Goal: Task Accomplishment & Management: Complete application form

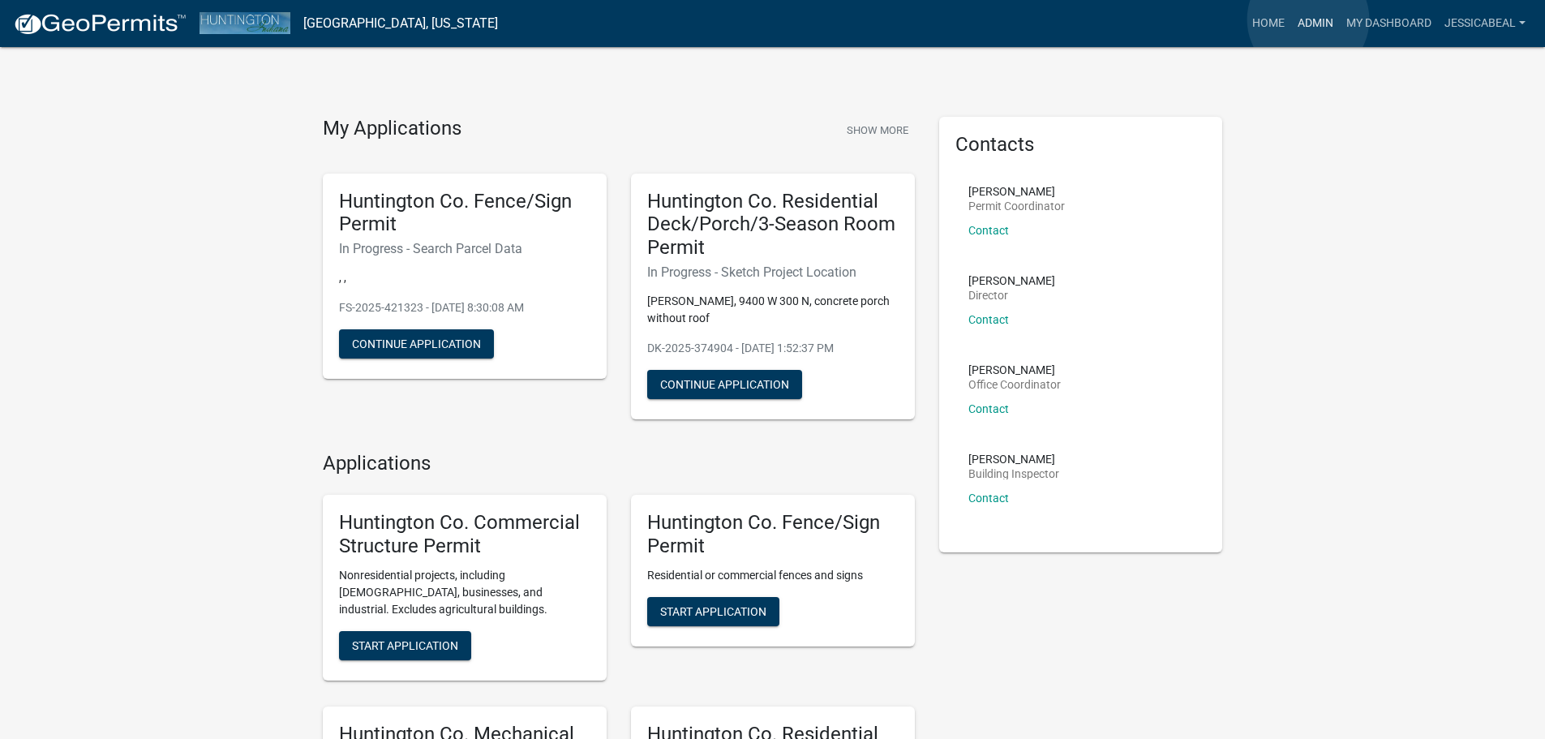
click at [1308, 19] on link "Admin" at bounding box center [1315, 23] width 49 height 31
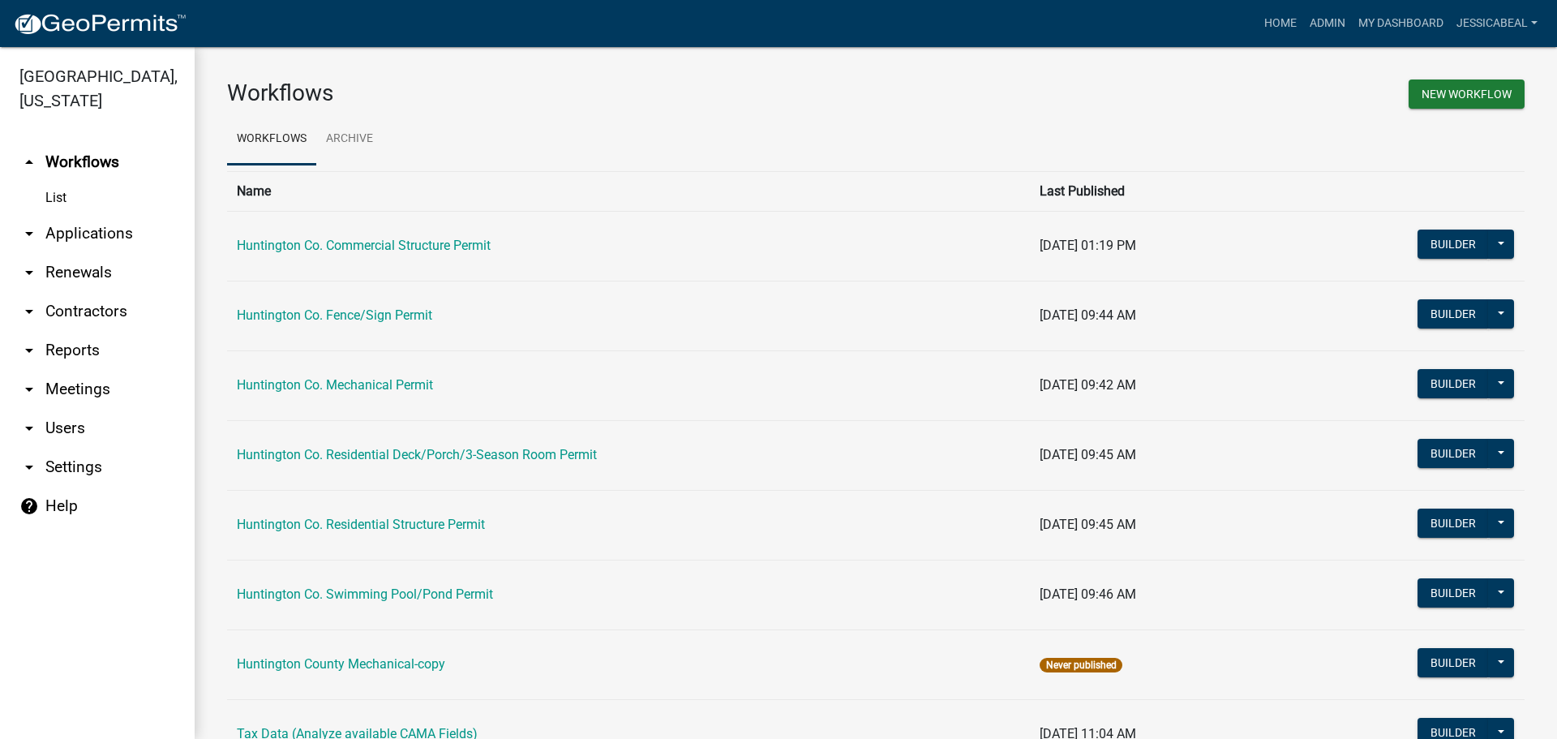
click at [58, 236] on link "arrow_drop_down Applications" at bounding box center [97, 233] width 195 height 39
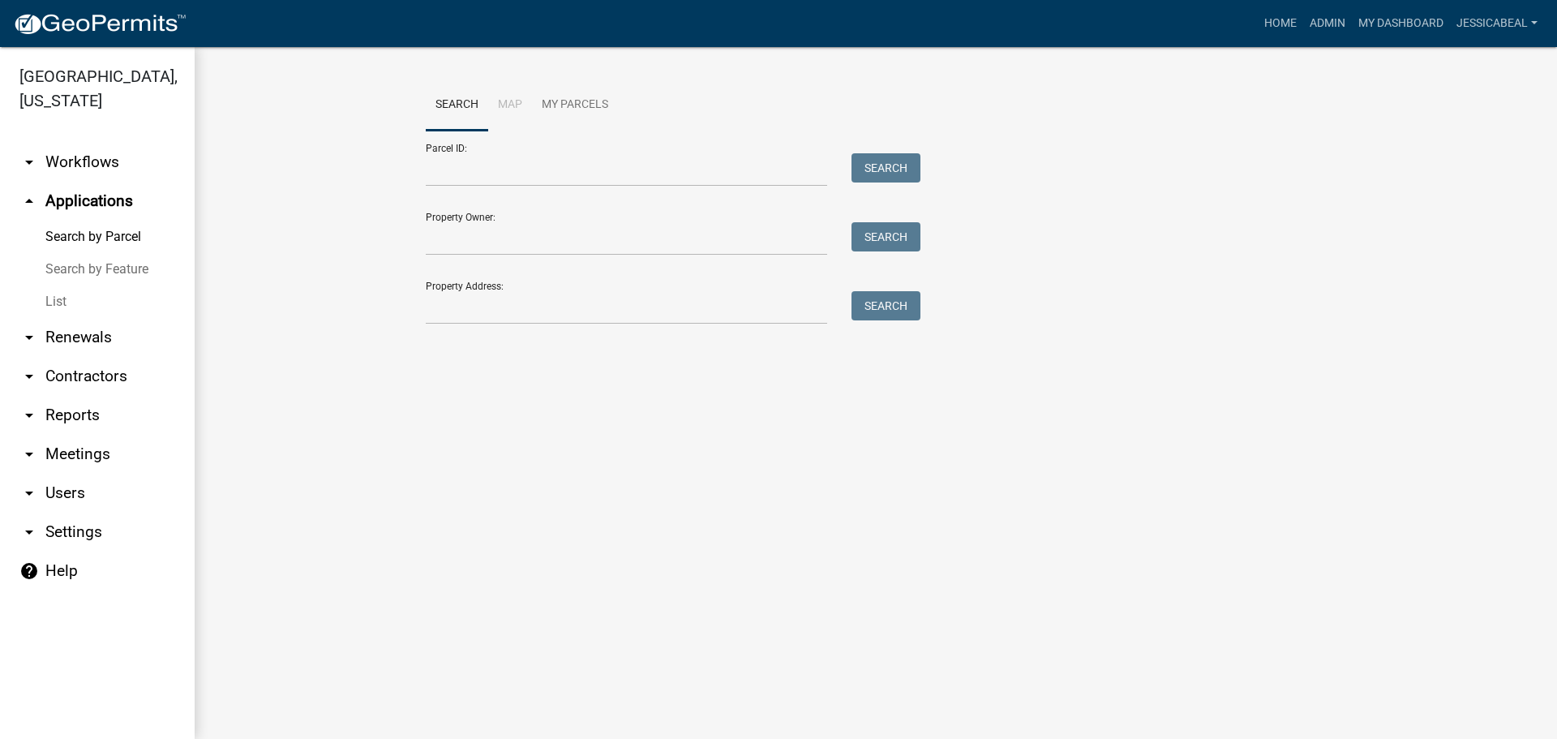
click at [51, 303] on link "List" at bounding box center [97, 302] width 195 height 32
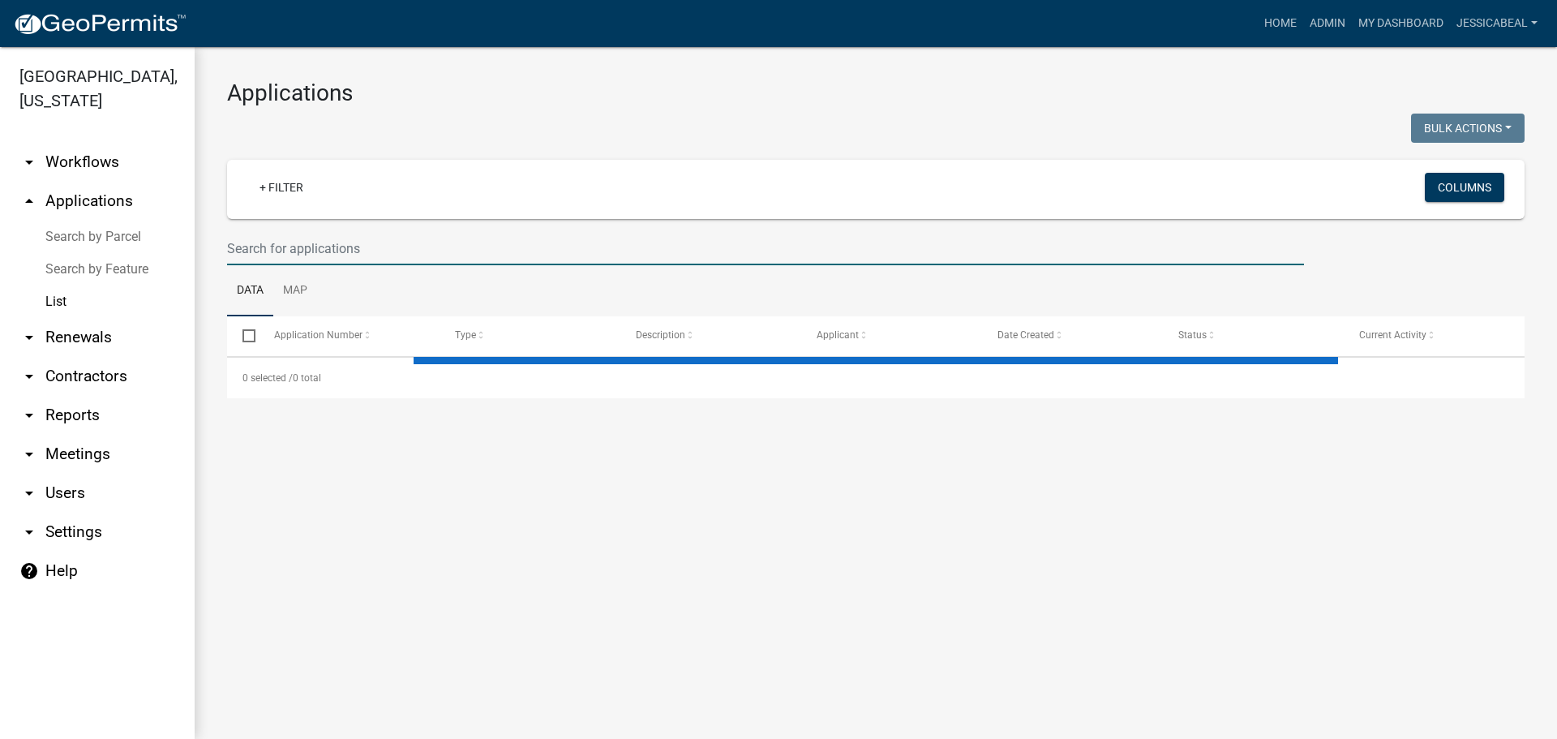
click at [373, 240] on input "text" at bounding box center [765, 248] width 1077 height 33
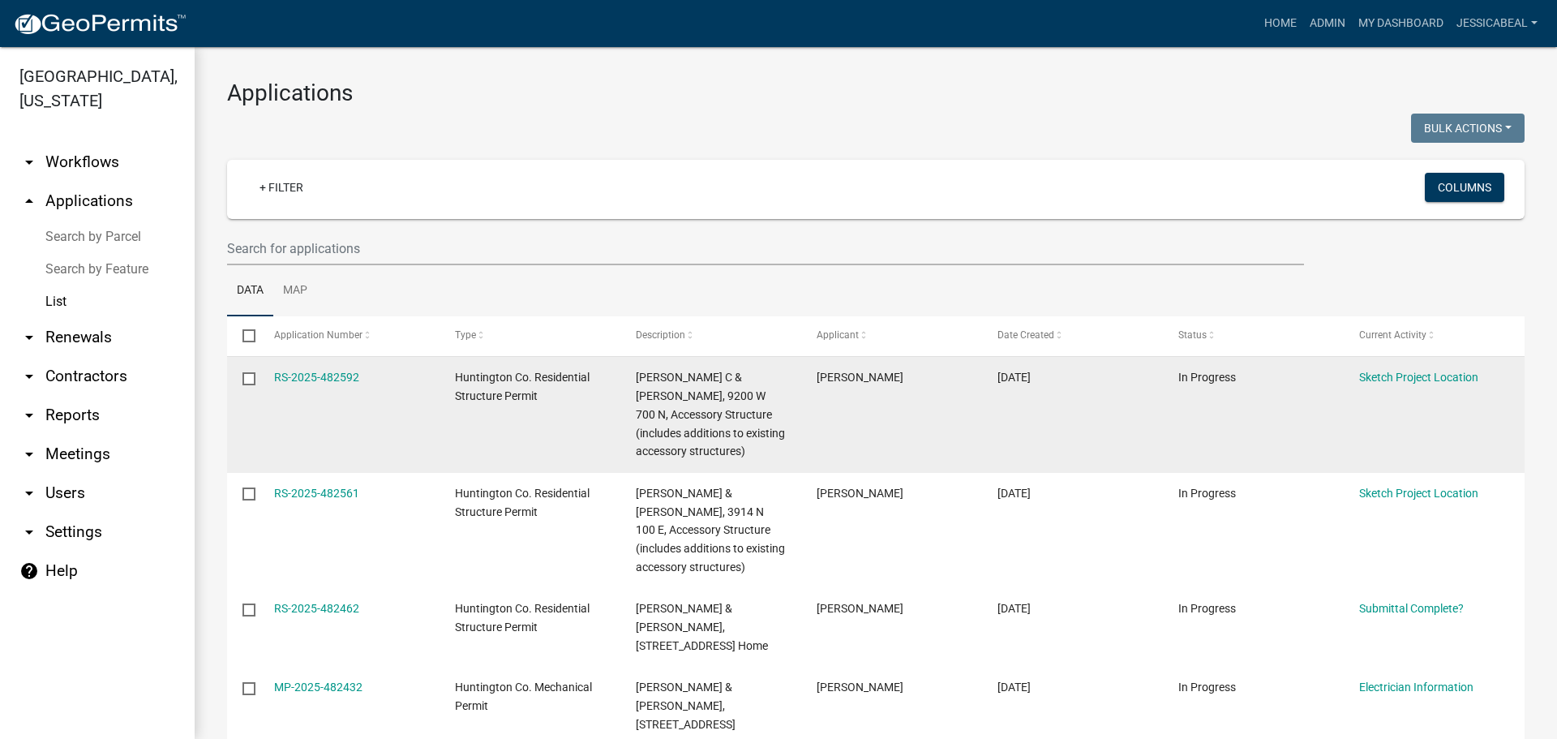
click at [240, 436] on datatable-body-cell at bounding box center [242, 415] width 31 height 116
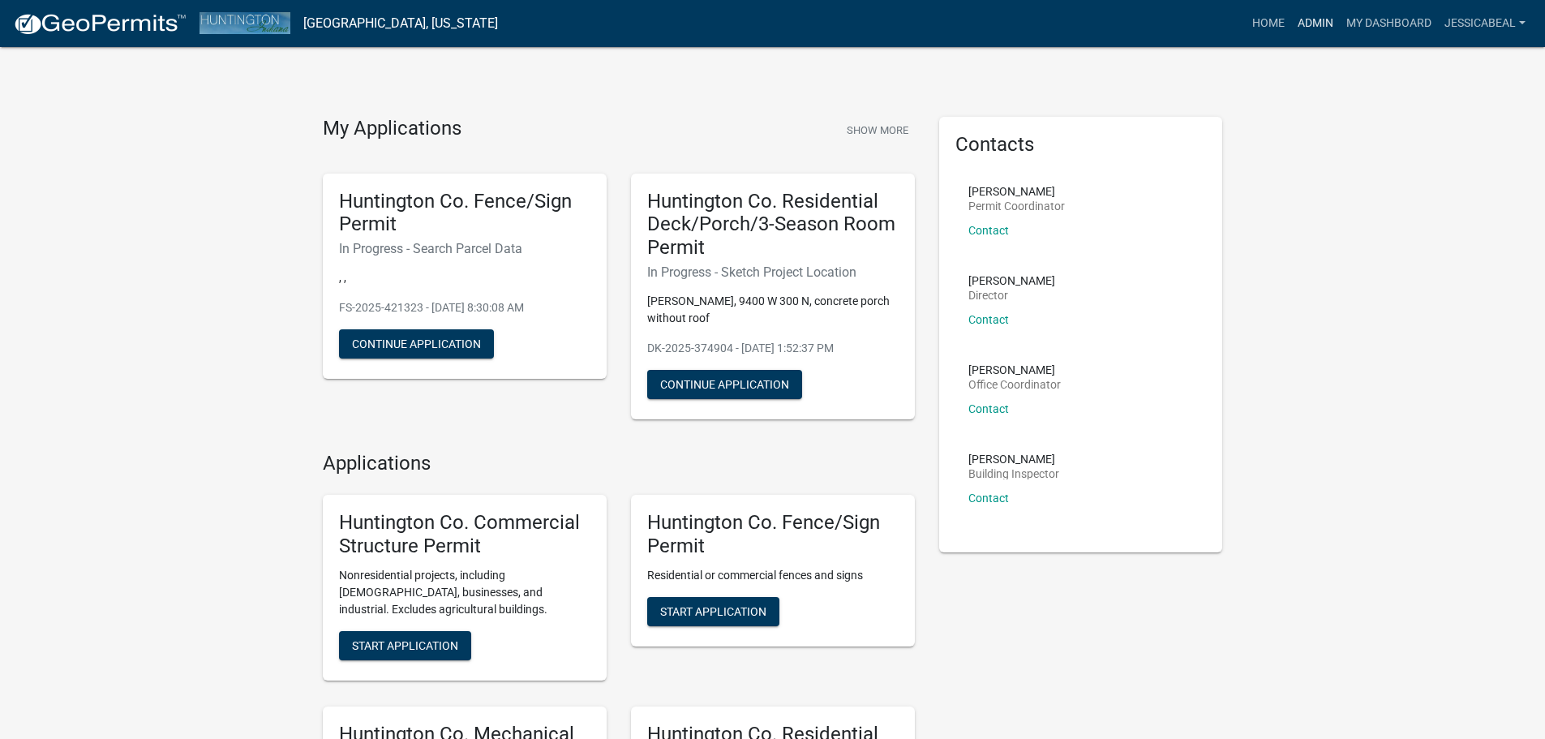
click at [1319, 20] on link "Admin" at bounding box center [1315, 23] width 49 height 31
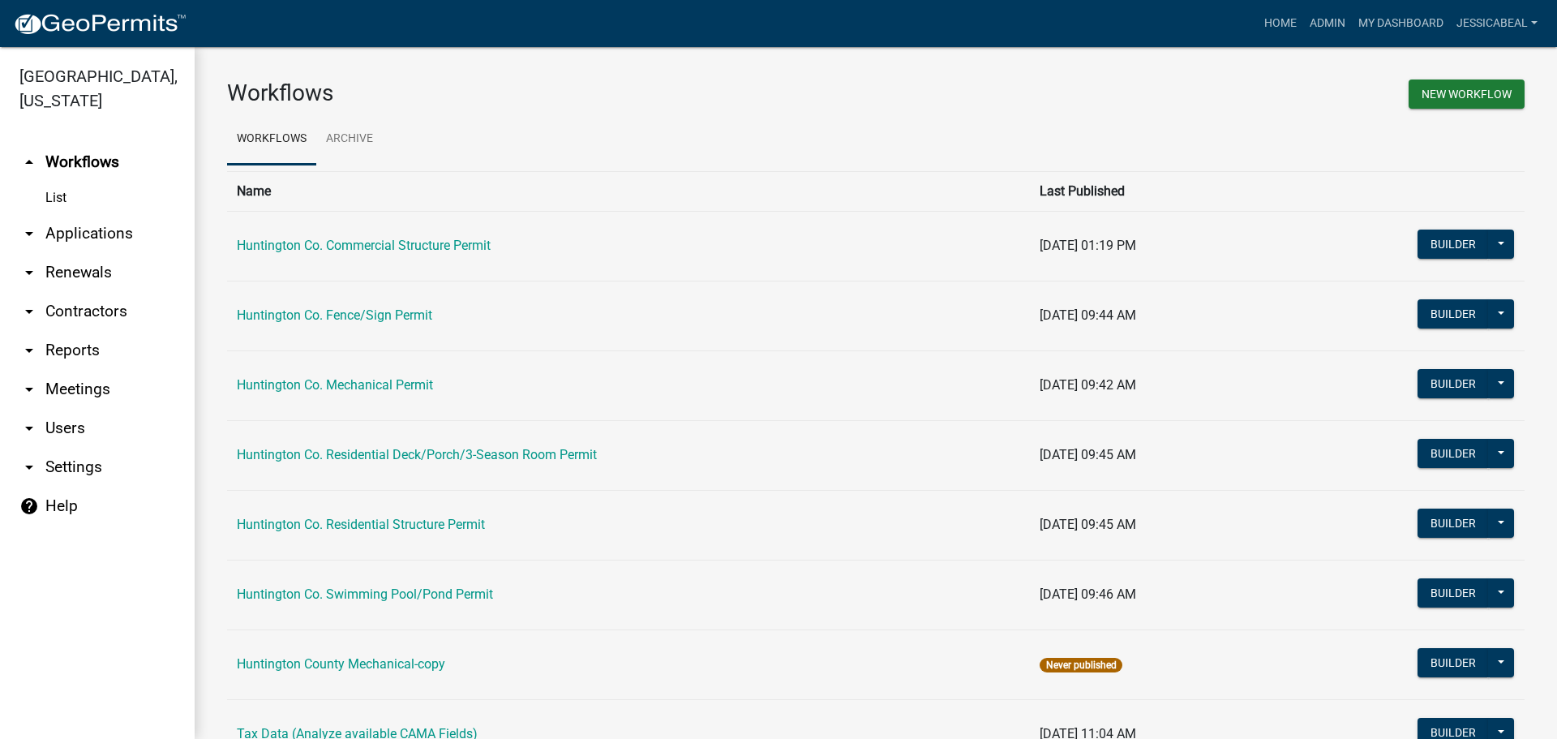
click at [93, 228] on link "arrow_drop_down Applications" at bounding box center [97, 233] width 195 height 39
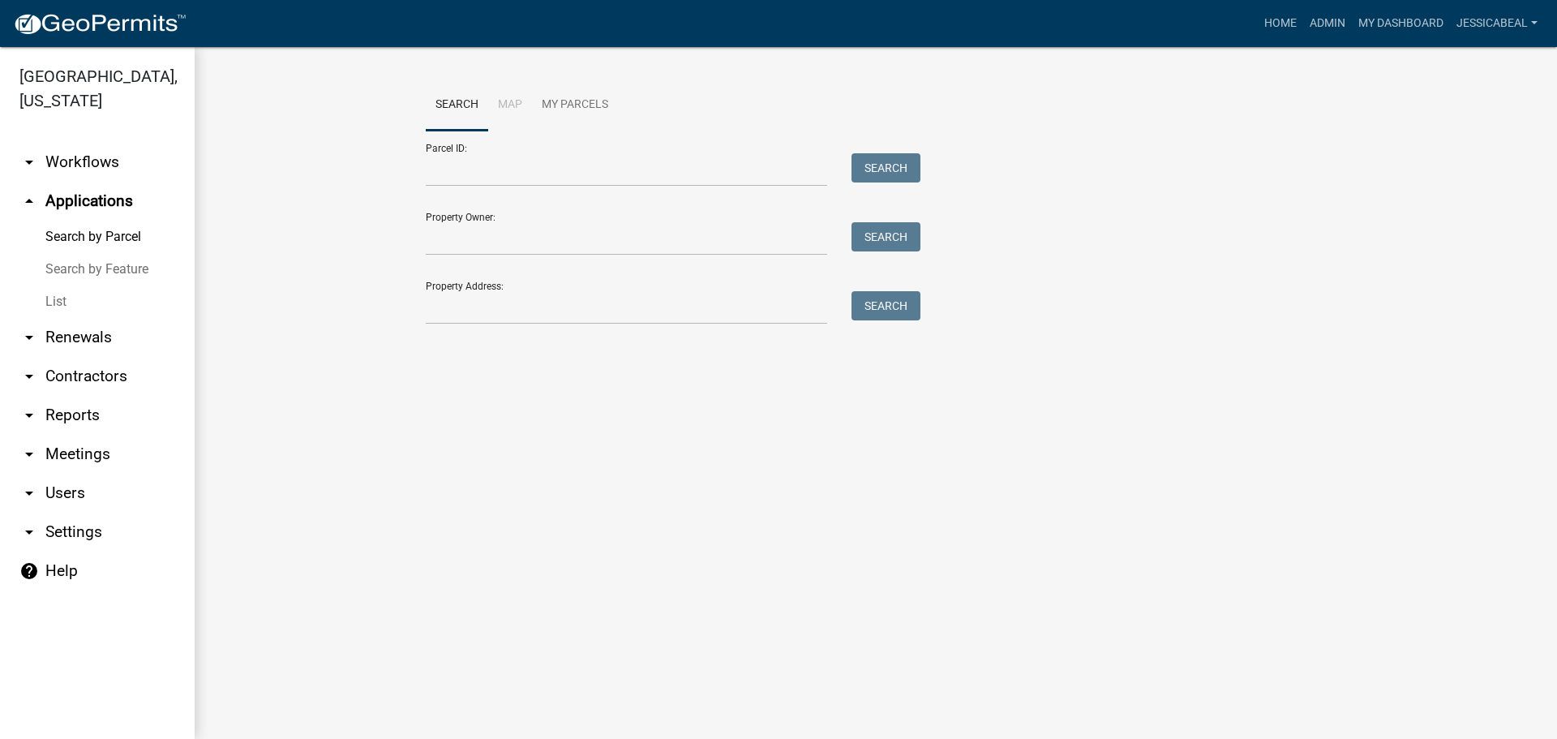
click at [54, 300] on link "List" at bounding box center [97, 302] width 195 height 32
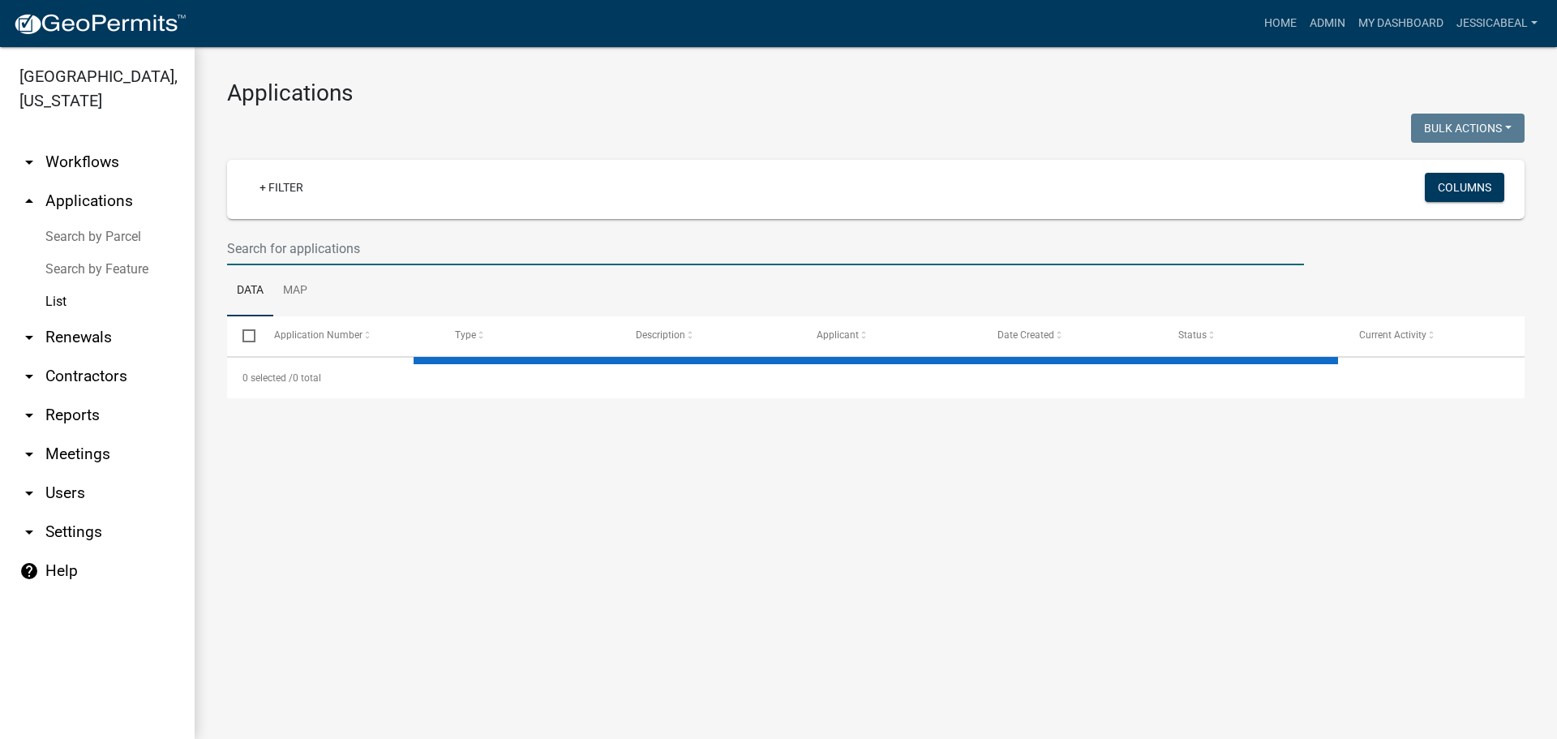
drag, startPoint x: 215, startPoint y: 279, endPoint x: 311, endPoint y: 256, distance: 98.6
click at [311, 256] on input "text" at bounding box center [765, 248] width 1077 height 33
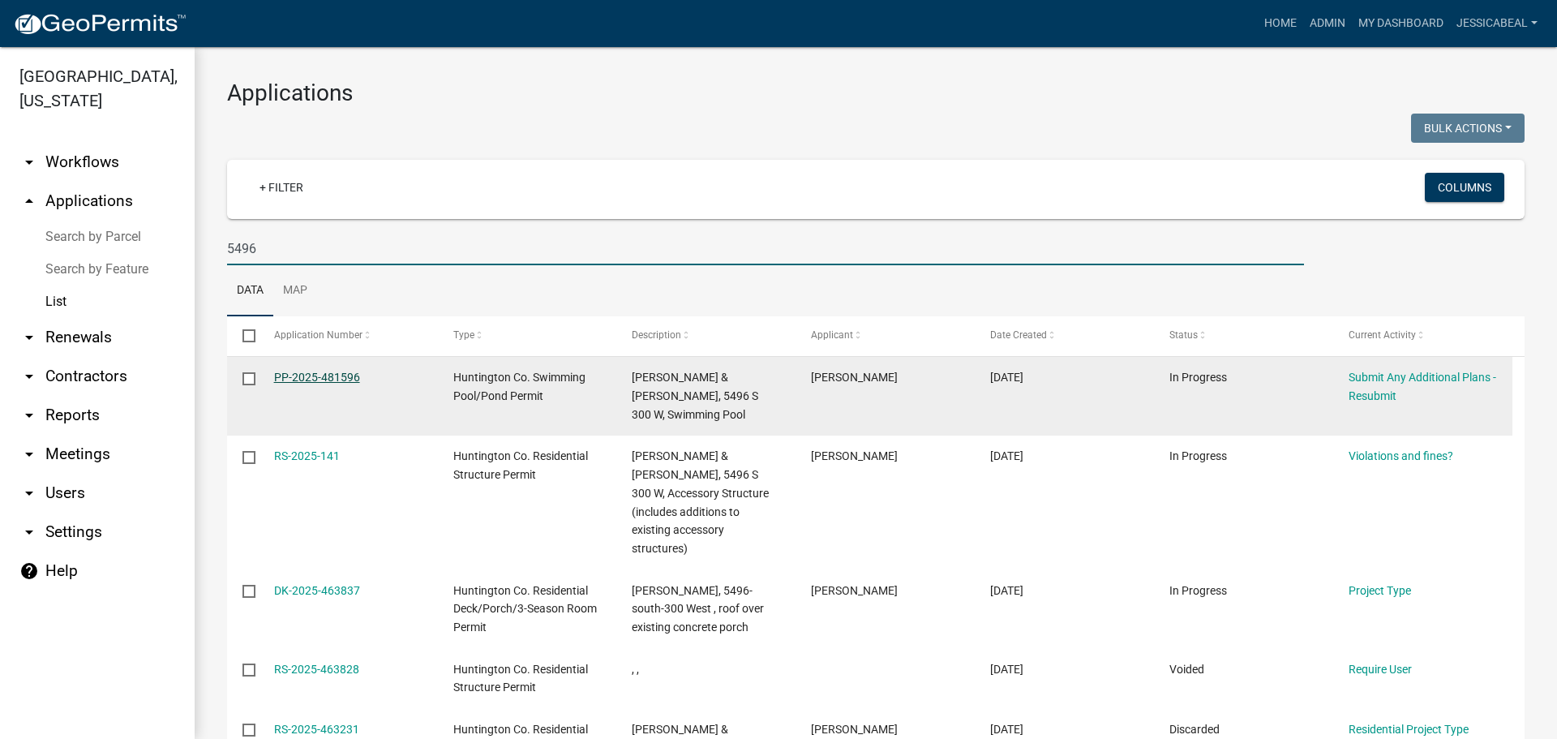
type input "5496"
click at [313, 375] on link "PP-2025-481596" at bounding box center [317, 377] width 86 height 13
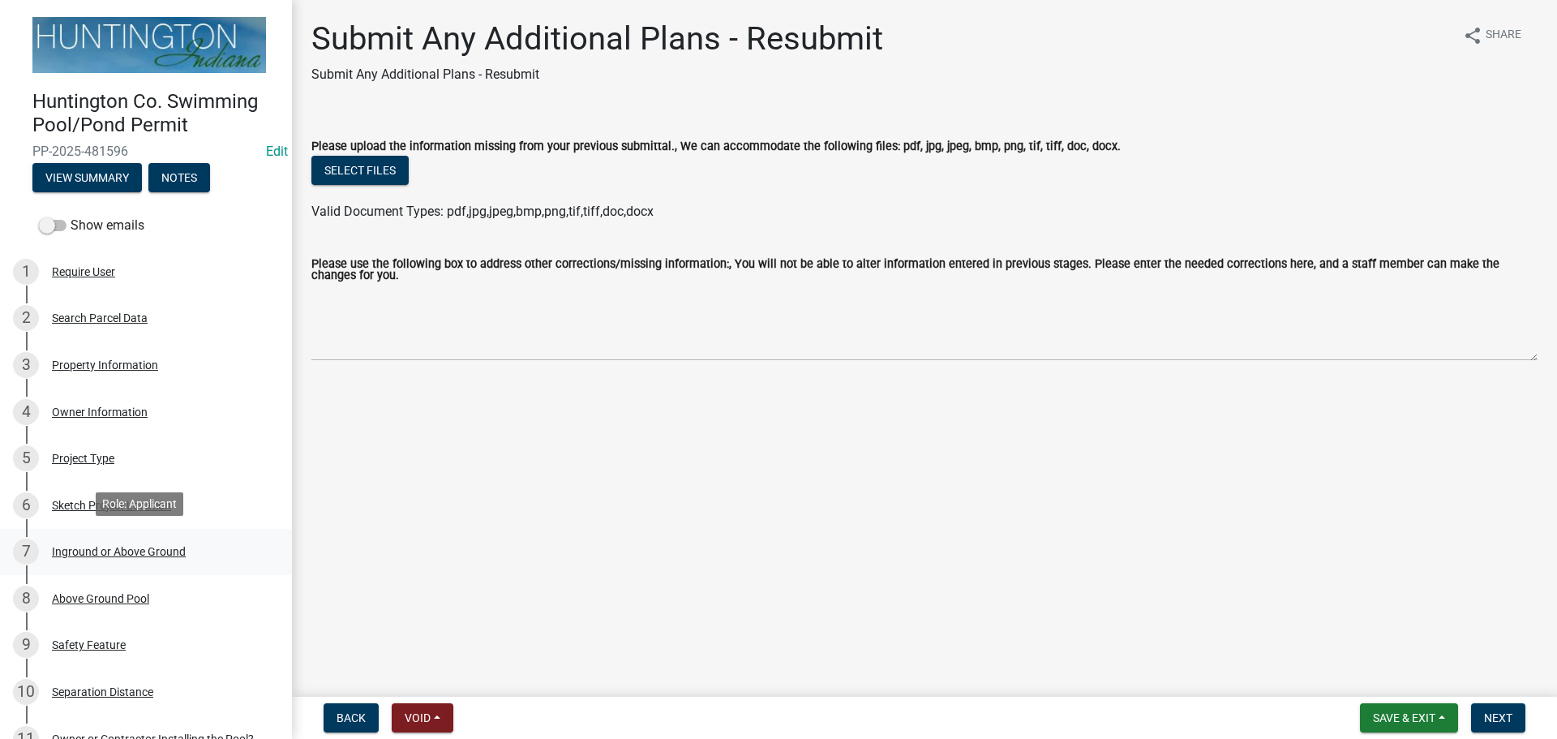
click at [92, 557] on div "7 Inground or Above Ground" at bounding box center [139, 552] width 253 height 26
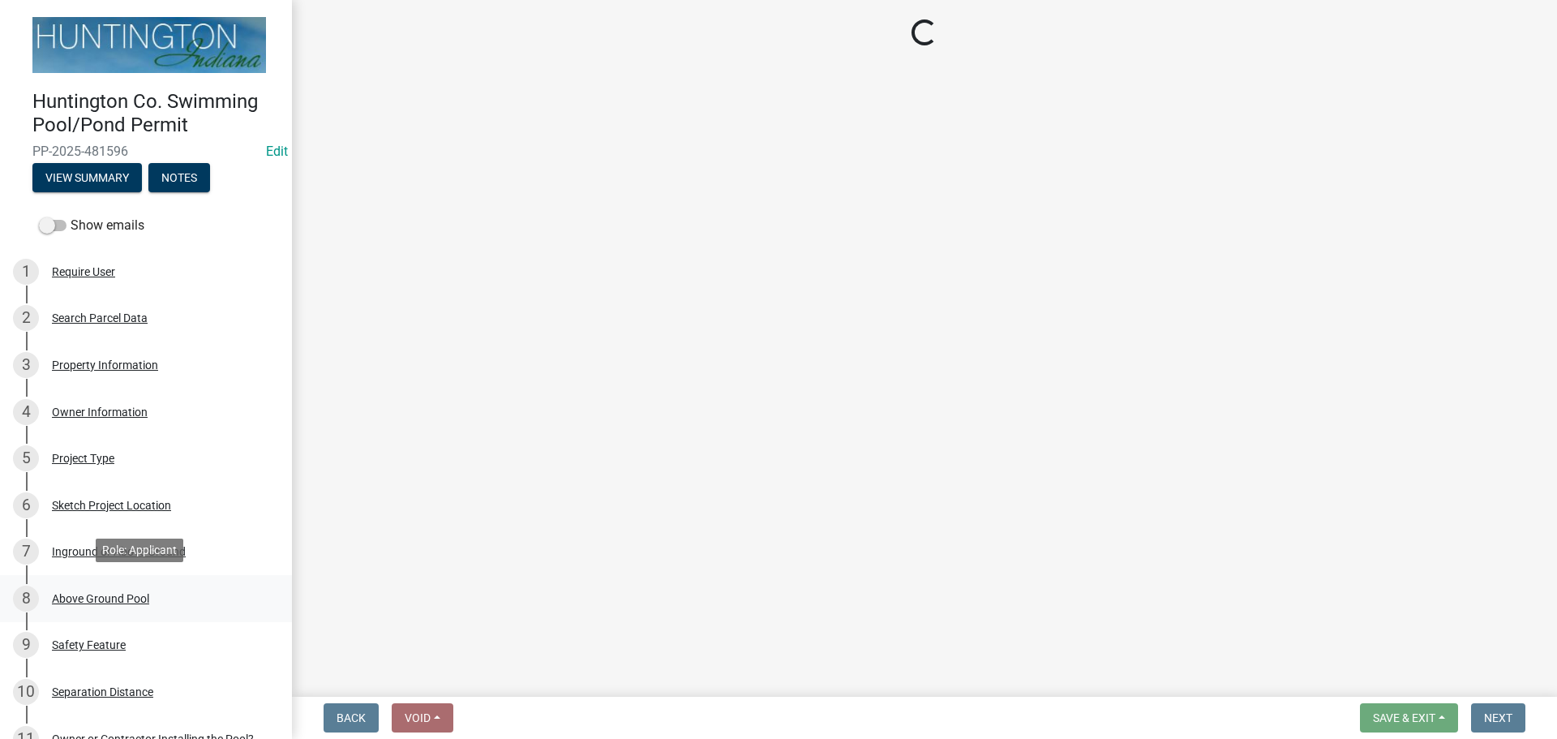
select select "923b4e7c-51de-4462-8d24-d9eeec0739f1"
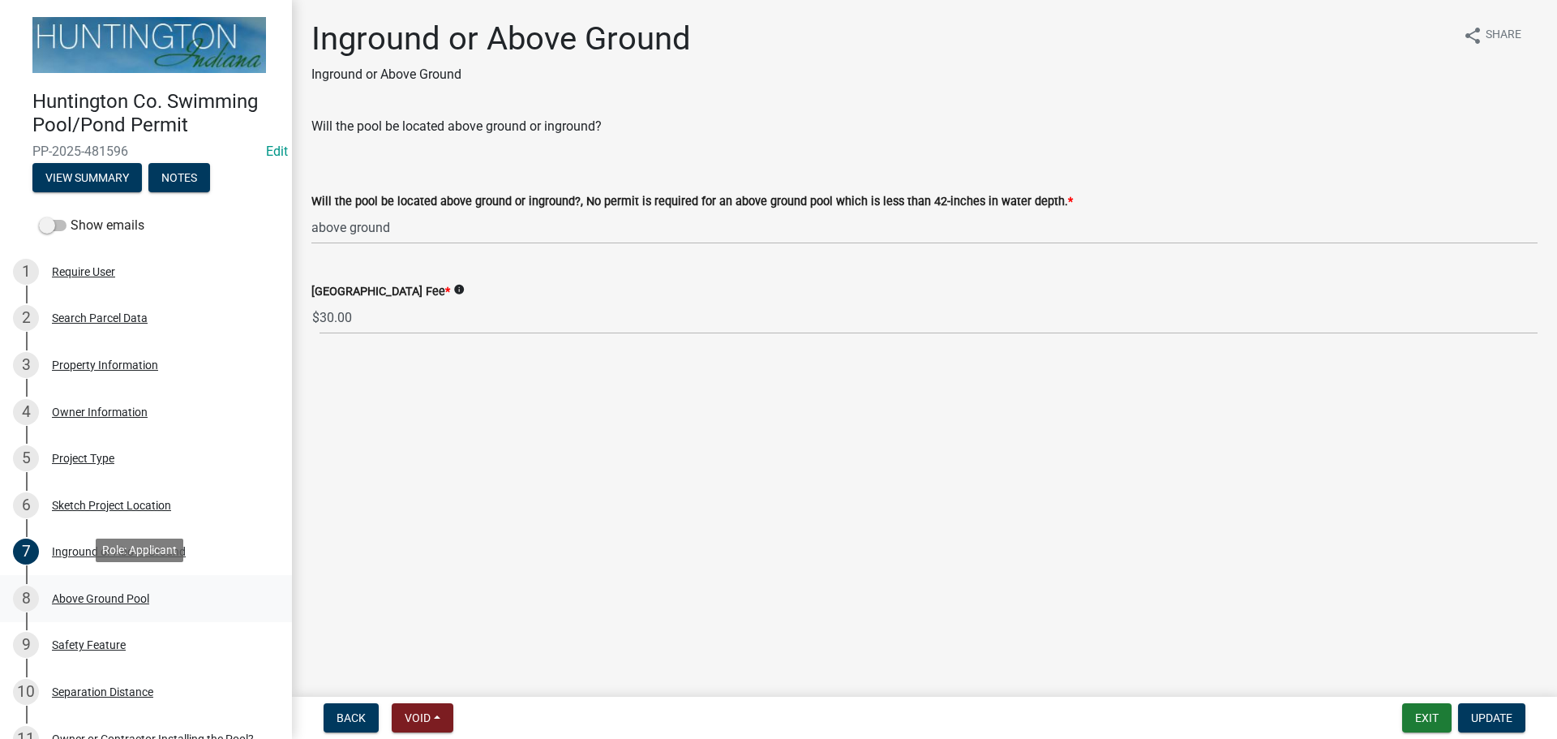
click at [92, 603] on div "8 Above Ground Pool" at bounding box center [139, 599] width 253 height 26
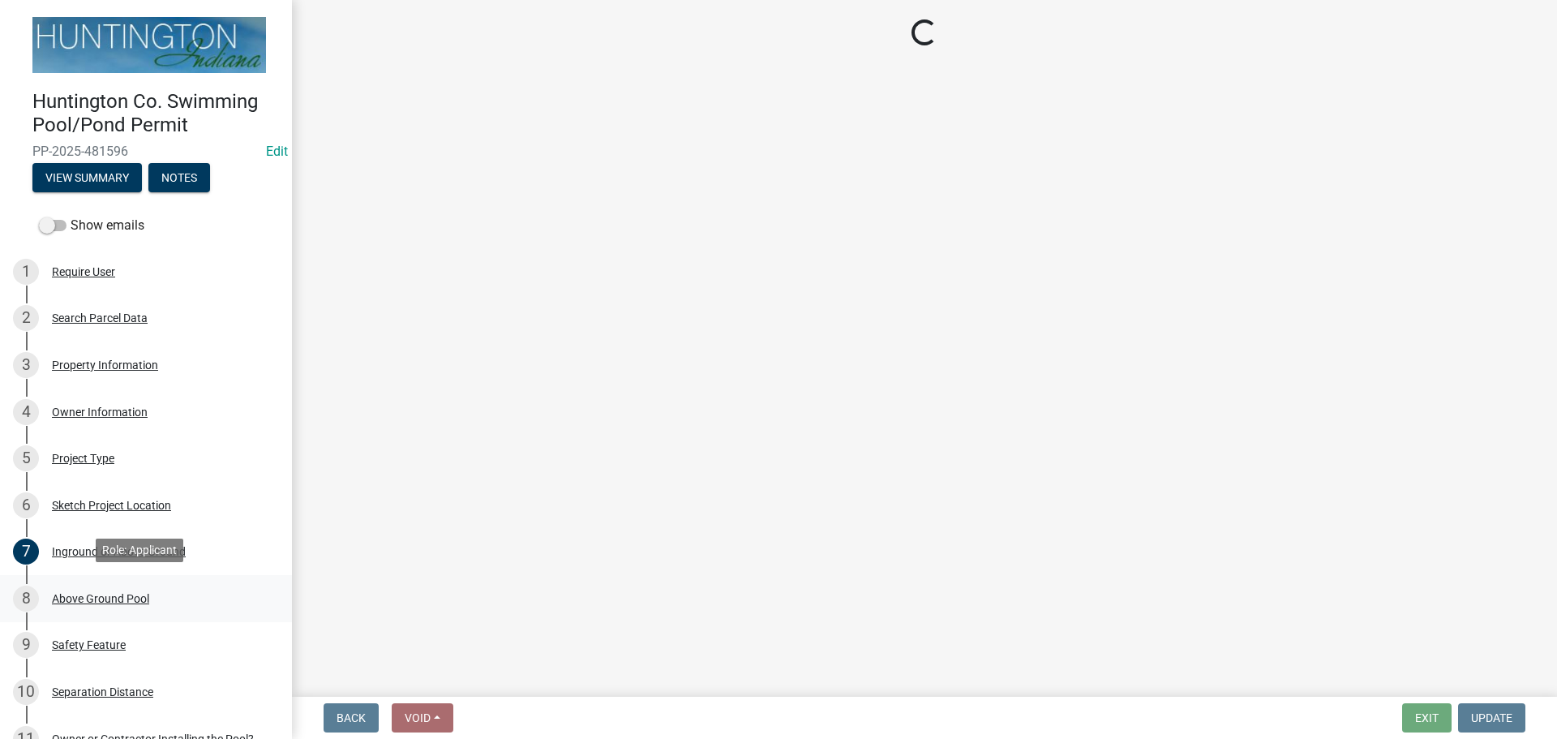
select select "2687f336-860f-4c32-9f79-fdae343ee959"
select select "43304ed7-64c9-4593-91a0-c10884efb10e"
select select "2e22201e-c53d-46b9-bab9-c4e5b54f0f53"
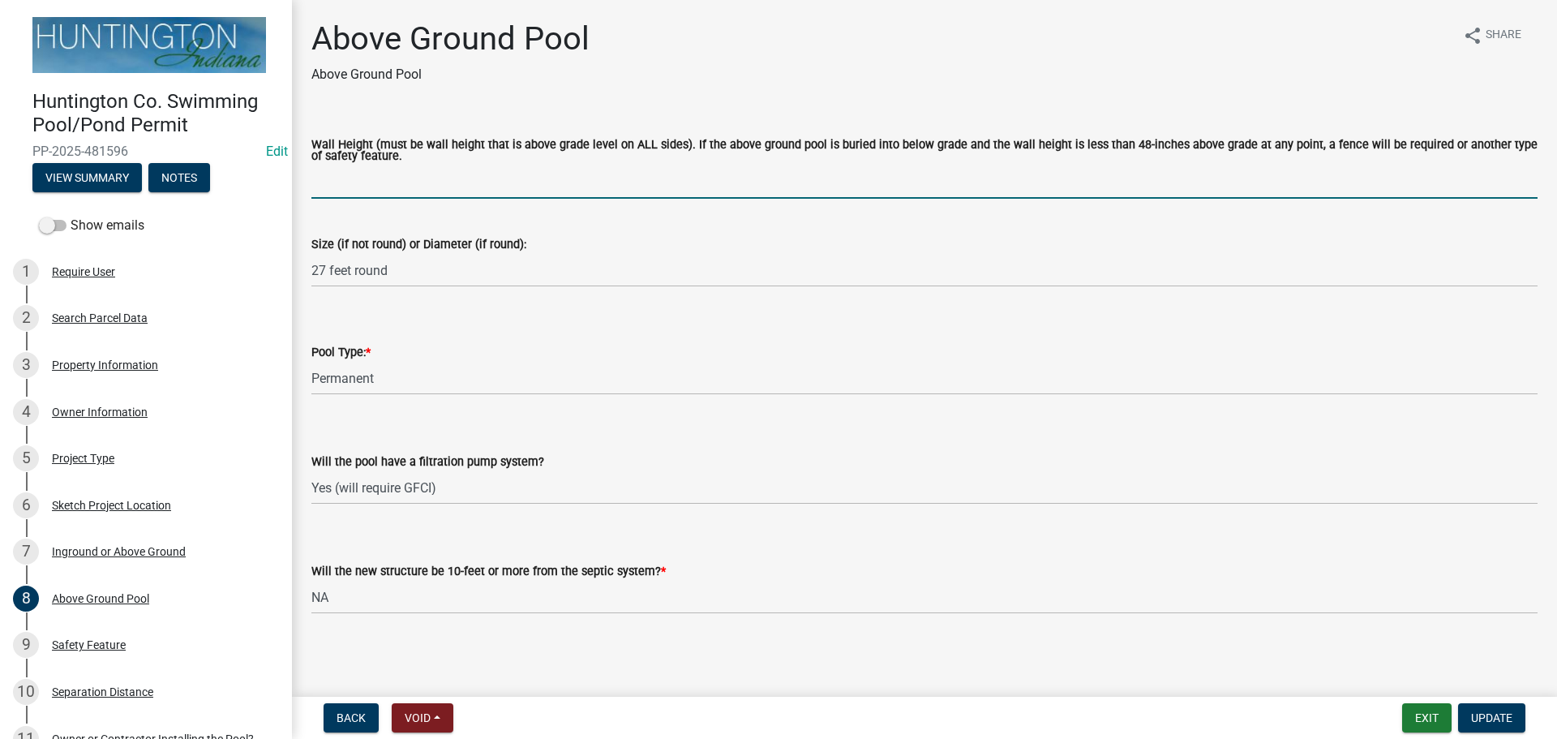
click at [360, 177] on input "Wall Height (must be wall height that is above grade level on ALL sides). If th…" at bounding box center [924, 181] width 1227 height 33
type input "52""
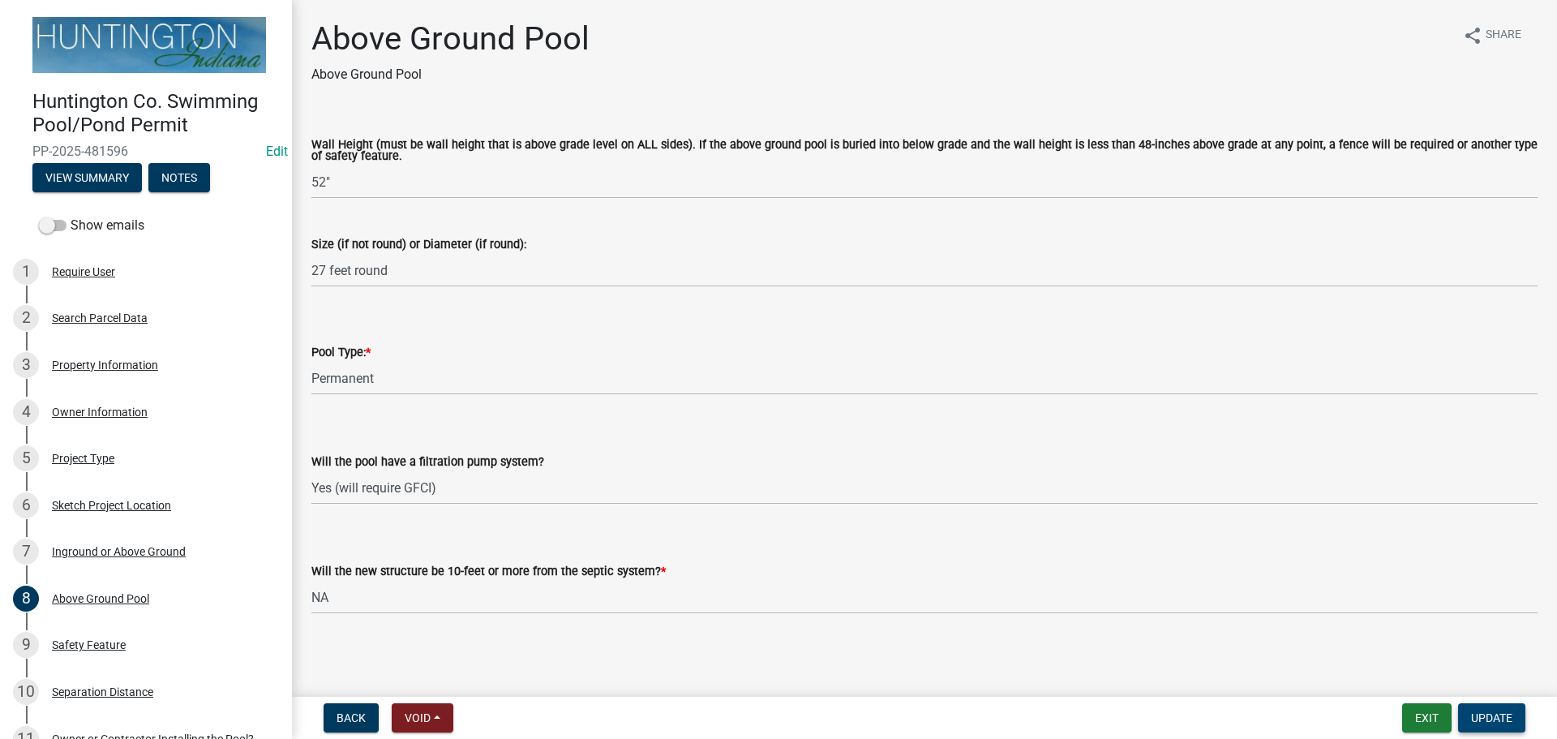
drag, startPoint x: 1481, startPoint y: 702, endPoint x: 1480, endPoint y: 724, distance: 21.9
click at [1481, 702] on nav "Back Void Withdraw Lock Expire Void Exit Update" at bounding box center [924, 718] width 1265 height 42
click at [1484, 715] on span "Update" at bounding box center [1491, 717] width 41 height 13
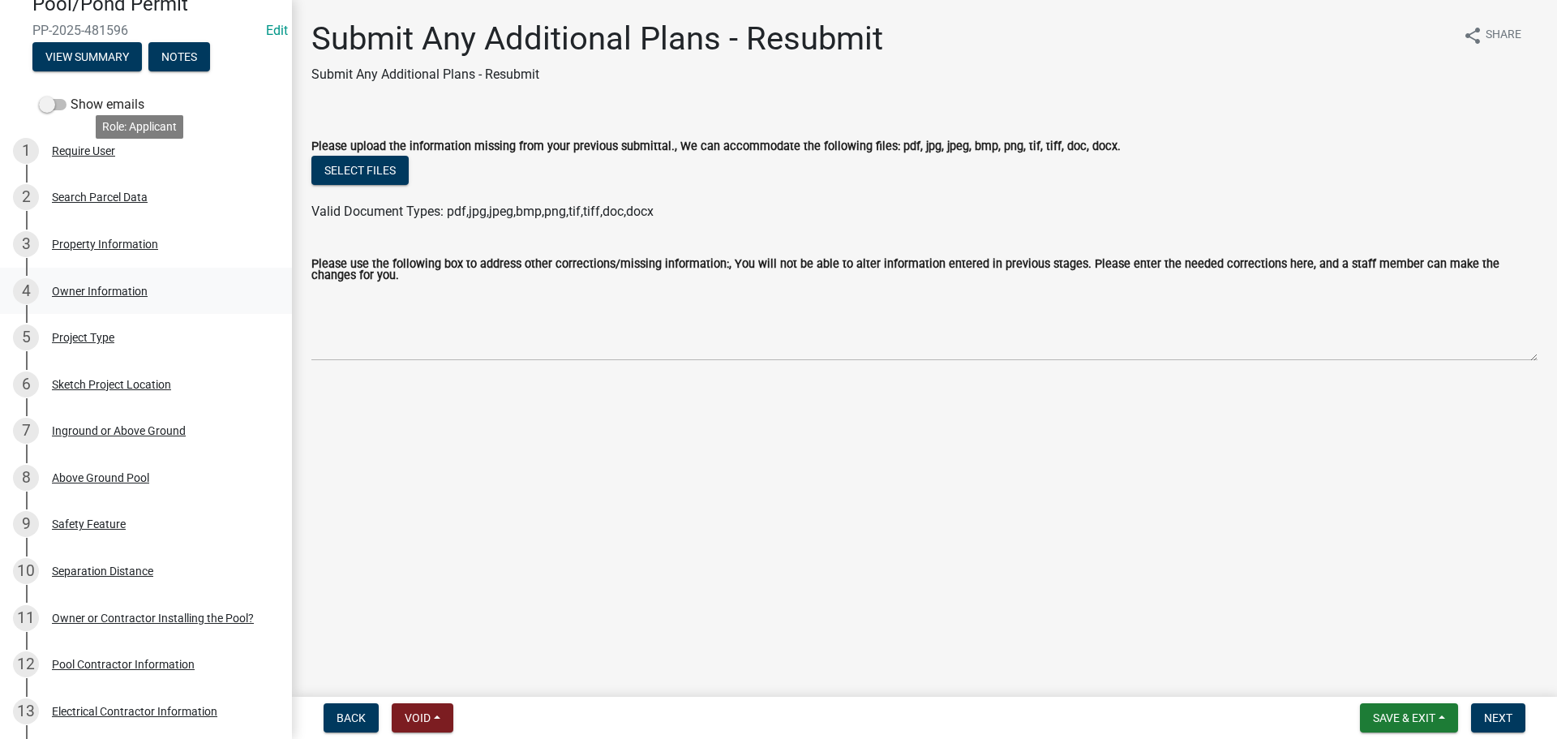
scroll to position [243, 0]
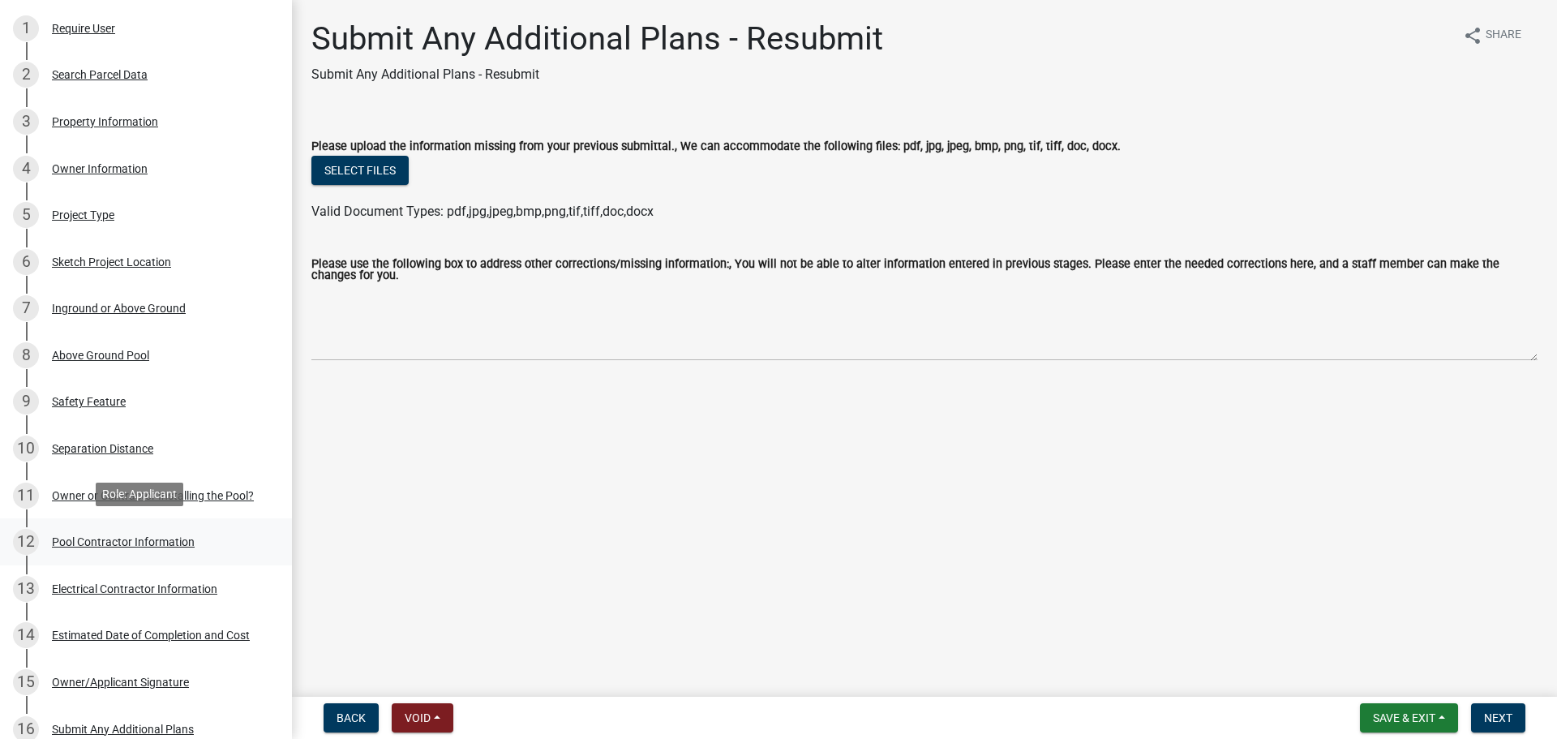
click at [84, 531] on div "12 Pool Contractor Information" at bounding box center [139, 542] width 253 height 26
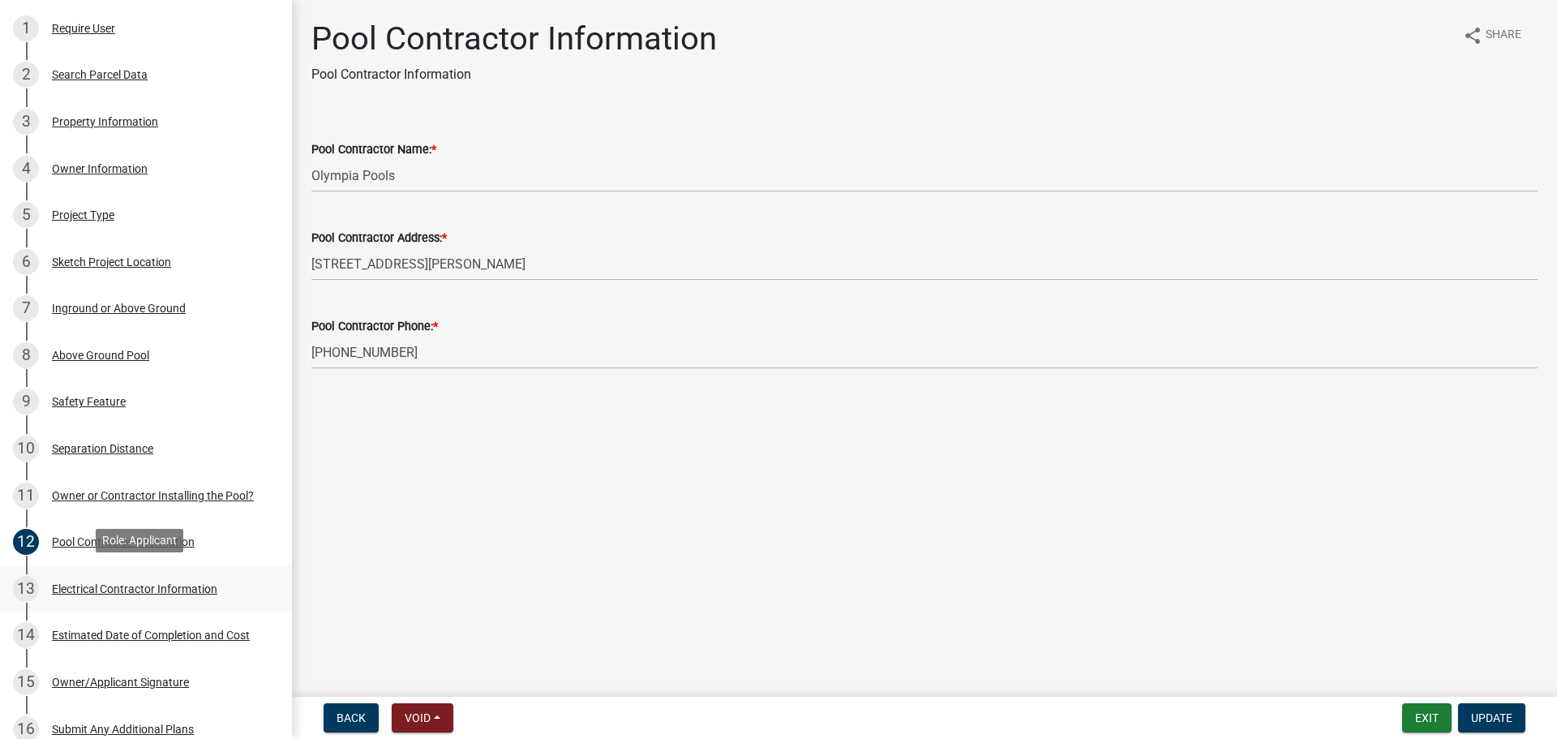
click at [82, 583] on div "Electrical Contractor Information" at bounding box center [134, 588] width 165 height 11
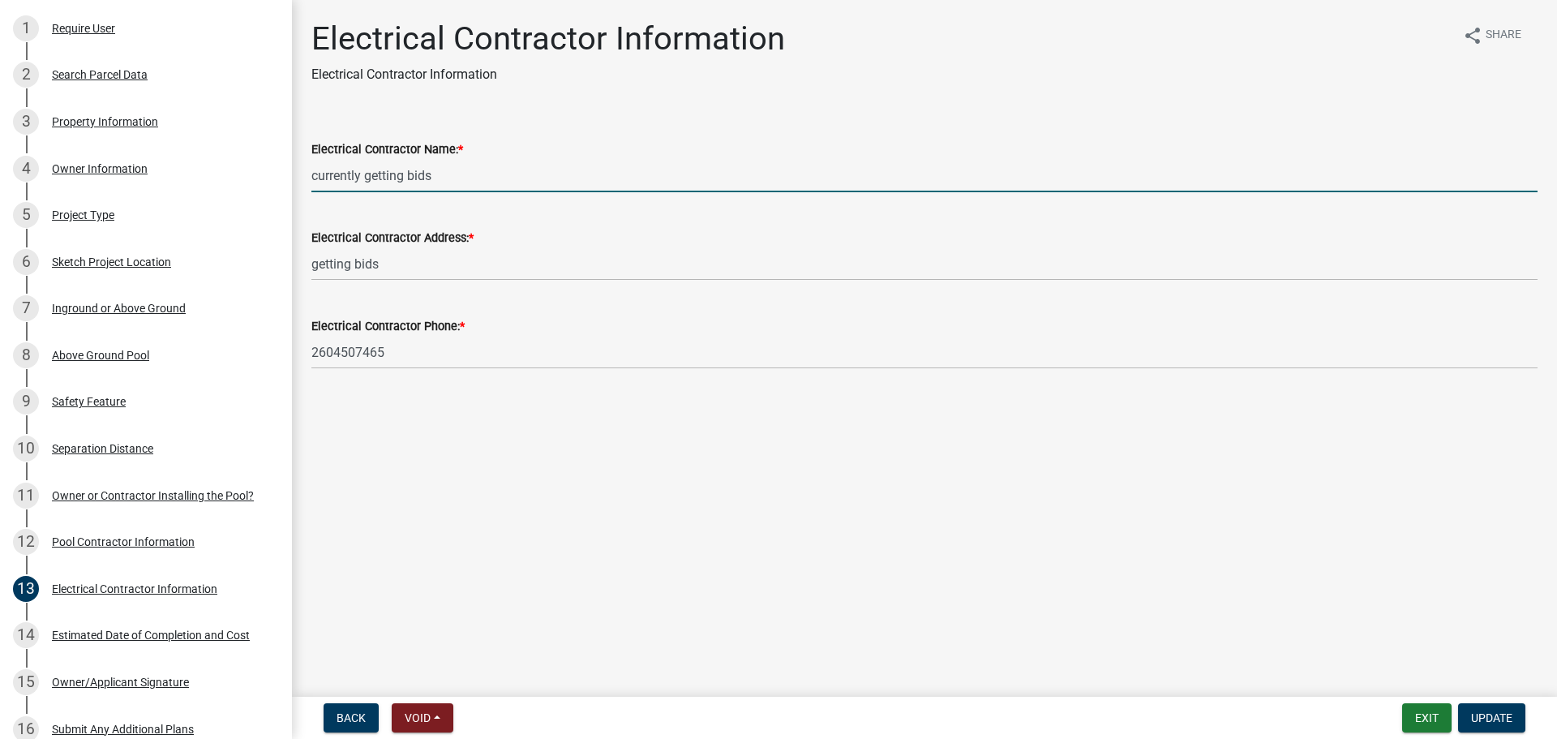
drag, startPoint x: 449, startPoint y: 173, endPoint x: 297, endPoint y: 180, distance: 151.9
click at [297, 180] on div "Electrical Contractor Information Electrical Contractor Information share Share…" at bounding box center [924, 207] width 1265 height 377
type input "[PERSON_NAME]"
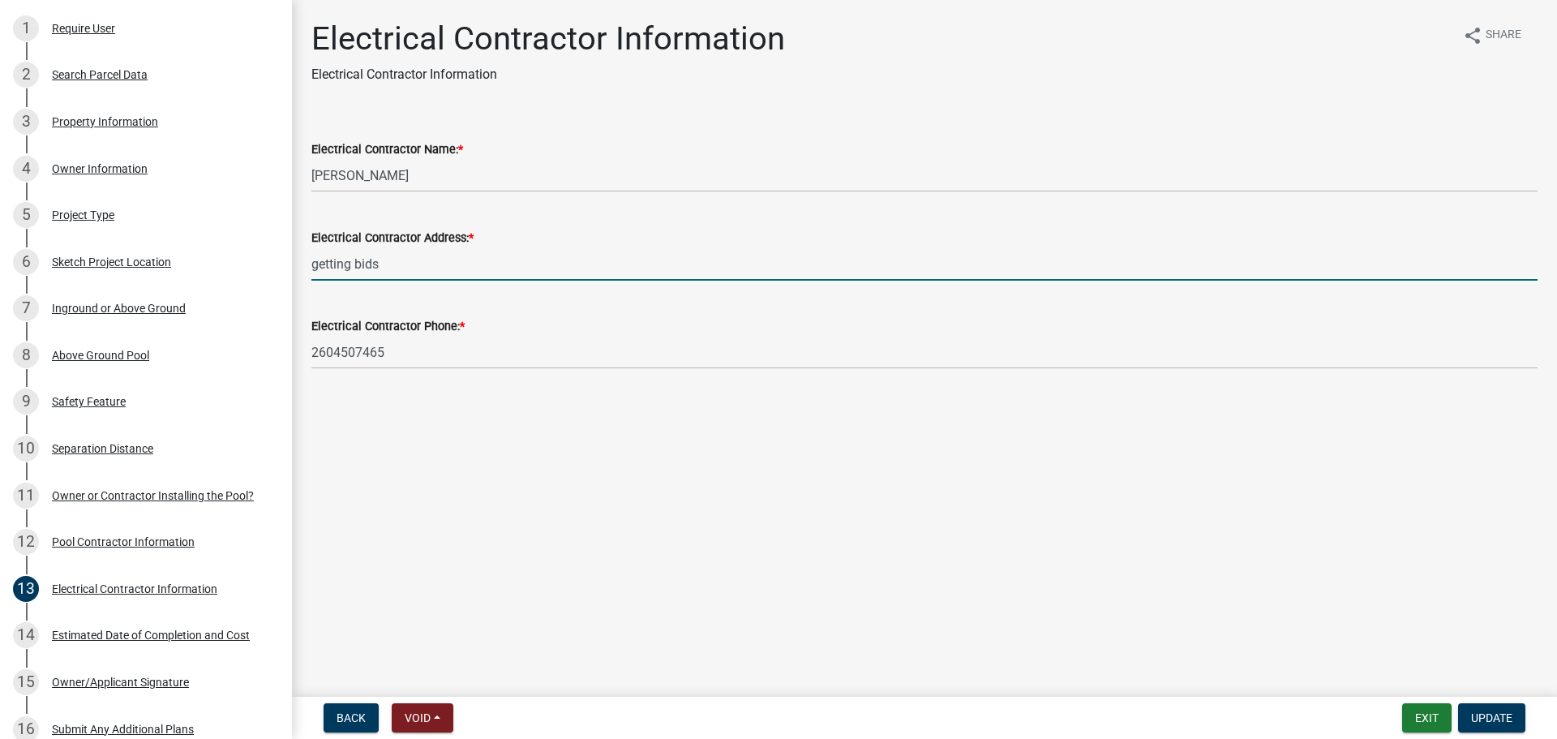
drag, startPoint x: 377, startPoint y: 267, endPoint x: 304, endPoint y: 270, distance: 73.1
click at [304, 270] on div "Electrical Contractor Address: * getting bids" at bounding box center [924, 242] width 1251 height 75
click at [417, 260] on input "getting bids" at bounding box center [924, 263] width 1227 height 33
drag, startPoint x: 406, startPoint y: 269, endPoint x: 289, endPoint y: 264, distance: 117.7
click at [289, 264] on div "Huntington Co. Swimming Pool/Pond Permit PP-2025-481596 Edit View Summary Notes…" at bounding box center [778, 369] width 1557 height 739
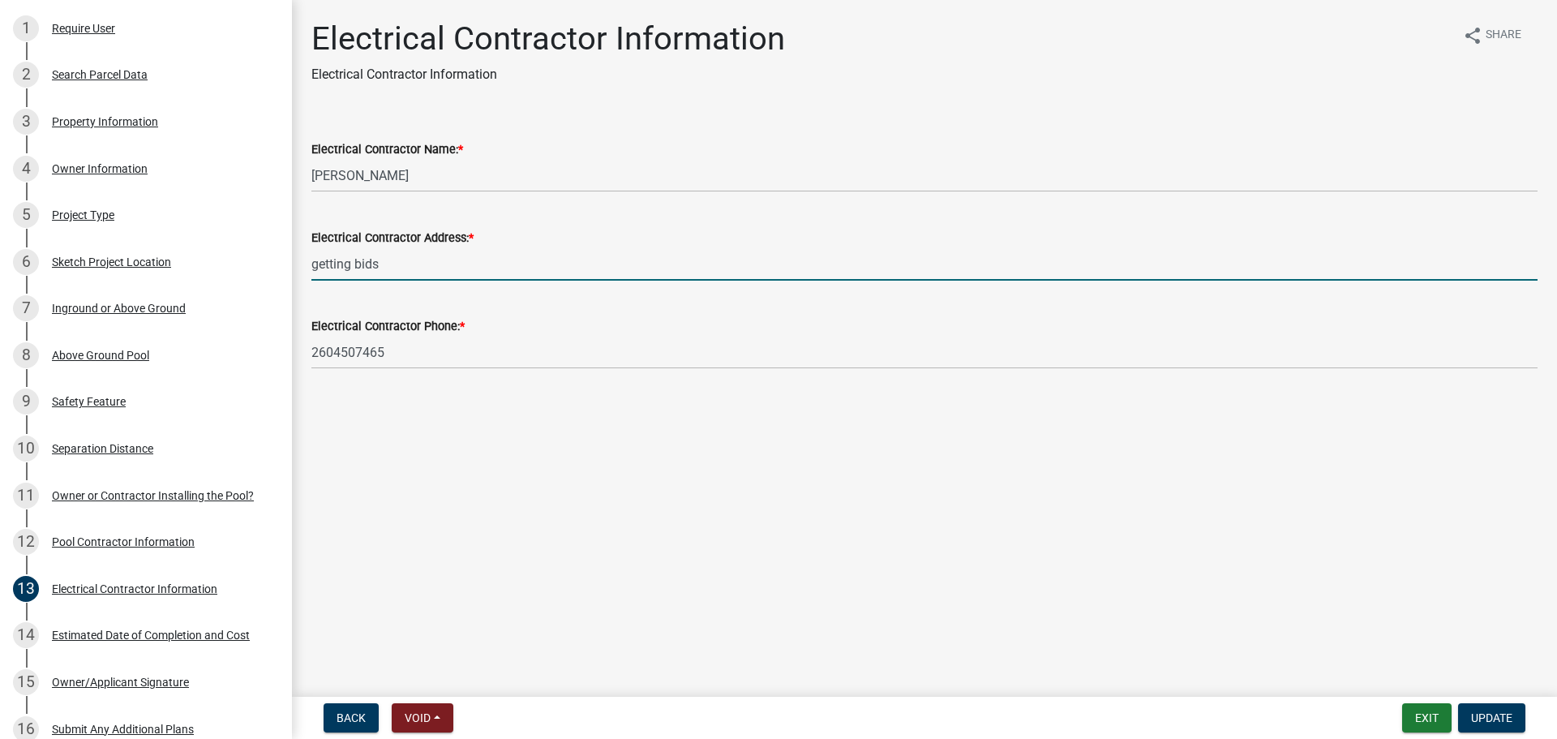
paste input "7031 W 100 N"
type input "7031 W 100 N"
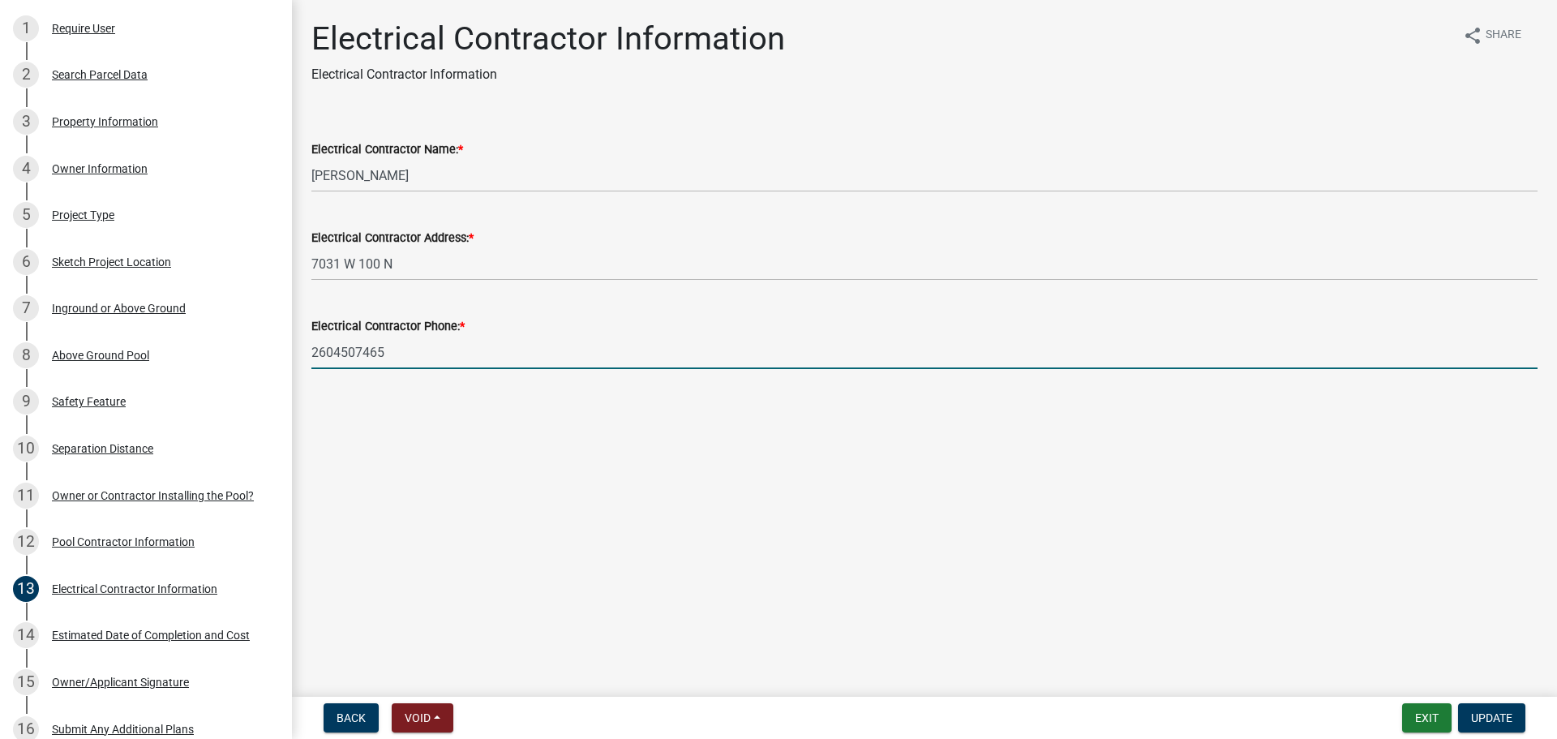
drag, startPoint x: 410, startPoint y: 349, endPoint x: 398, endPoint y: 351, distance: 12.4
click at [398, 351] on input "2604507465" at bounding box center [924, 352] width 1227 height 33
drag, startPoint x: 410, startPoint y: 350, endPoint x: 294, endPoint y: 342, distance: 115.5
click at [294, 342] on div "Electrical Contractor Information Electrical Contractor Information share Share…" at bounding box center [924, 207] width 1265 height 377
paste input "-224-1921"
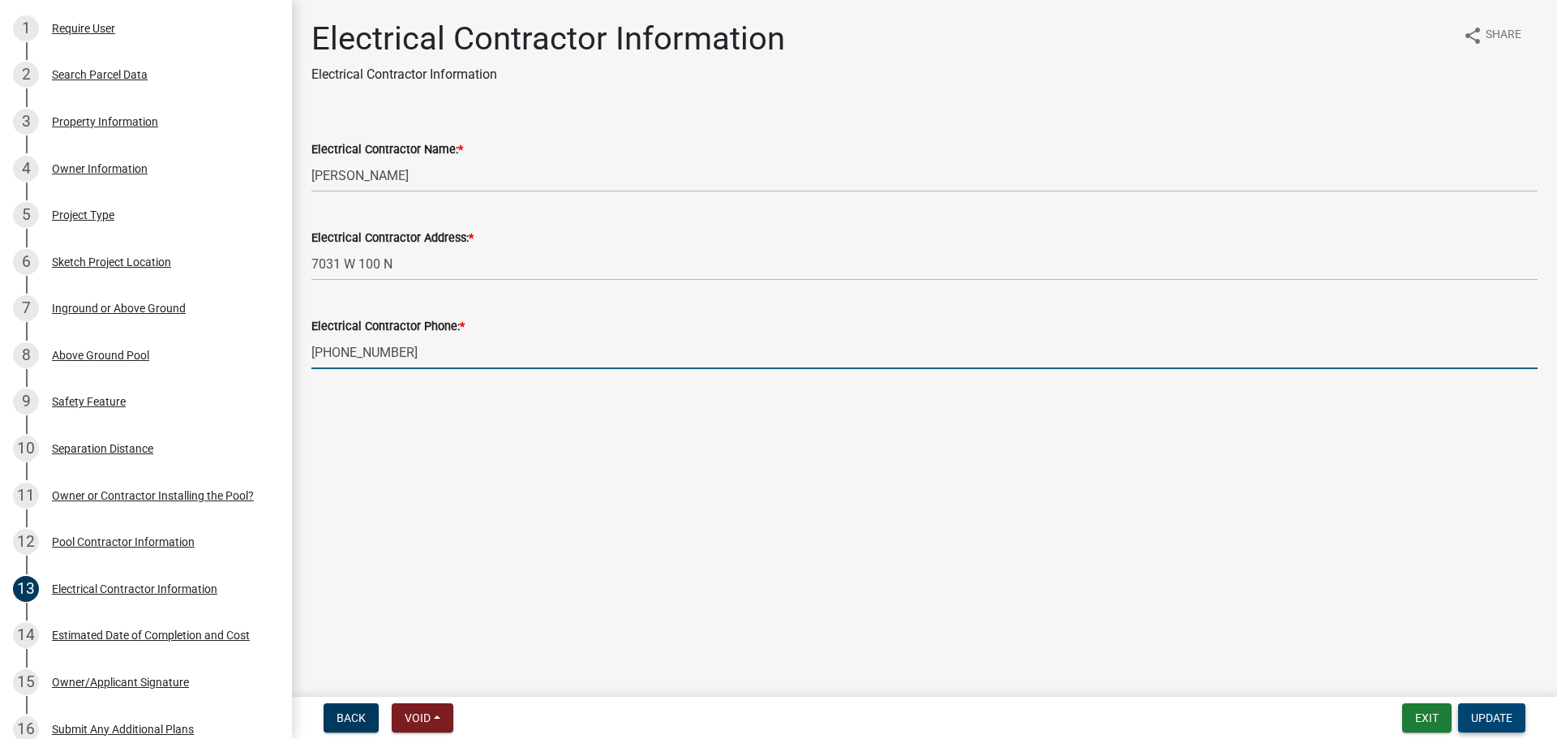
type input "[PHONE_NUMBER]"
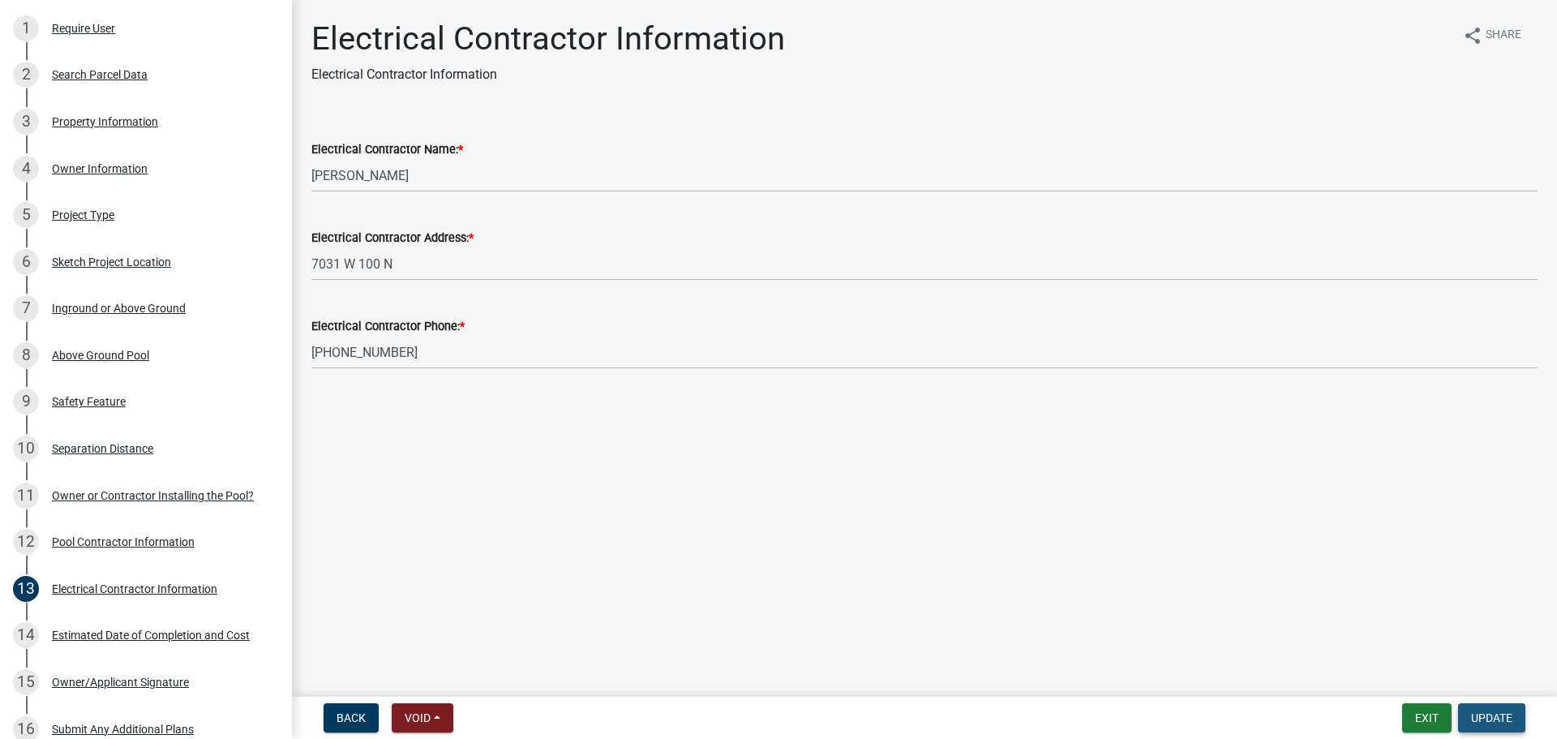
click at [1481, 720] on span "Update" at bounding box center [1491, 717] width 41 height 13
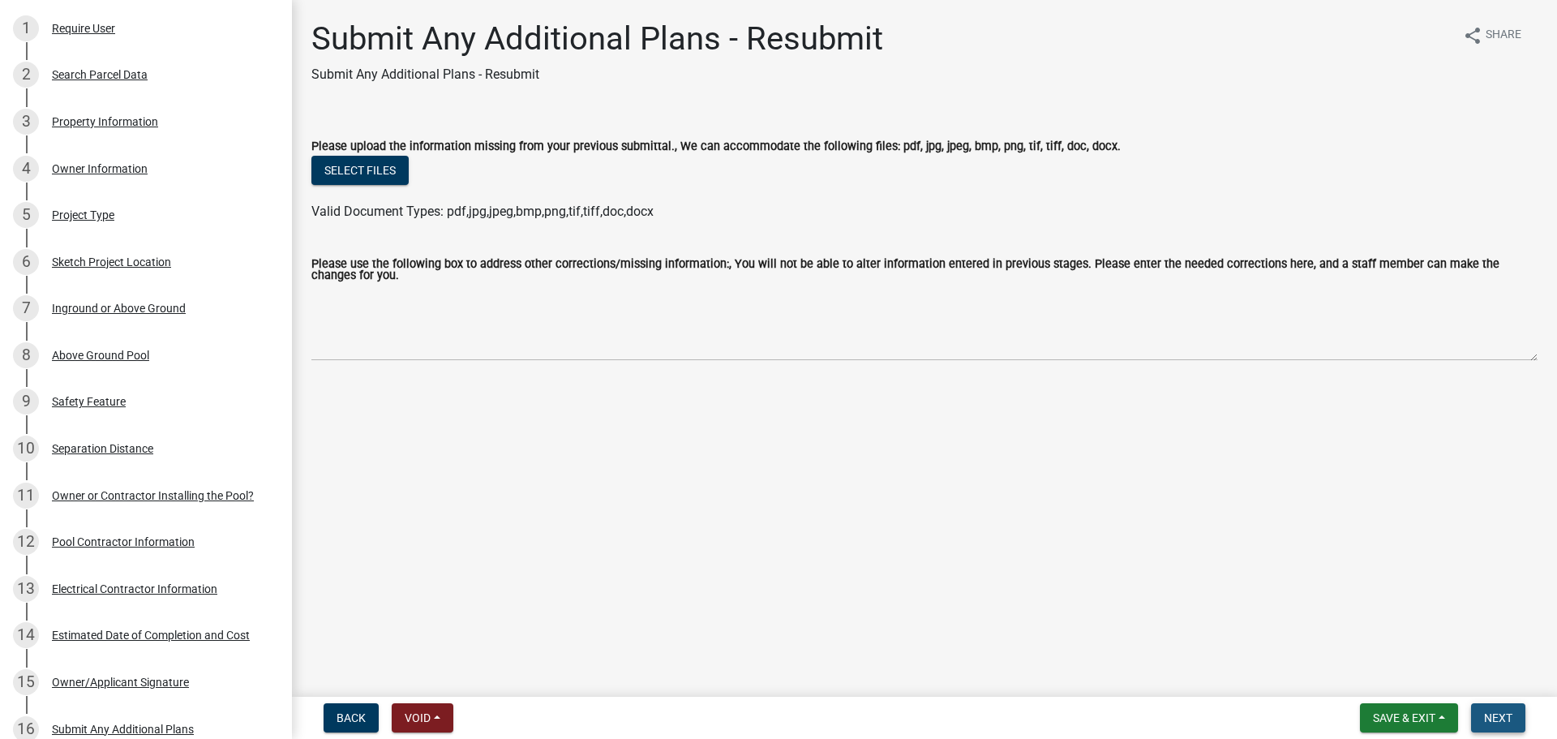
click at [1493, 716] on span "Next" at bounding box center [1498, 717] width 28 height 13
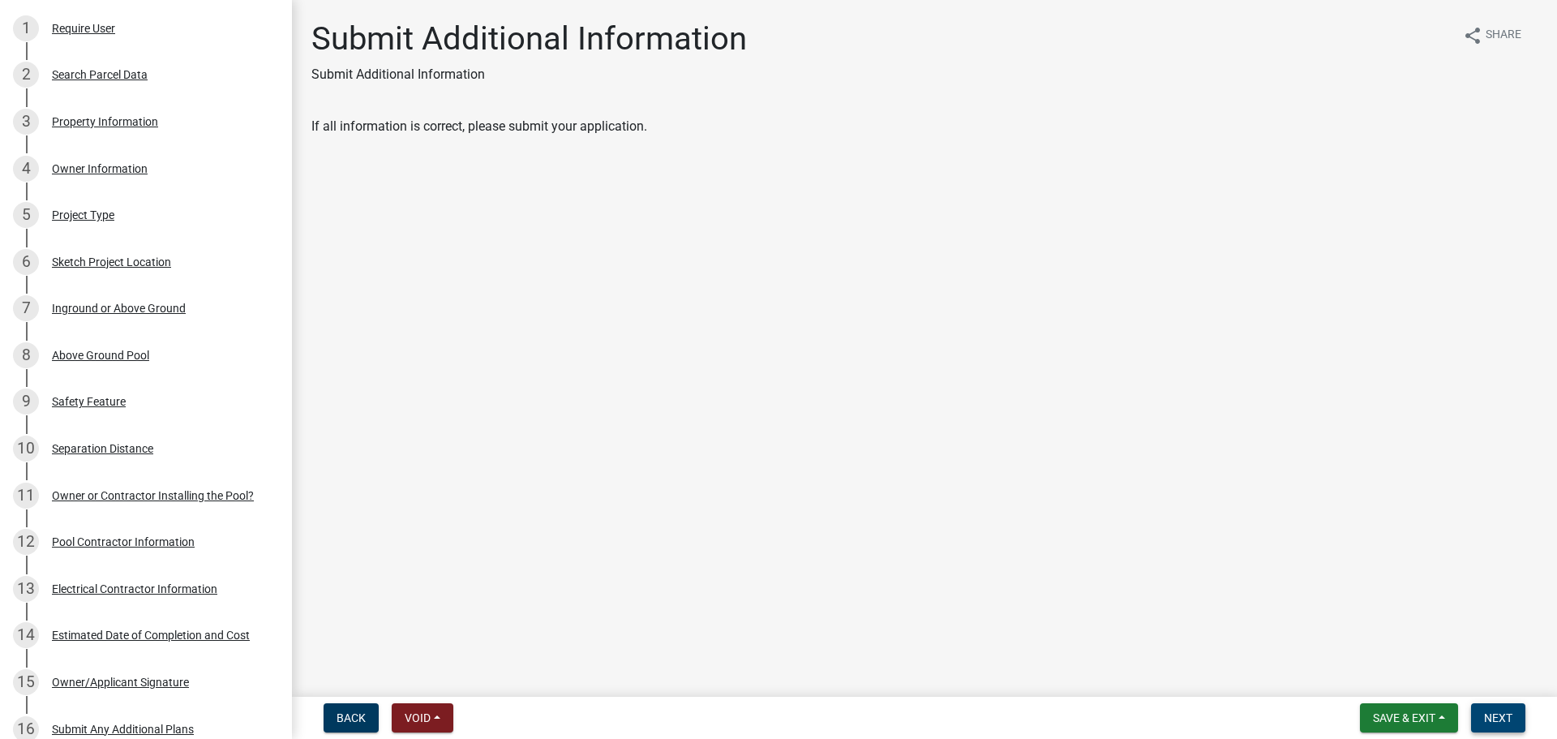
click at [1505, 717] on span "Next" at bounding box center [1498, 717] width 28 height 13
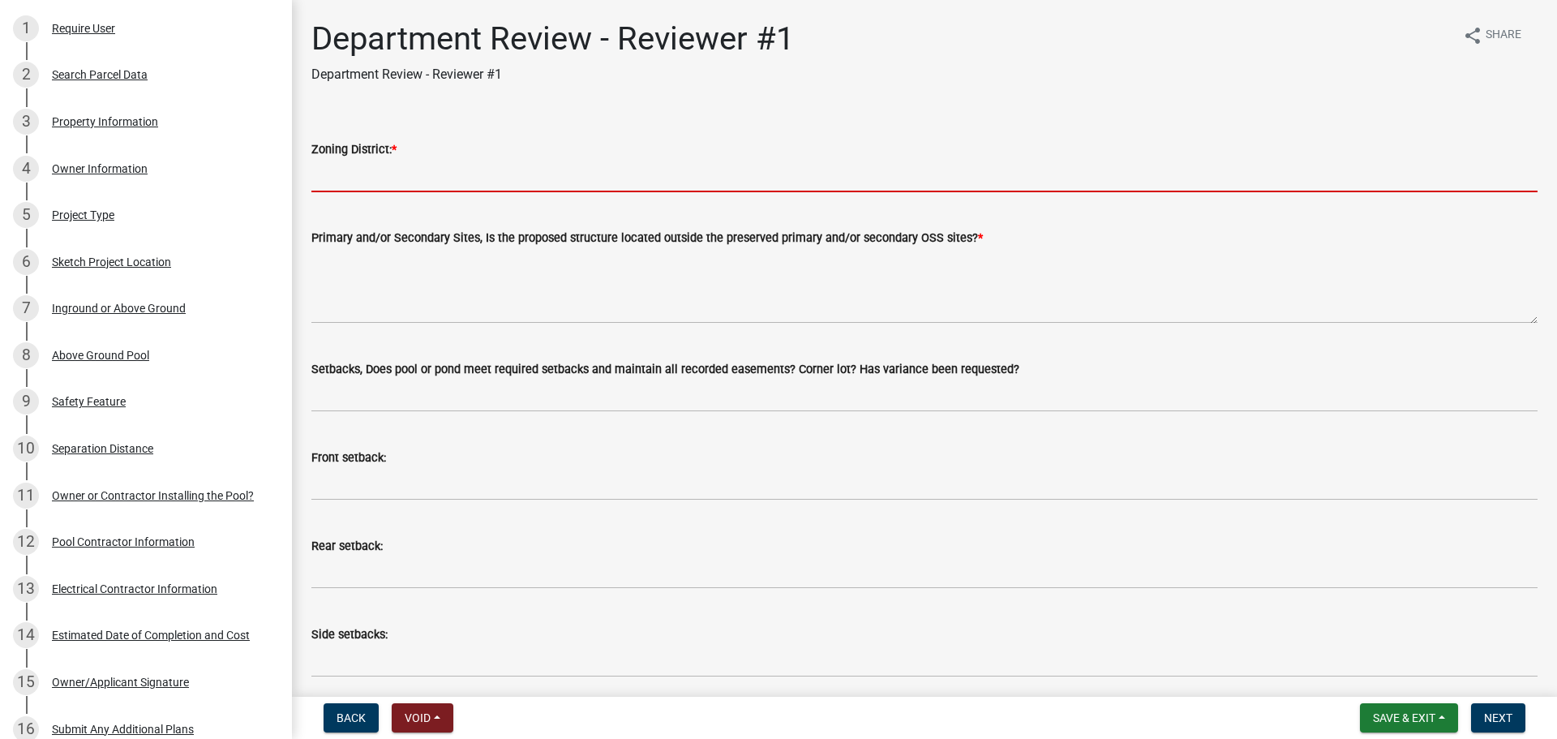
click at [351, 185] on input "Zoning District: *" at bounding box center [924, 175] width 1227 height 33
type input "R-4"
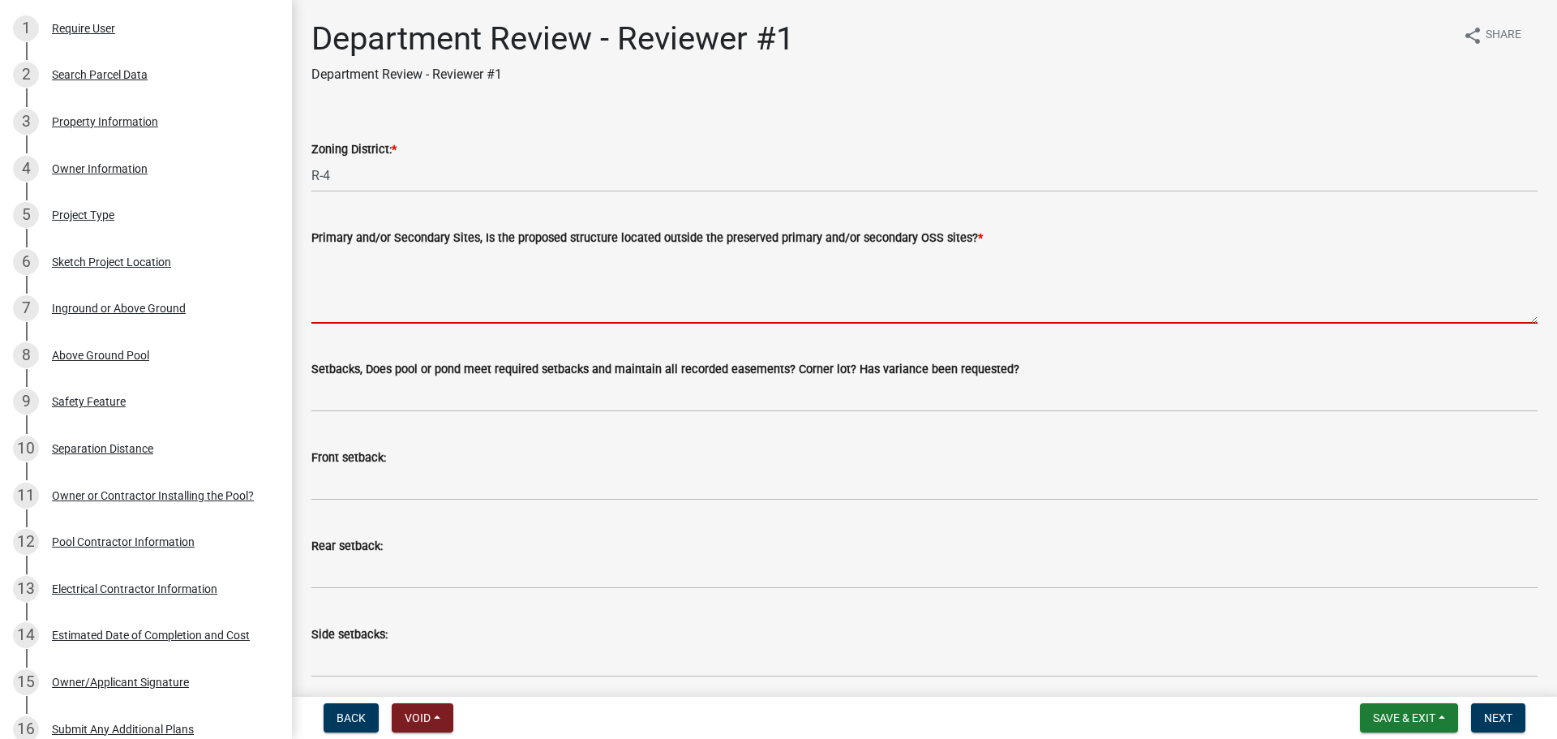
click at [416, 258] on textarea "Primary and/or Secondary Sites, Is the proposed structure located outside the p…" at bounding box center [924, 285] width 1227 height 76
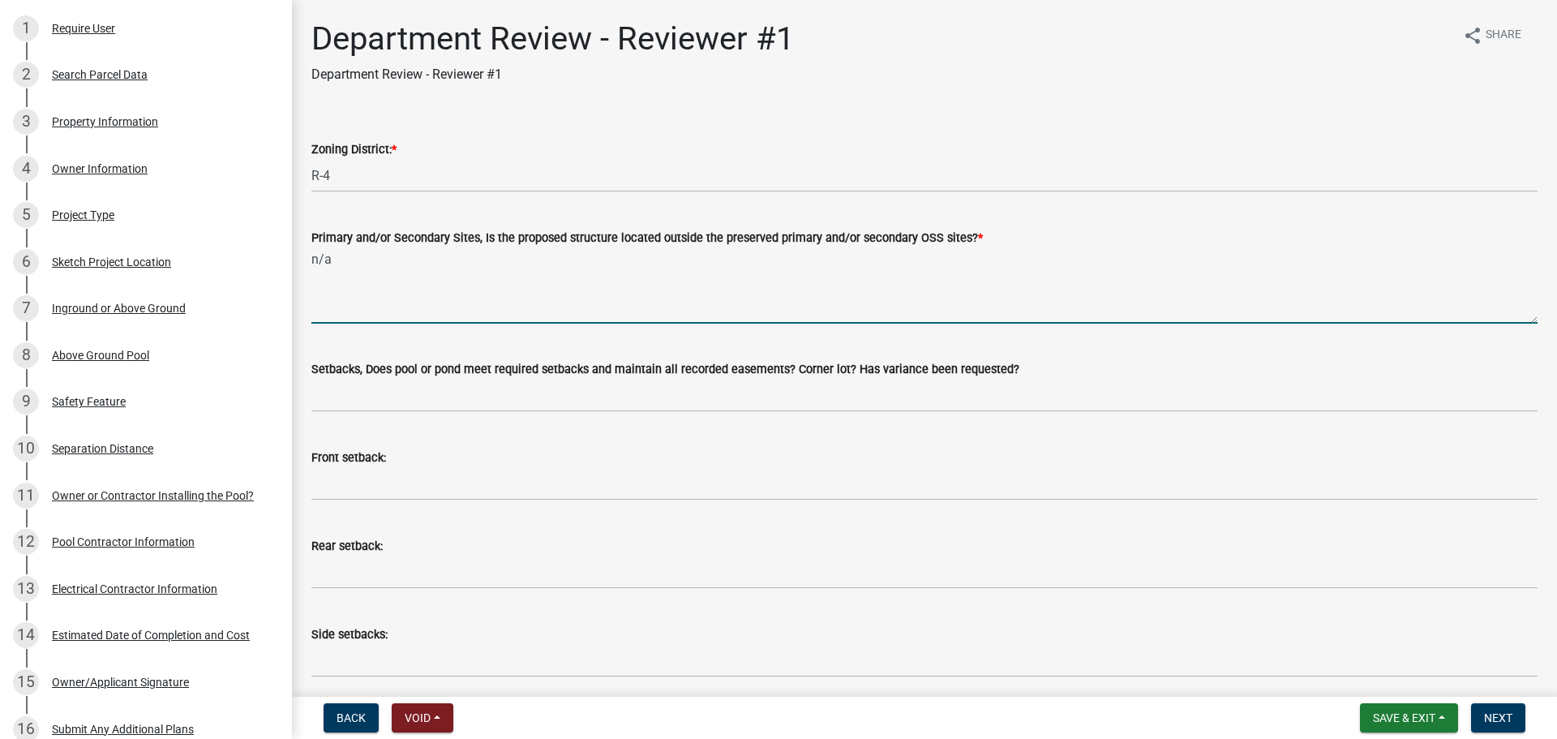
type textarea "n/a"
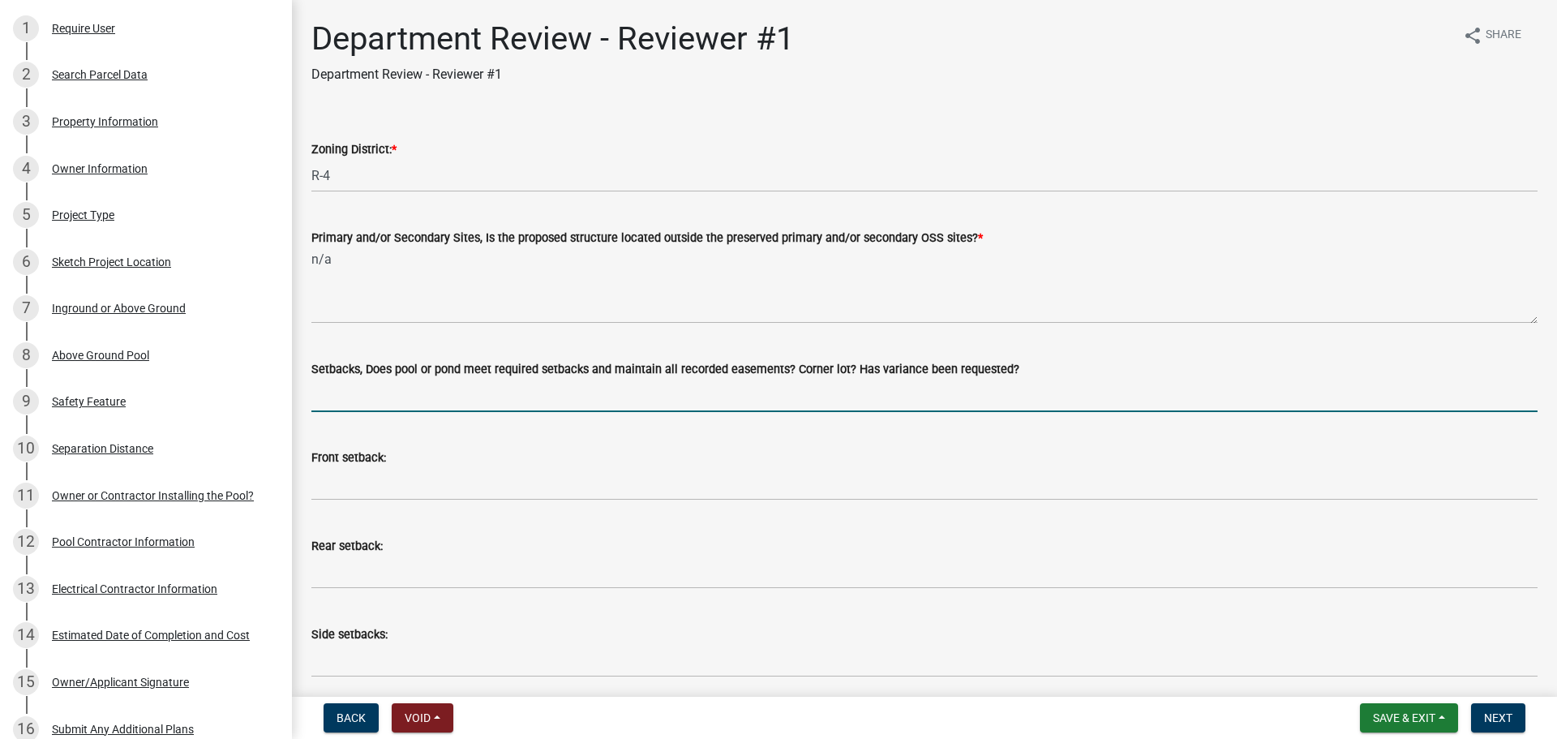
click at [388, 405] on input "Setbacks, Does pool or pond meet required setbacks and maintain all recorded ea…" at bounding box center [924, 395] width 1227 height 33
type input "yes"
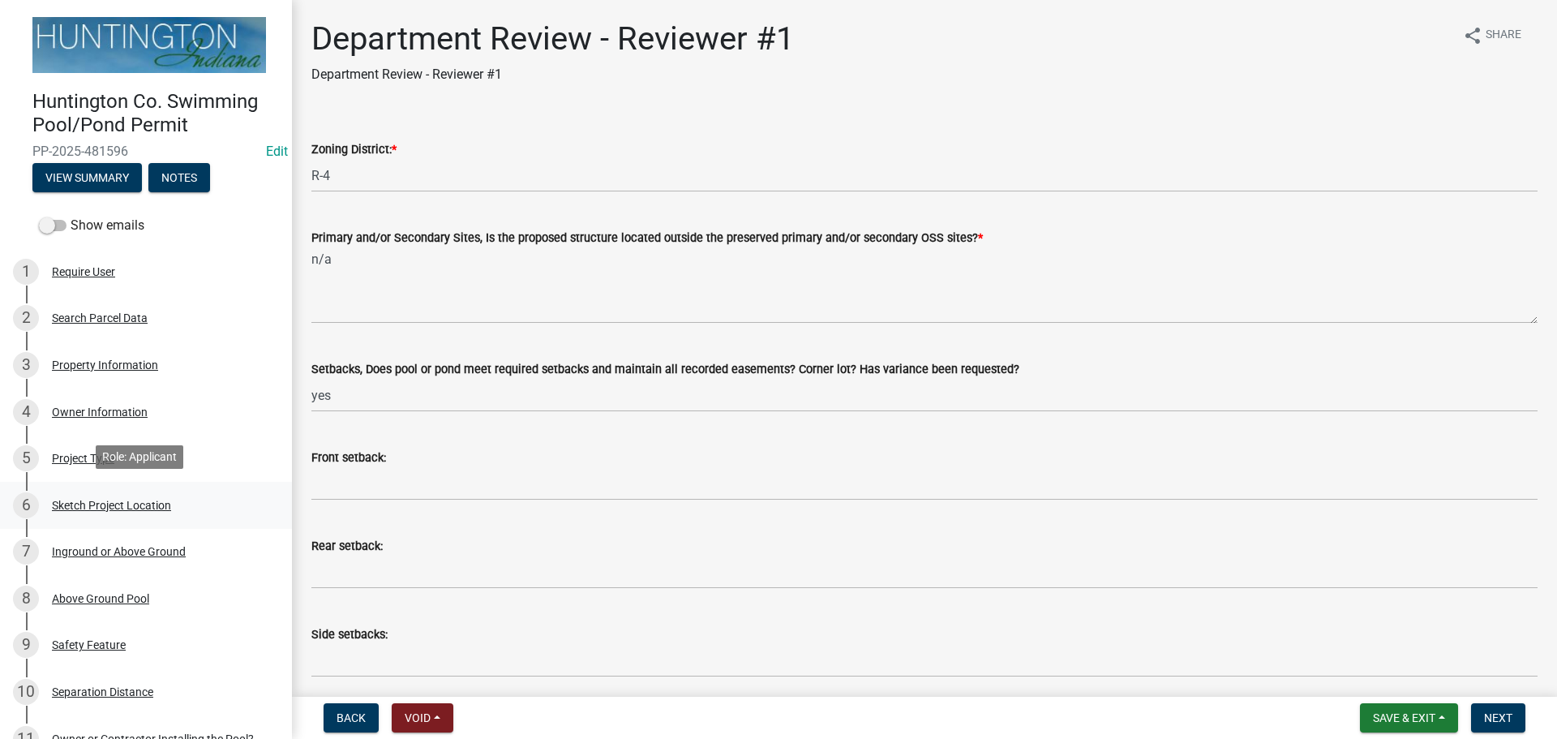
click at [71, 507] on div "Sketch Project Location" at bounding box center [111, 505] width 119 height 11
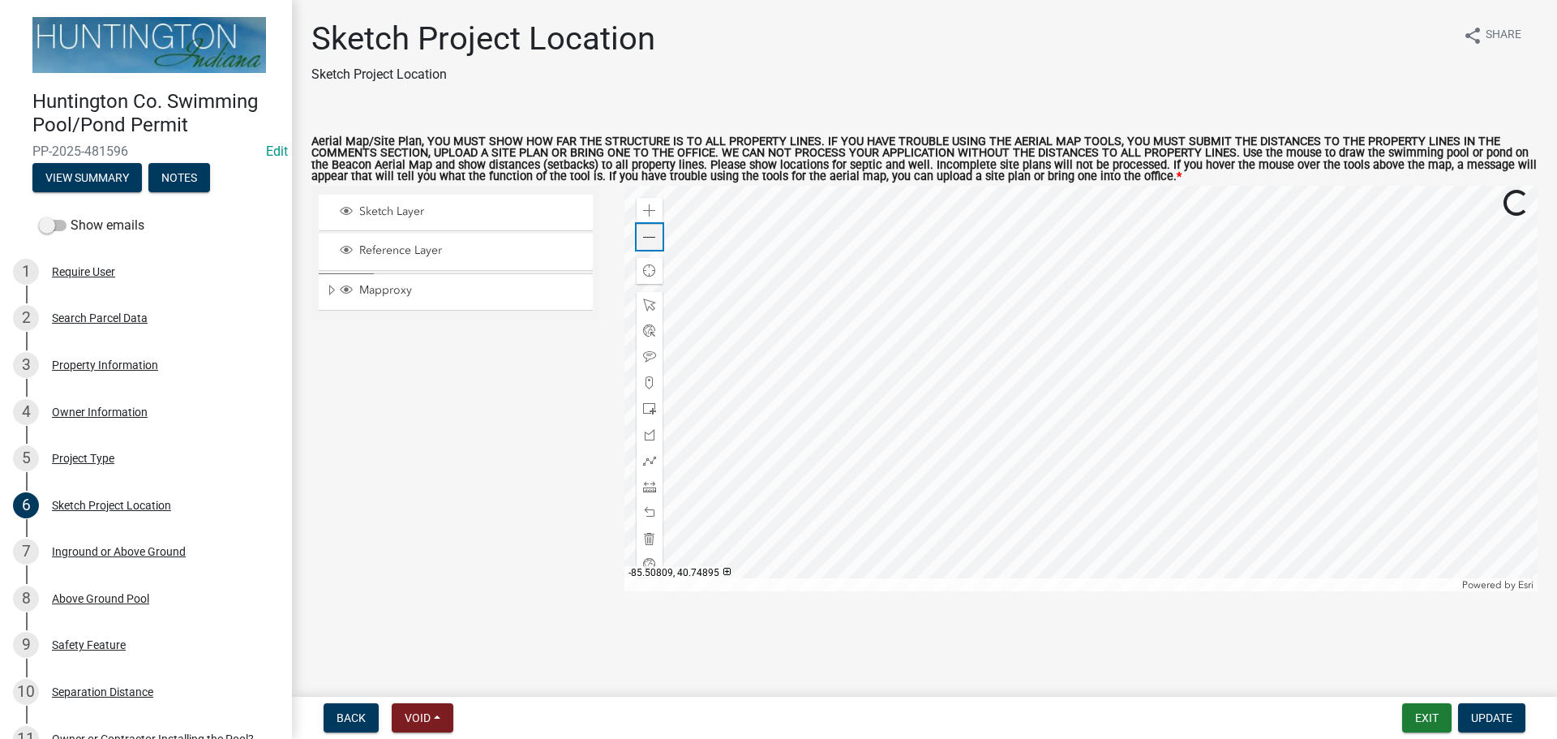
click at [645, 231] on span at bounding box center [649, 237] width 13 height 13
click at [768, 354] on div at bounding box center [1082, 389] width 914 height 406
click at [647, 486] on span at bounding box center [649, 486] width 13 height 13
click at [781, 397] on div at bounding box center [1082, 389] width 914 height 406
click at [646, 487] on span at bounding box center [649, 486] width 13 height 13
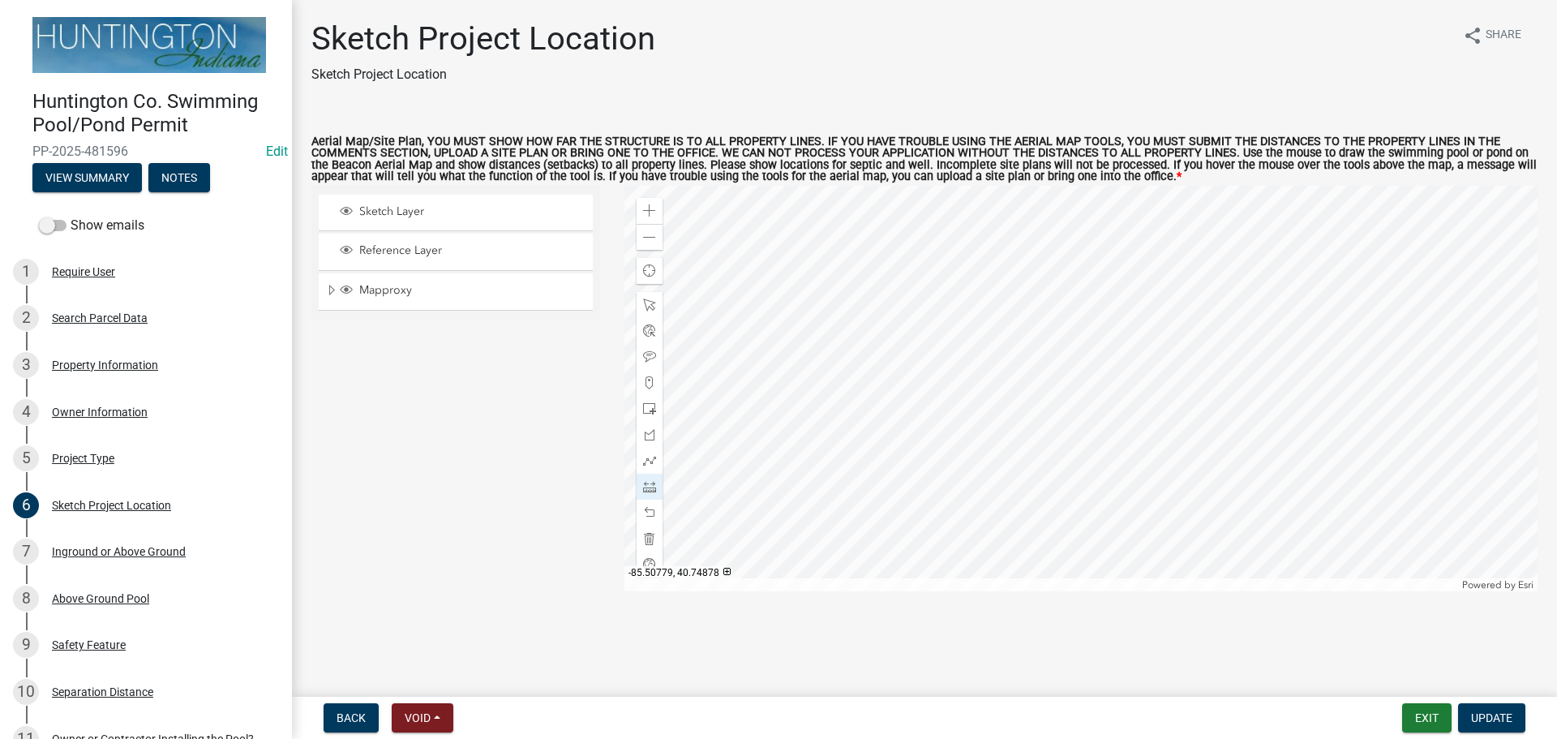
click at [1021, 406] on div at bounding box center [1082, 389] width 914 height 406
click at [1007, 368] on div at bounding box center [1082, 389] width 914 height 406
click at [656, 484] on div at bounding box center [650, 487] width 26 height 26
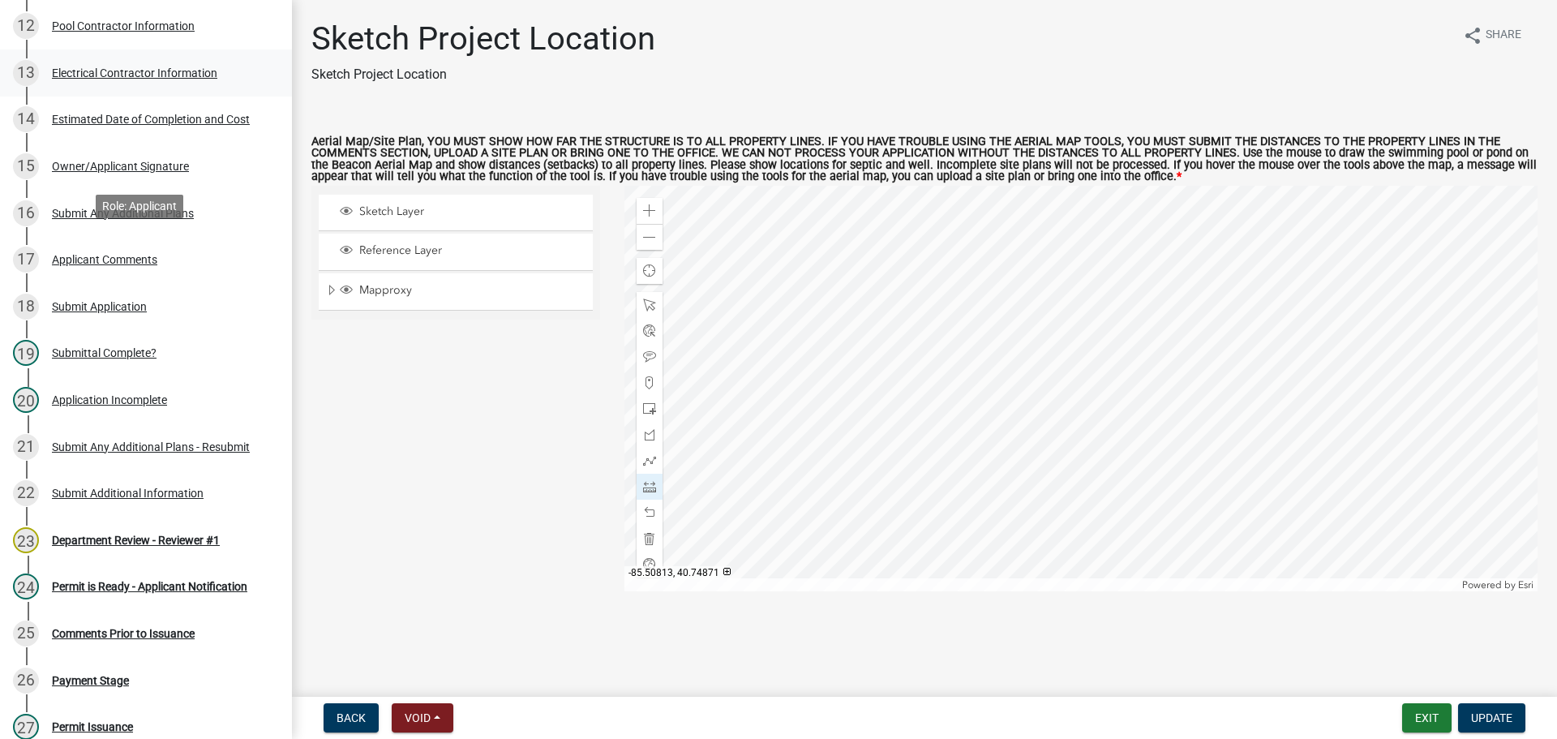
scroll to position [811, 0]
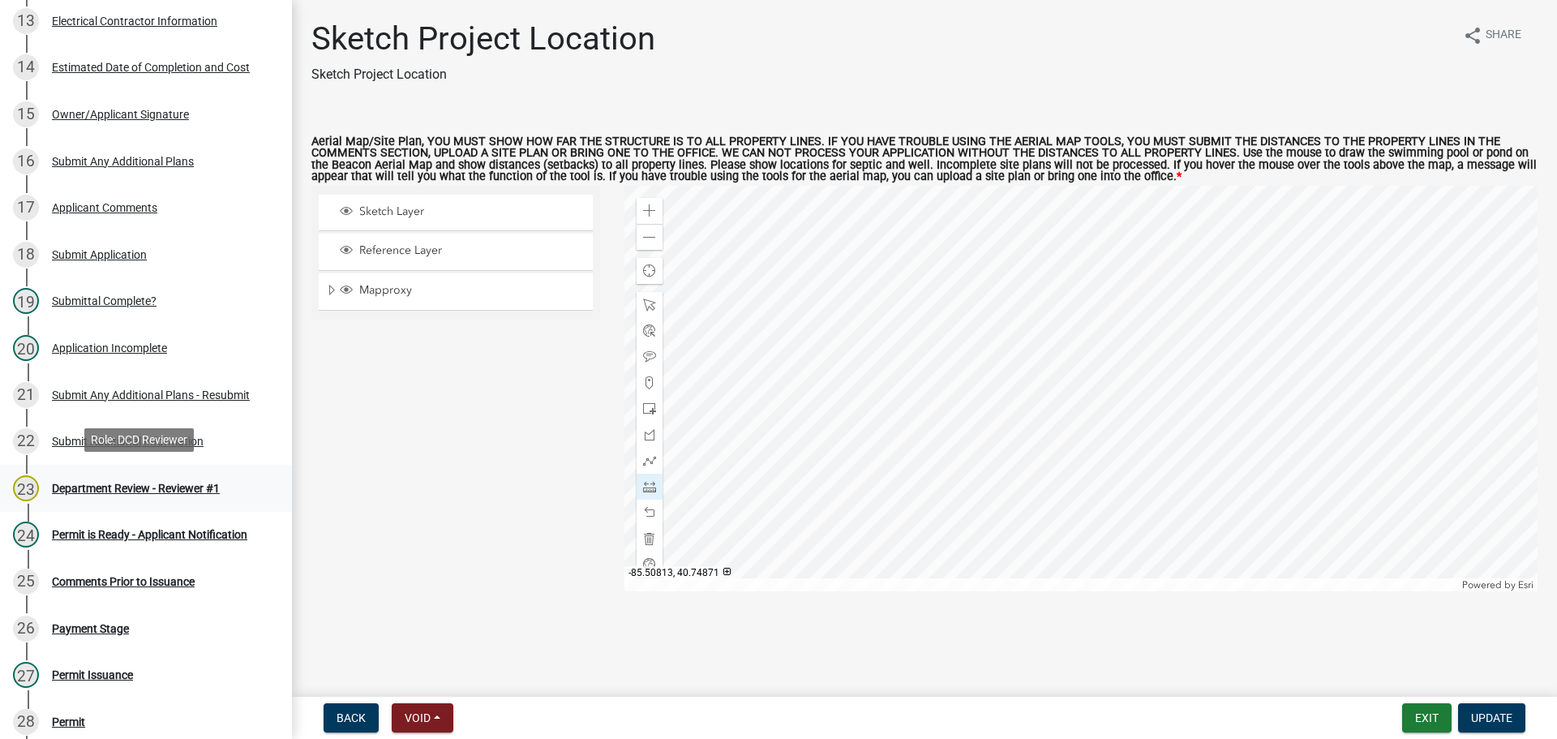
click at [88, 475] on div "23 Department Review - Reviewer #1" at bounding box center [139, 488] width 253 height 26
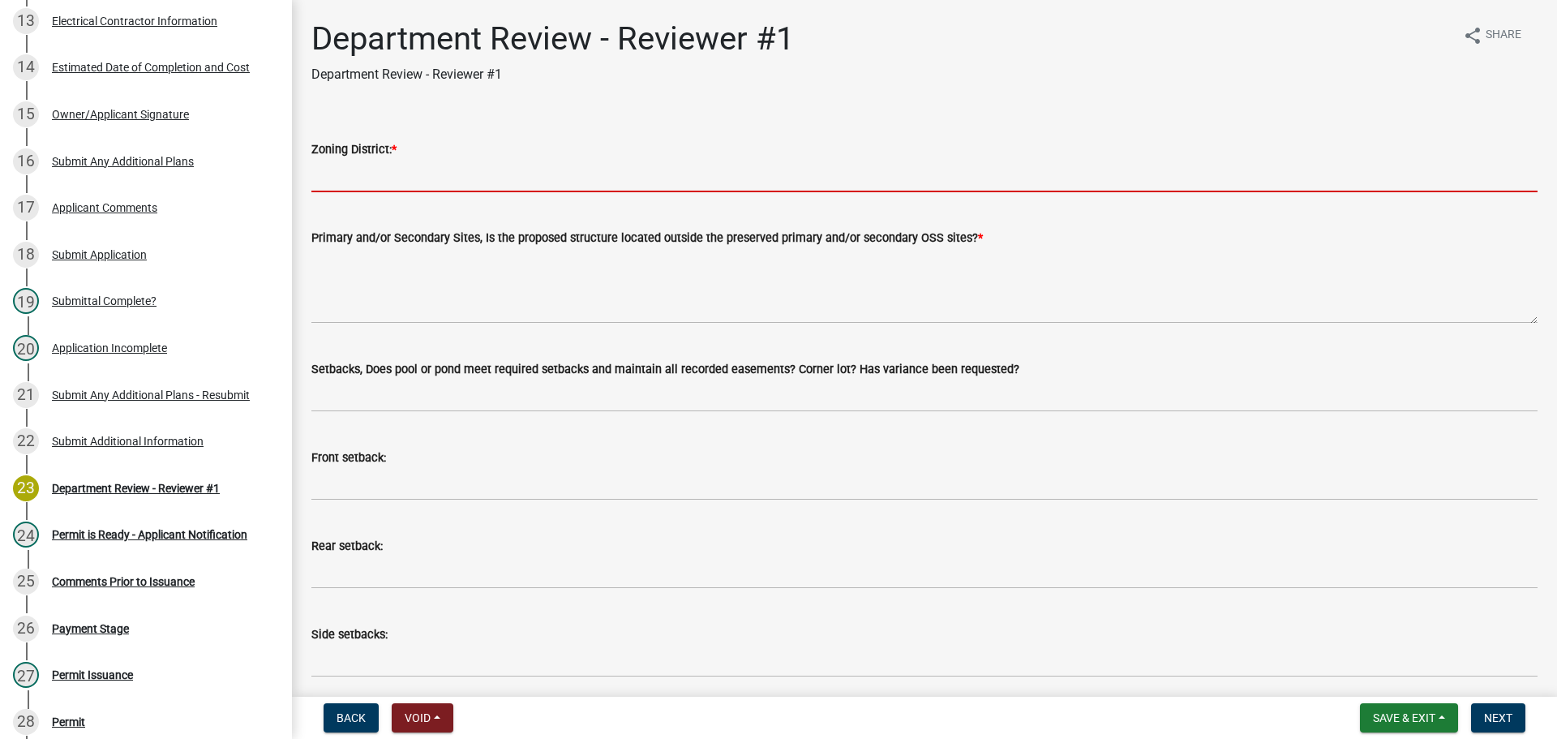
drag, startPoint x: 354, startPoint y: 167, endPoint x: 373, endPoint y: 191, distance: 30.5
click at [354, 167] on input "Zoning District: *" at bounding box center [924, 175] width 1227 height 33
type input "R-4"
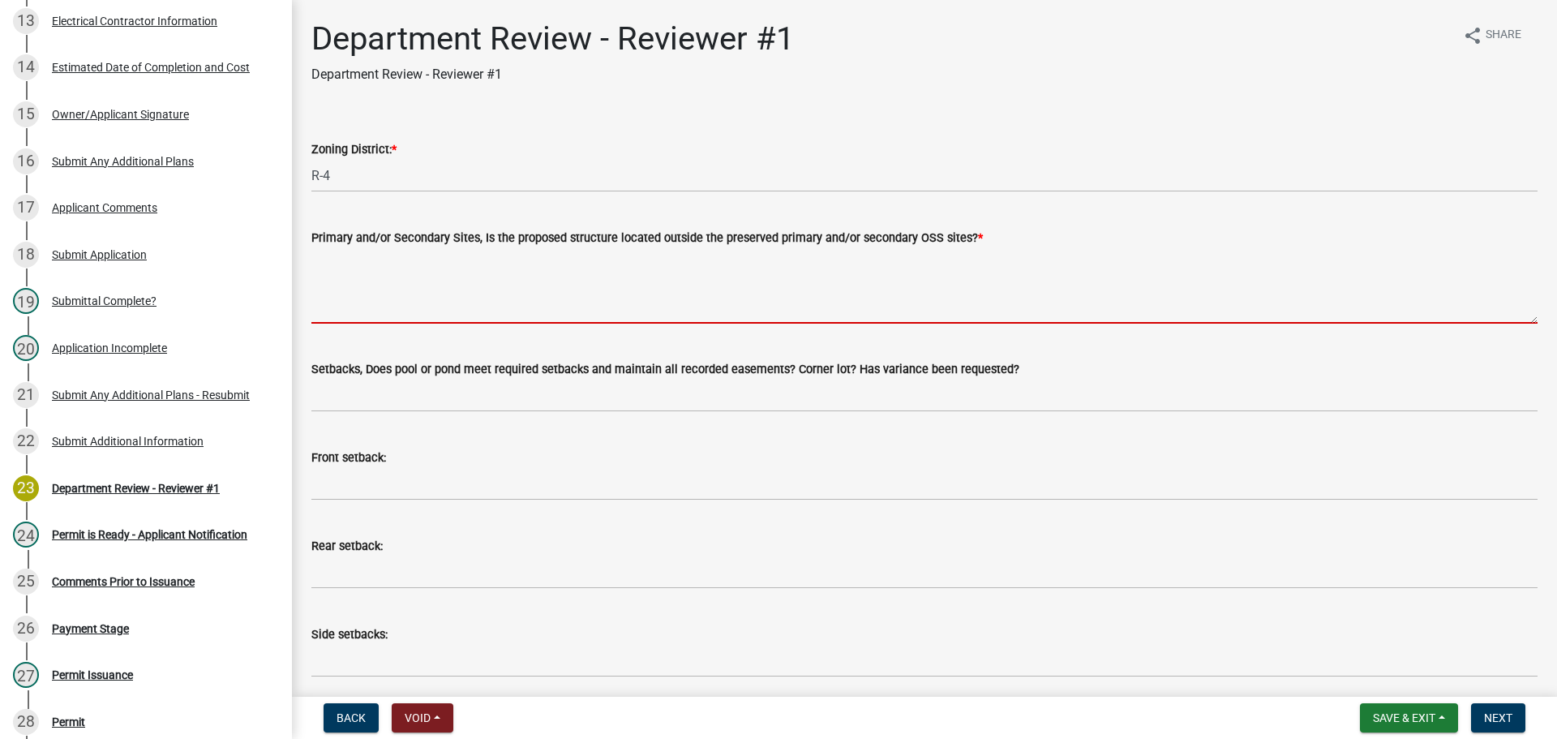
click at [424, 260] on textarea "Primary and/or Secondary Sites, Is the proposed structure located outside the p…" at bounding box center [924, 285] width 1227 height 76
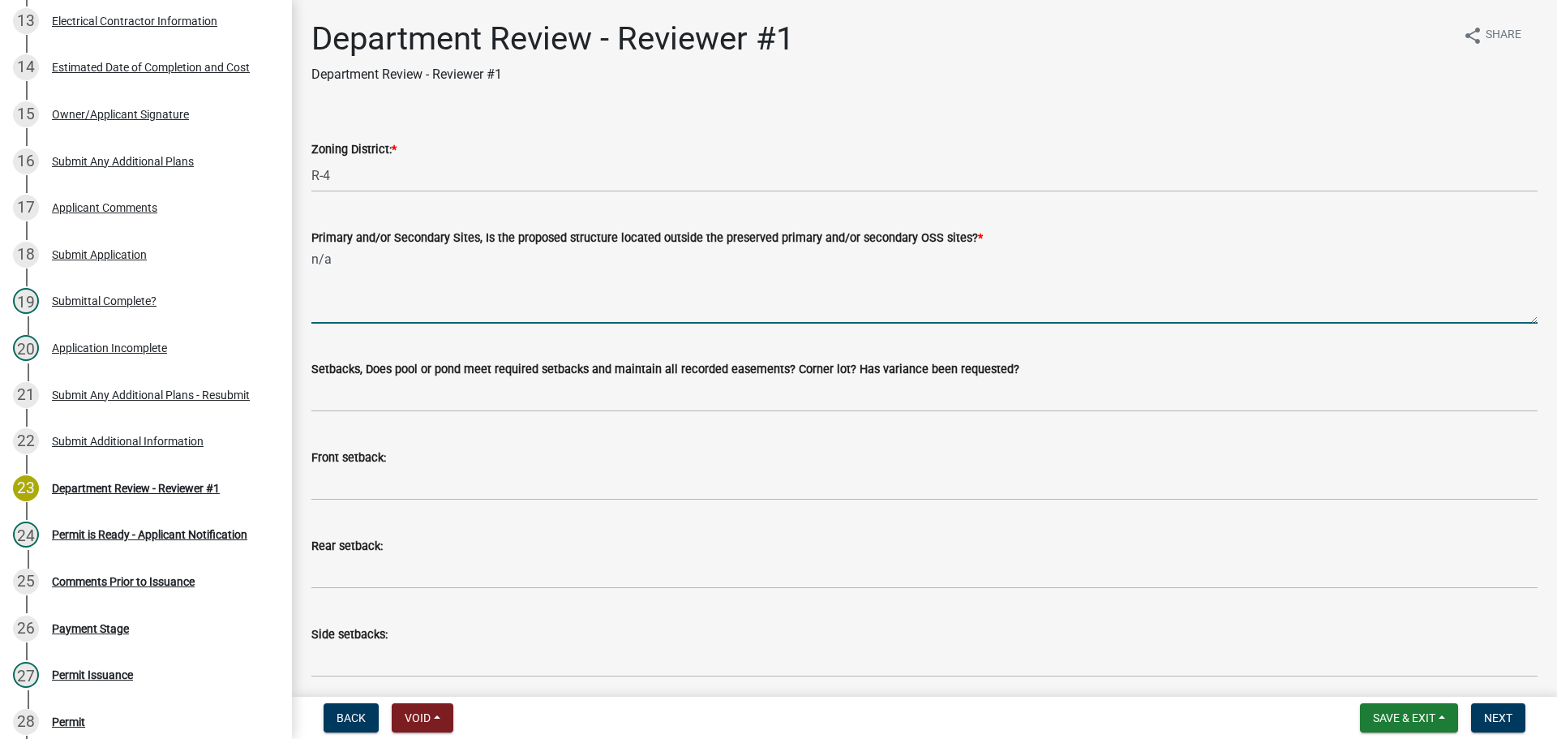
type textarea "n/a"
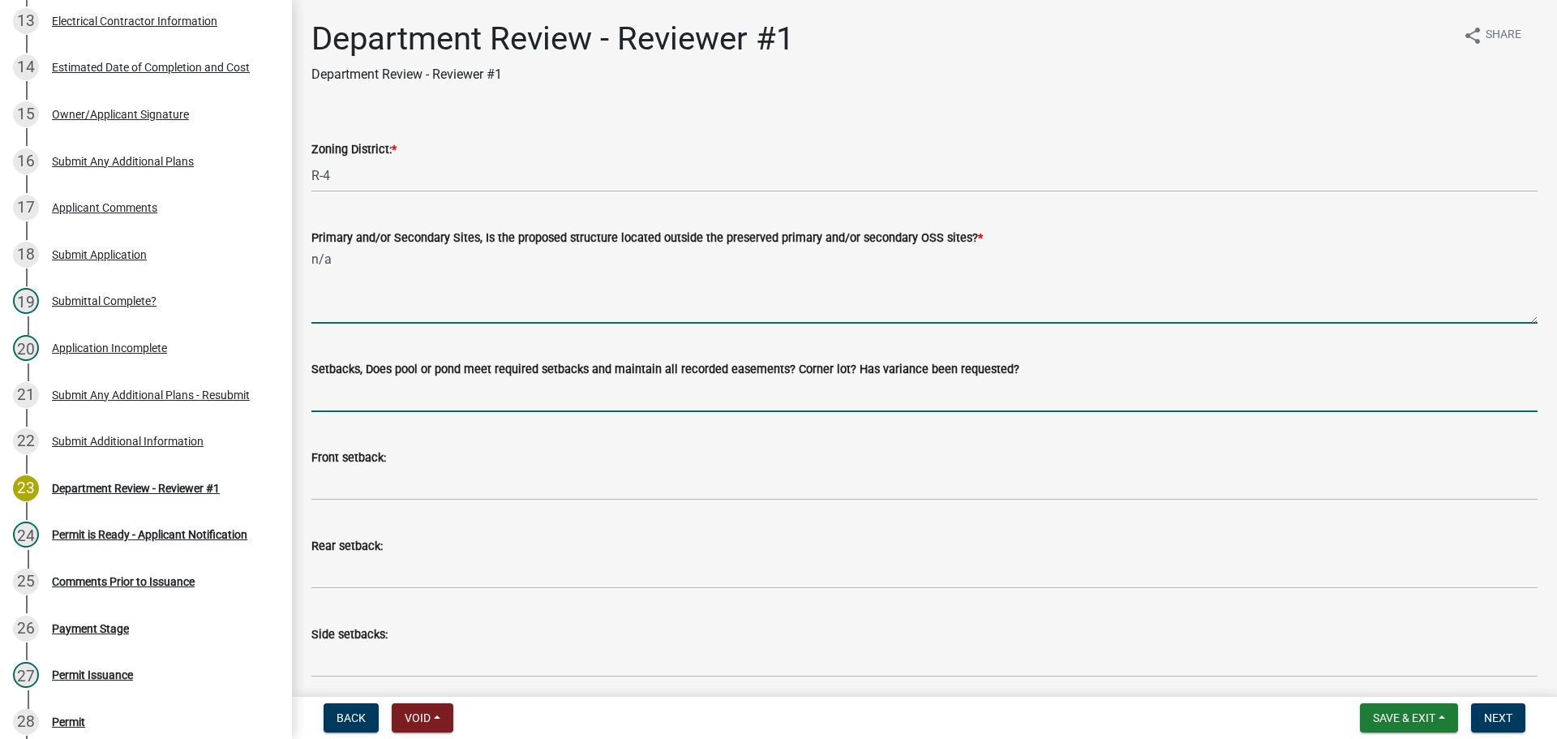
click at [353, 411] on input "Setbacks, Does pool or pond meet required setbacks and maintain all recorded ea…" at bounding box center [924, 395] width 1227 height 33
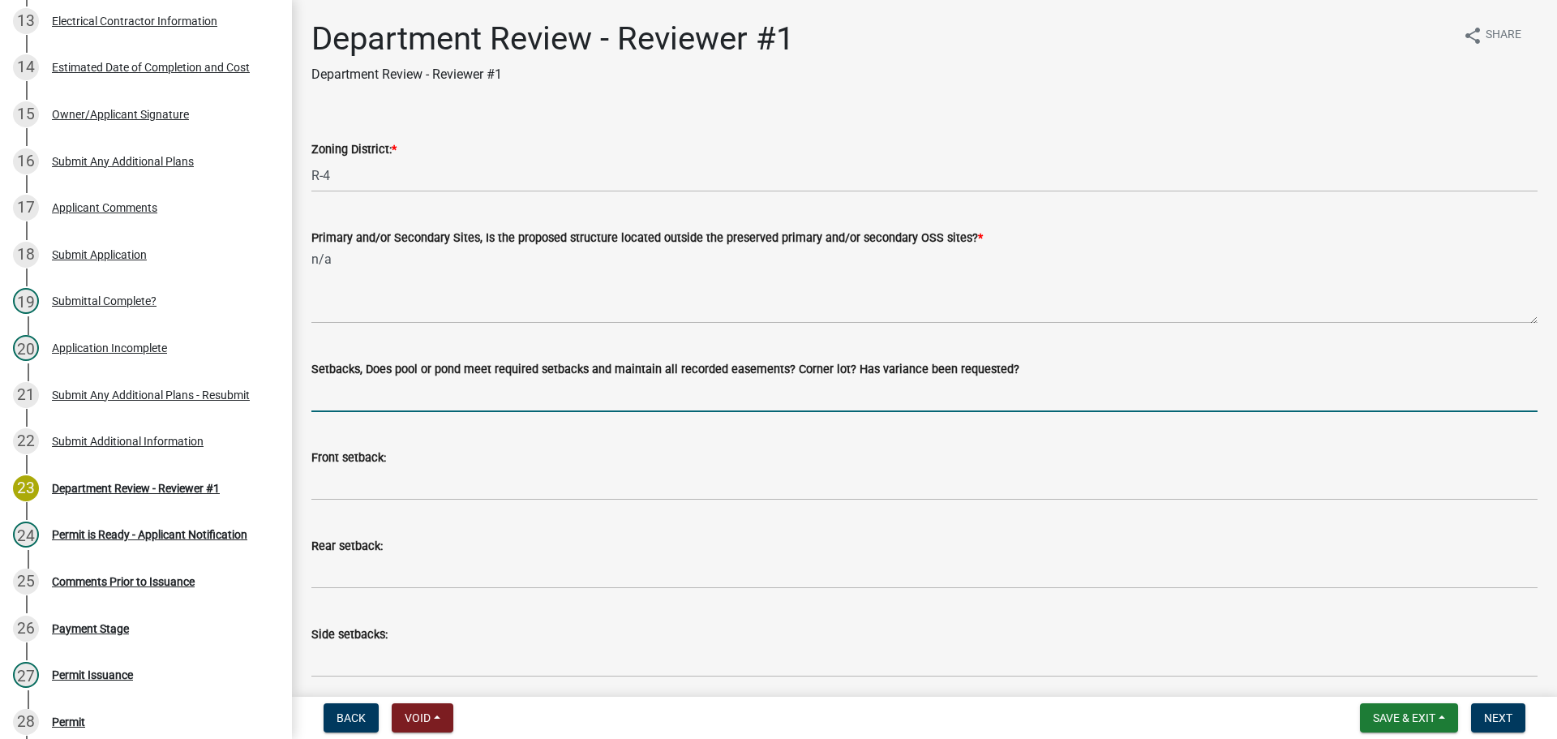
type input "yes"
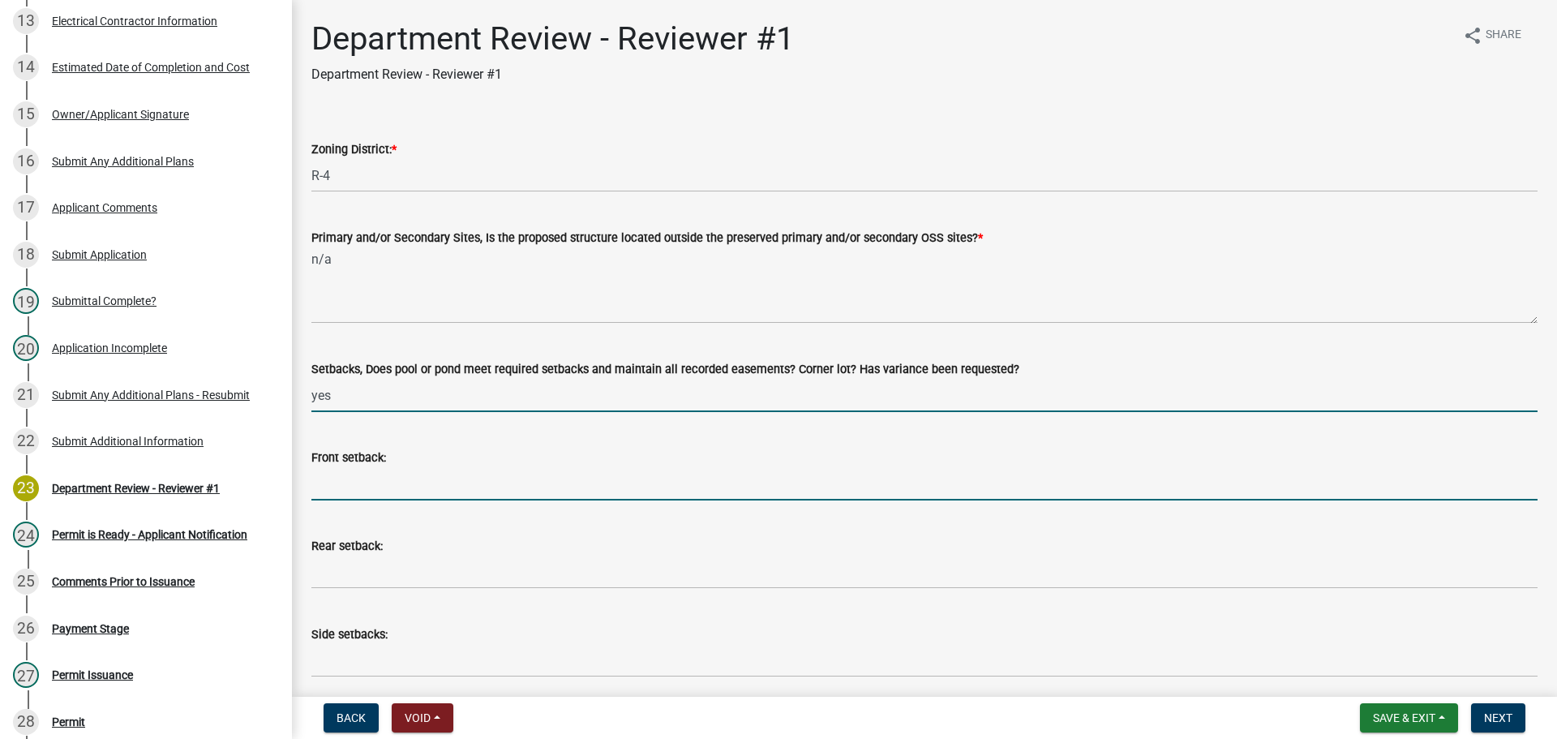
drag, startPoint x: 335, startPoint y: 481, endPoint x: 353, endPoint y: 501, distance: 27.0
click at [335, 481] on input "Front setback:" at bounding box center [924, 483] width 1227 height 33
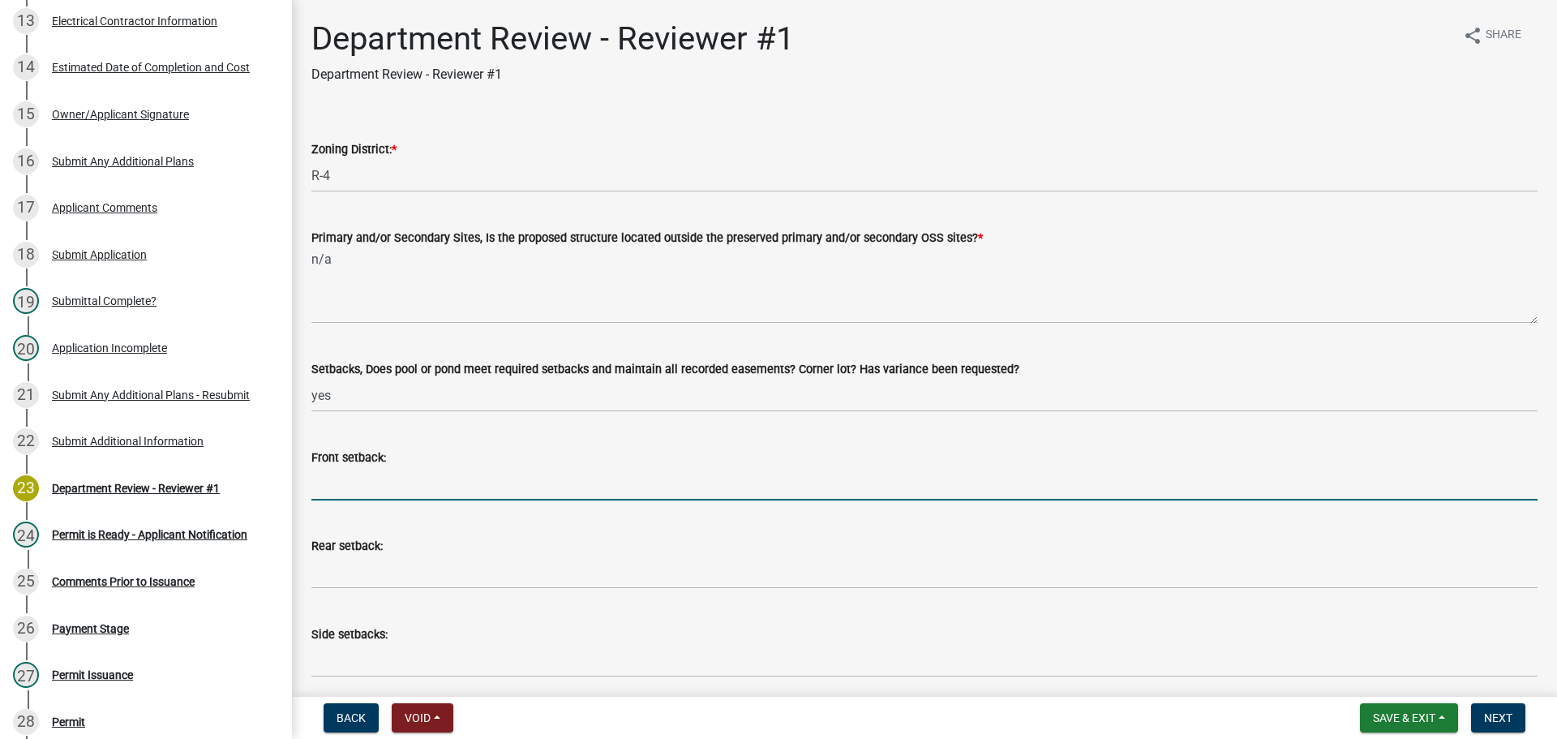
type input "n/a"
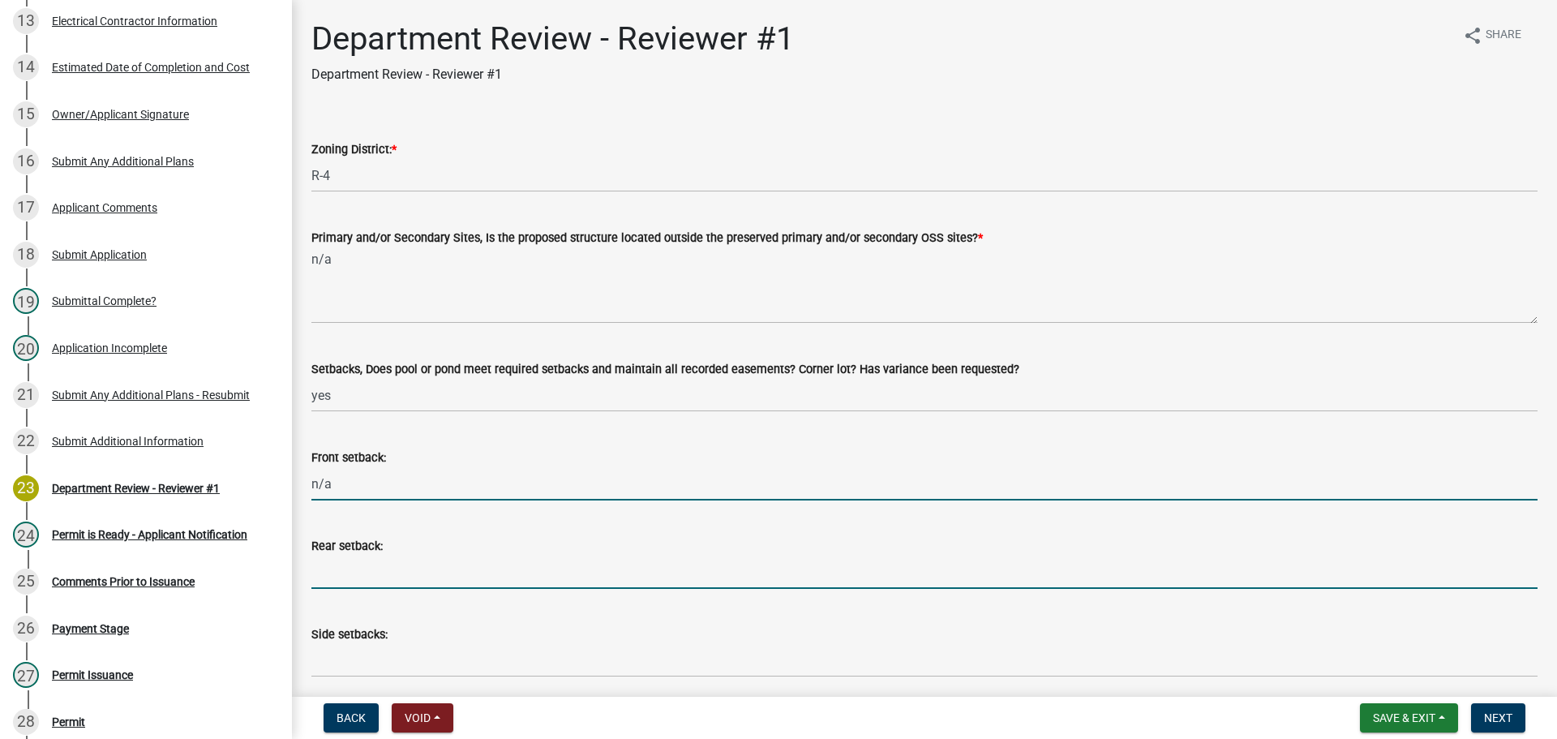
click at [371, 567] on input "Rear setback:" at bounding box center [924, 572] width 1227 height 33
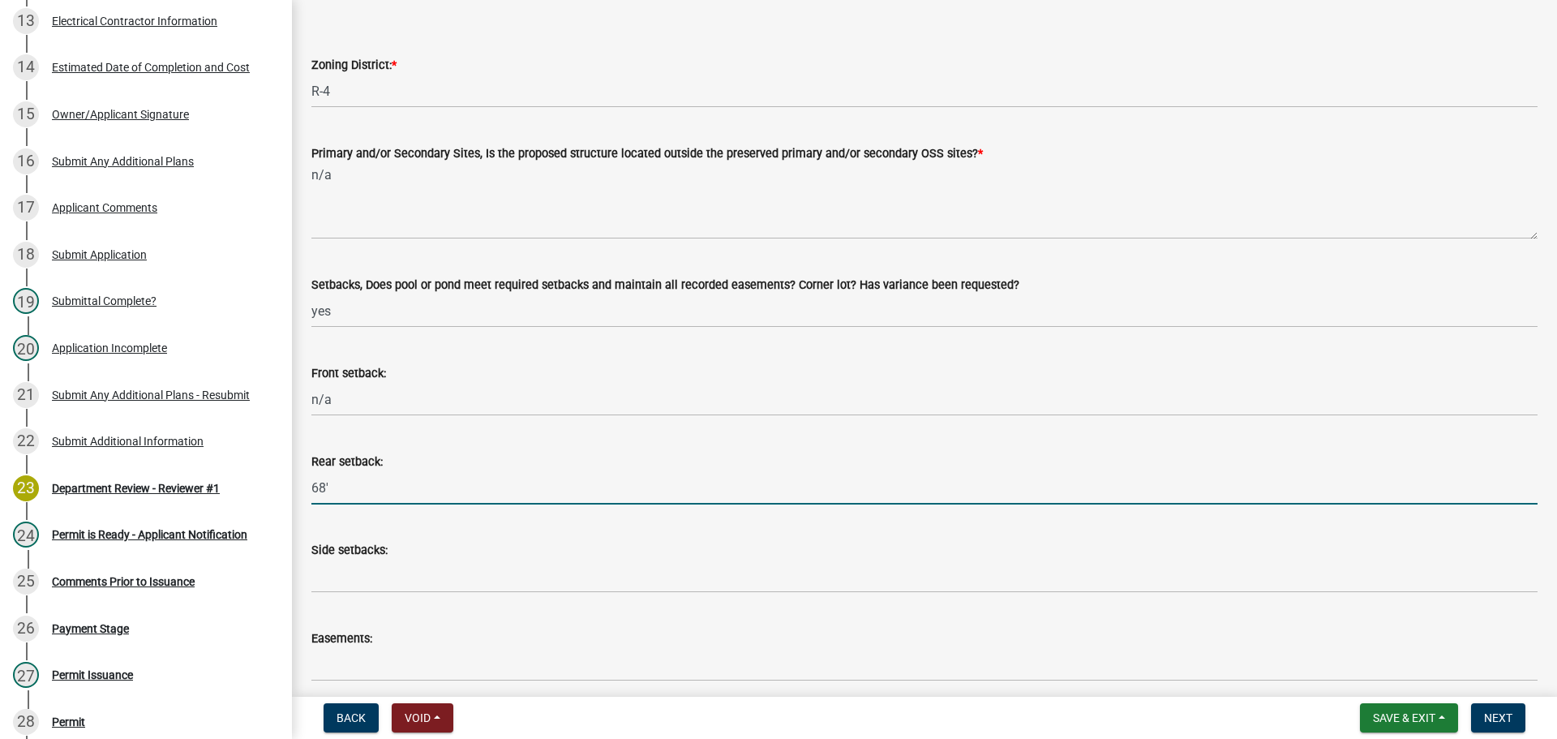
scroll to position [243, 0]
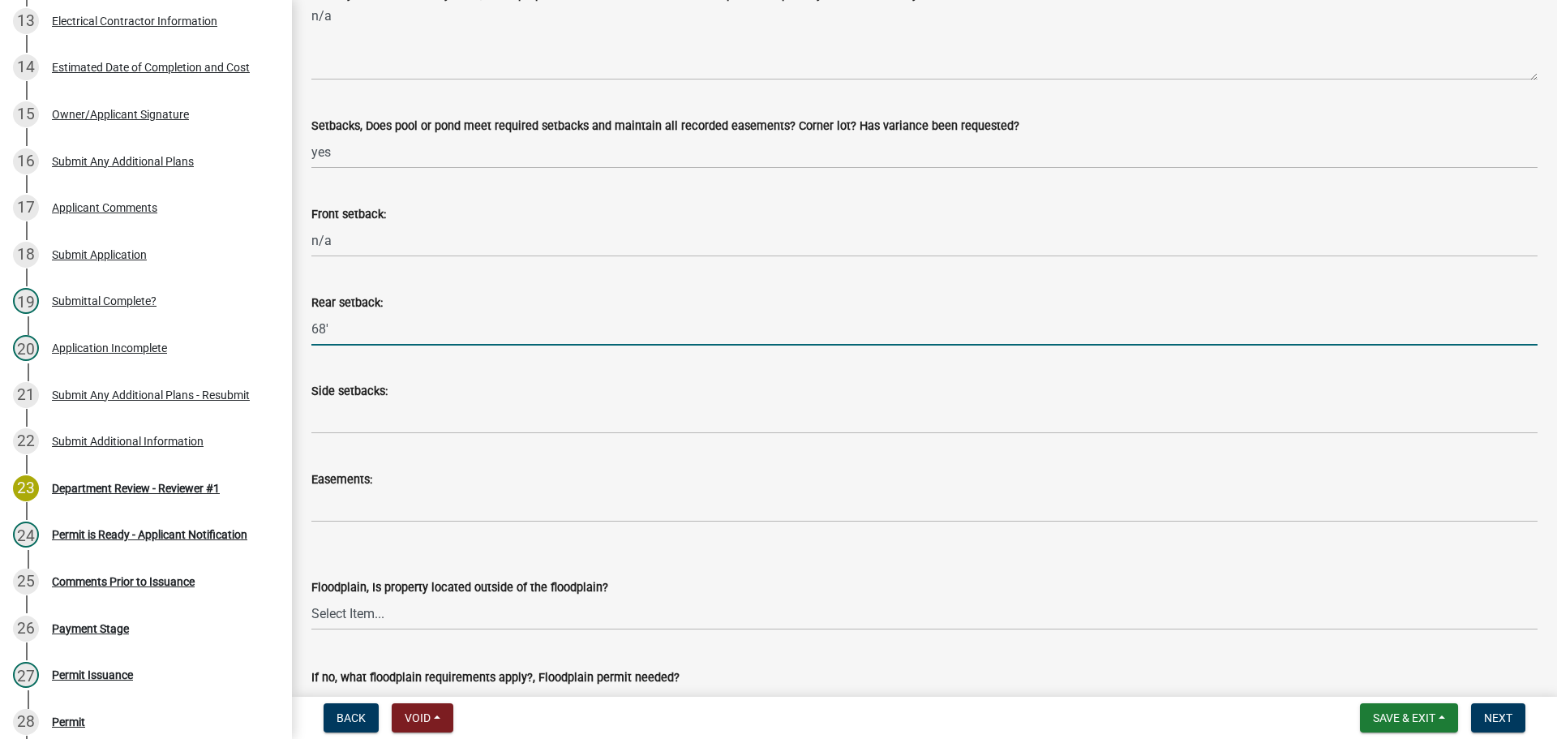
type input "68'"
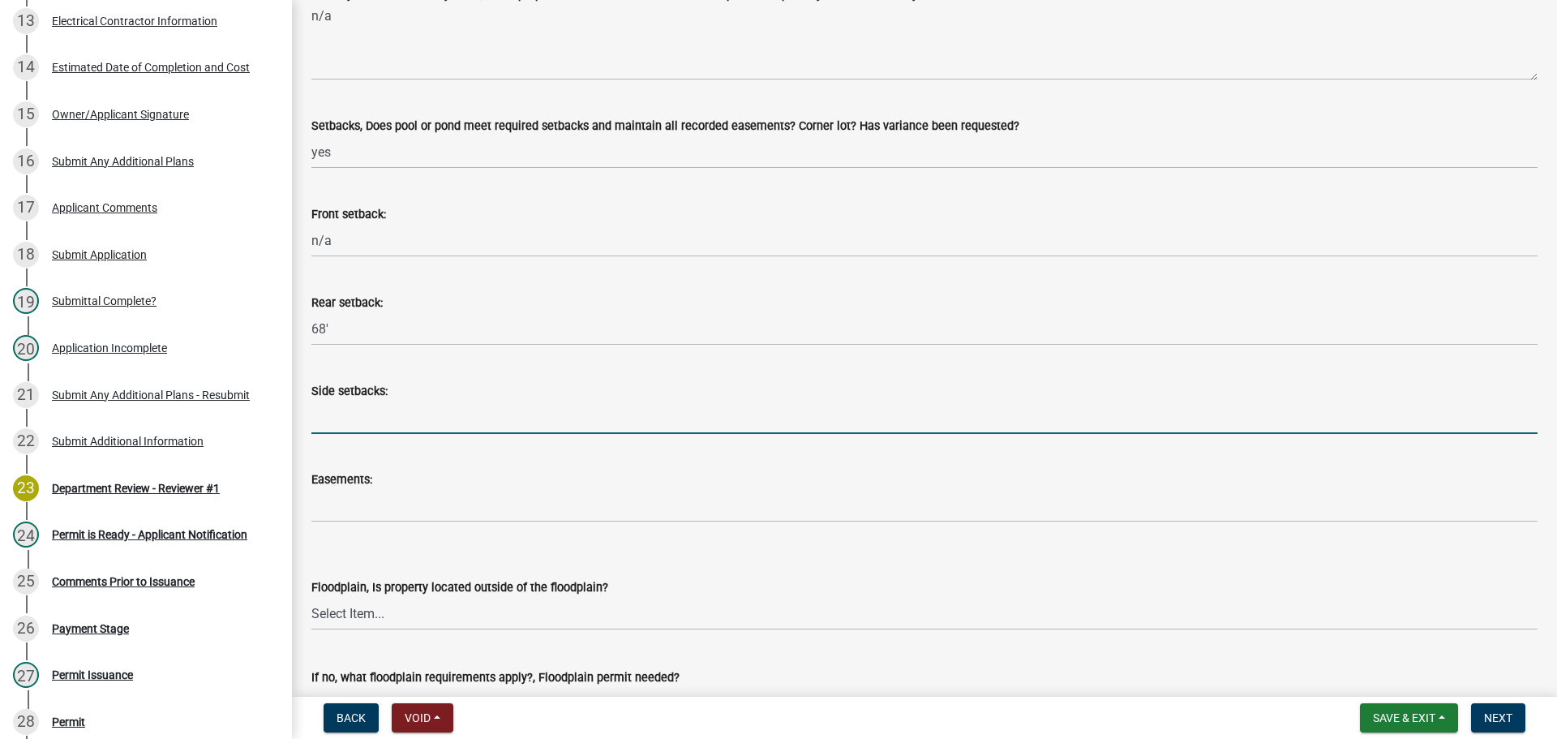
click at [345, 415] on input "Side setbacks:" at bounding box center [924, 417] width 1227 height 33
type input "17' south"
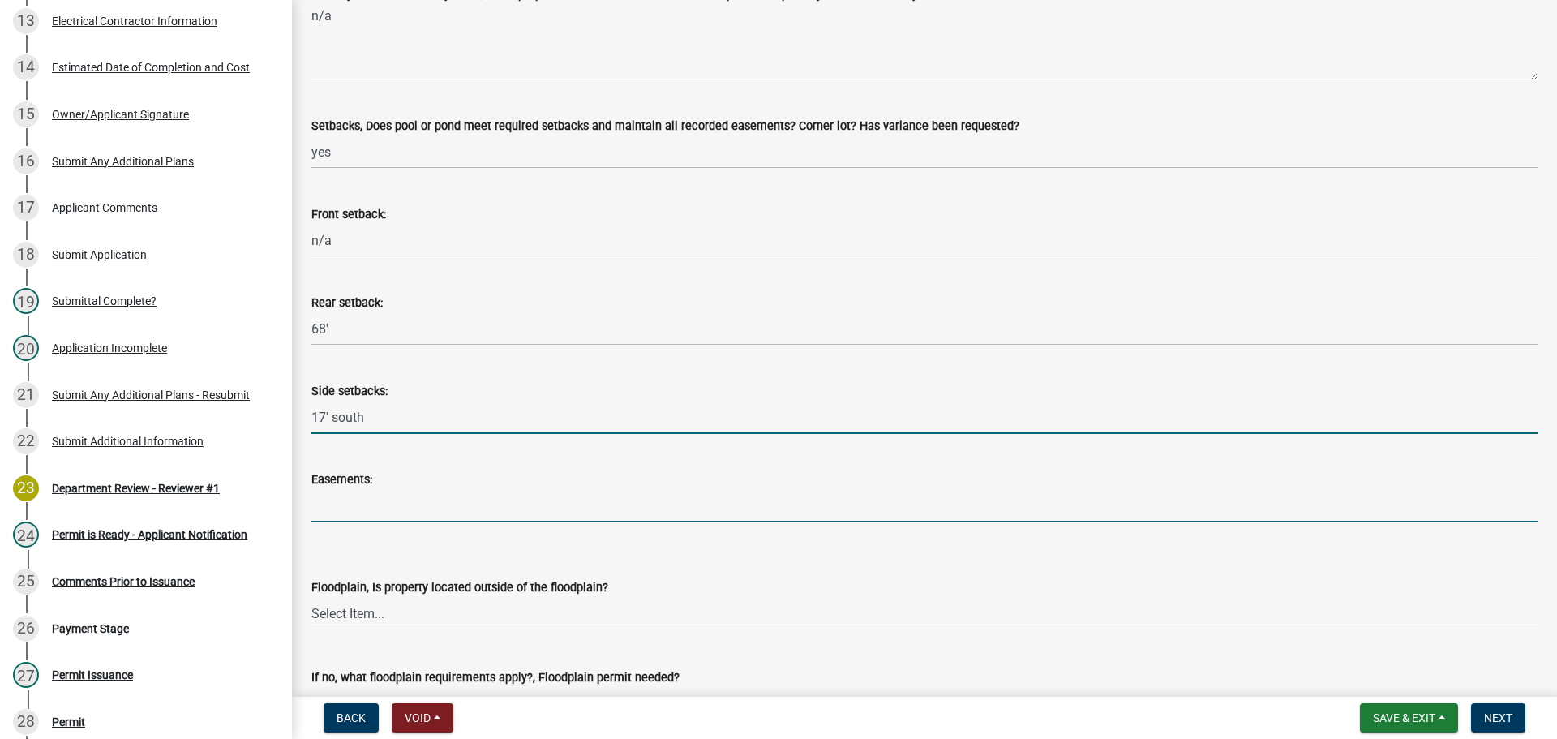
click at [346, 511] on input "Easements:" at bounding box center [924, 505] width 1227 height 33
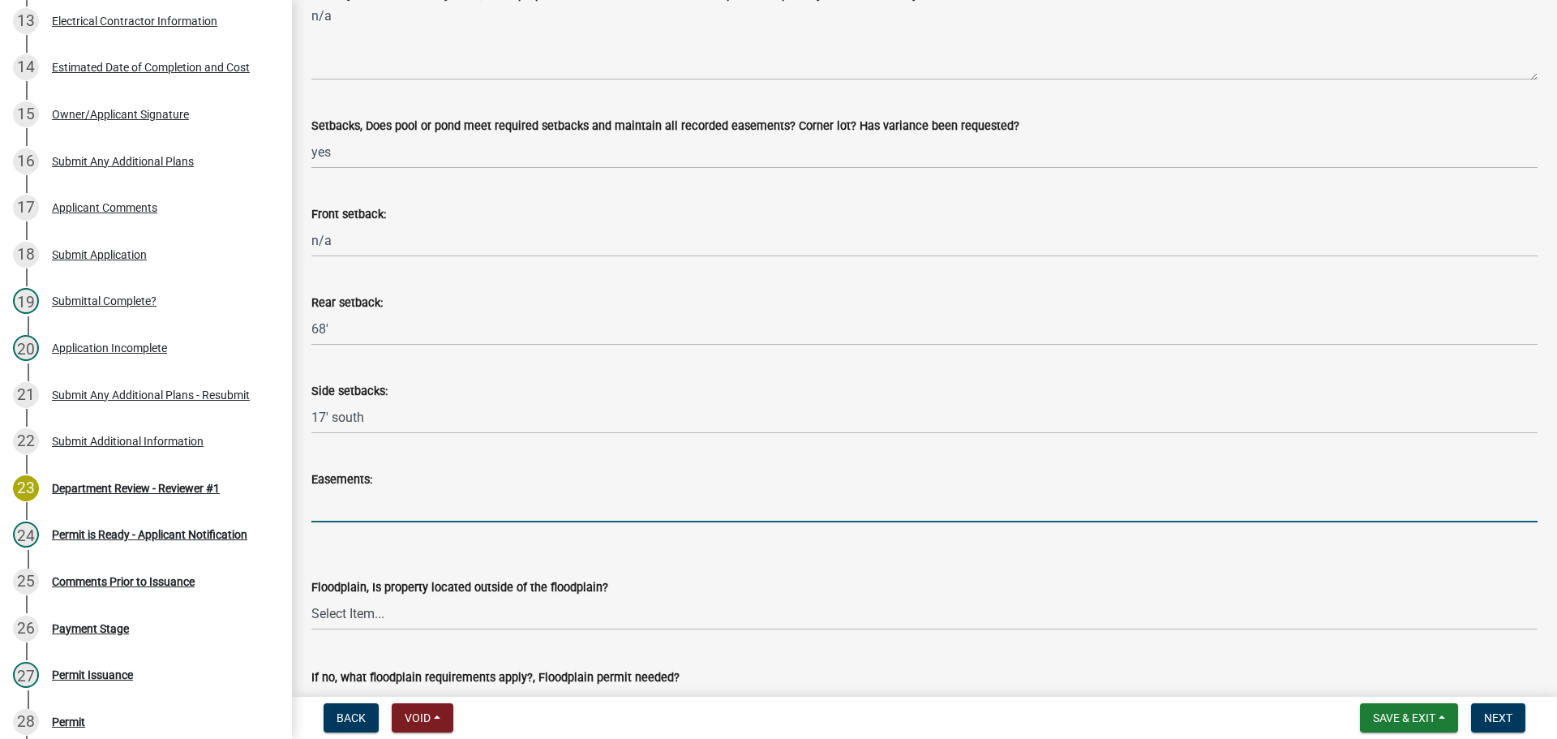
type input "n/a"
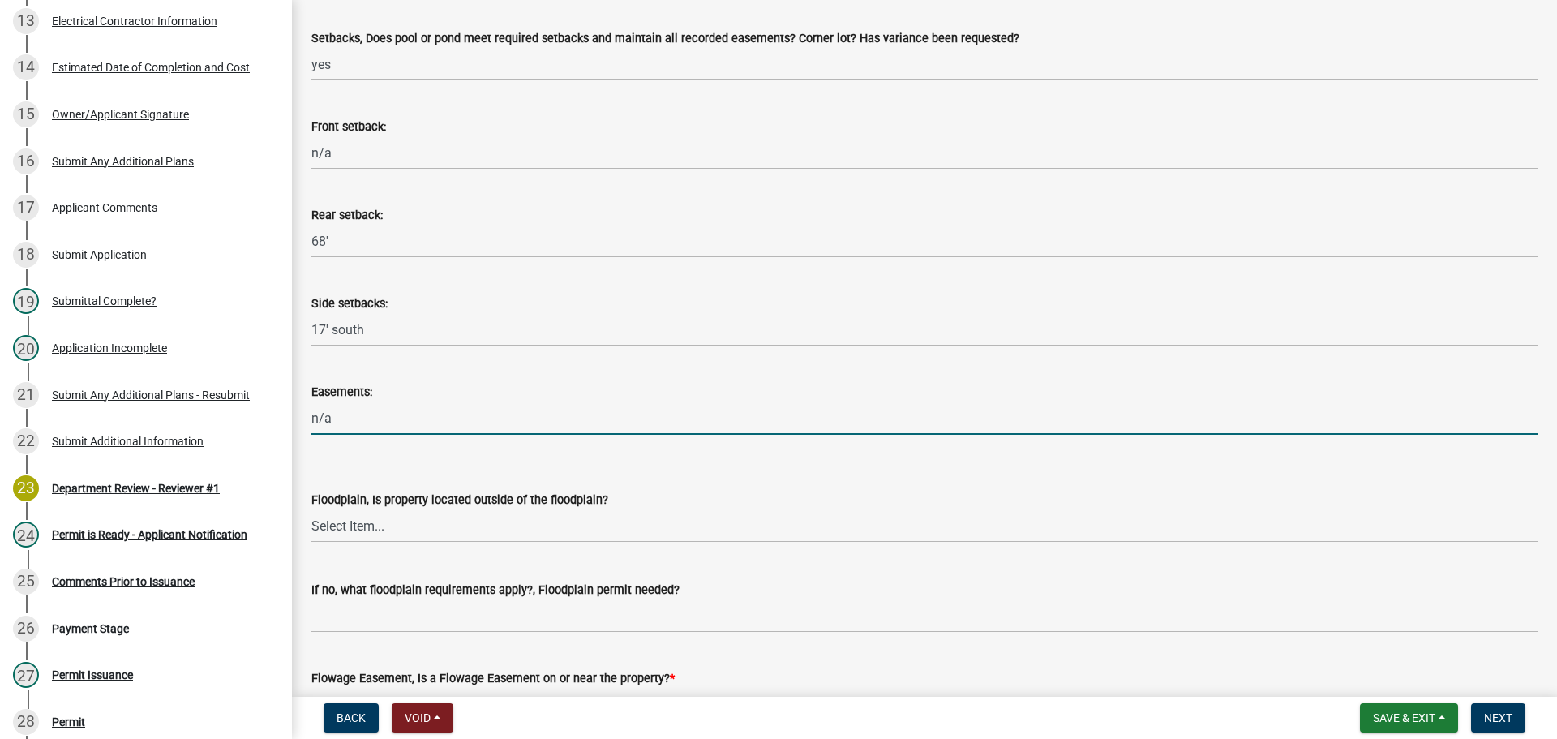
scroll to position [487, 0]
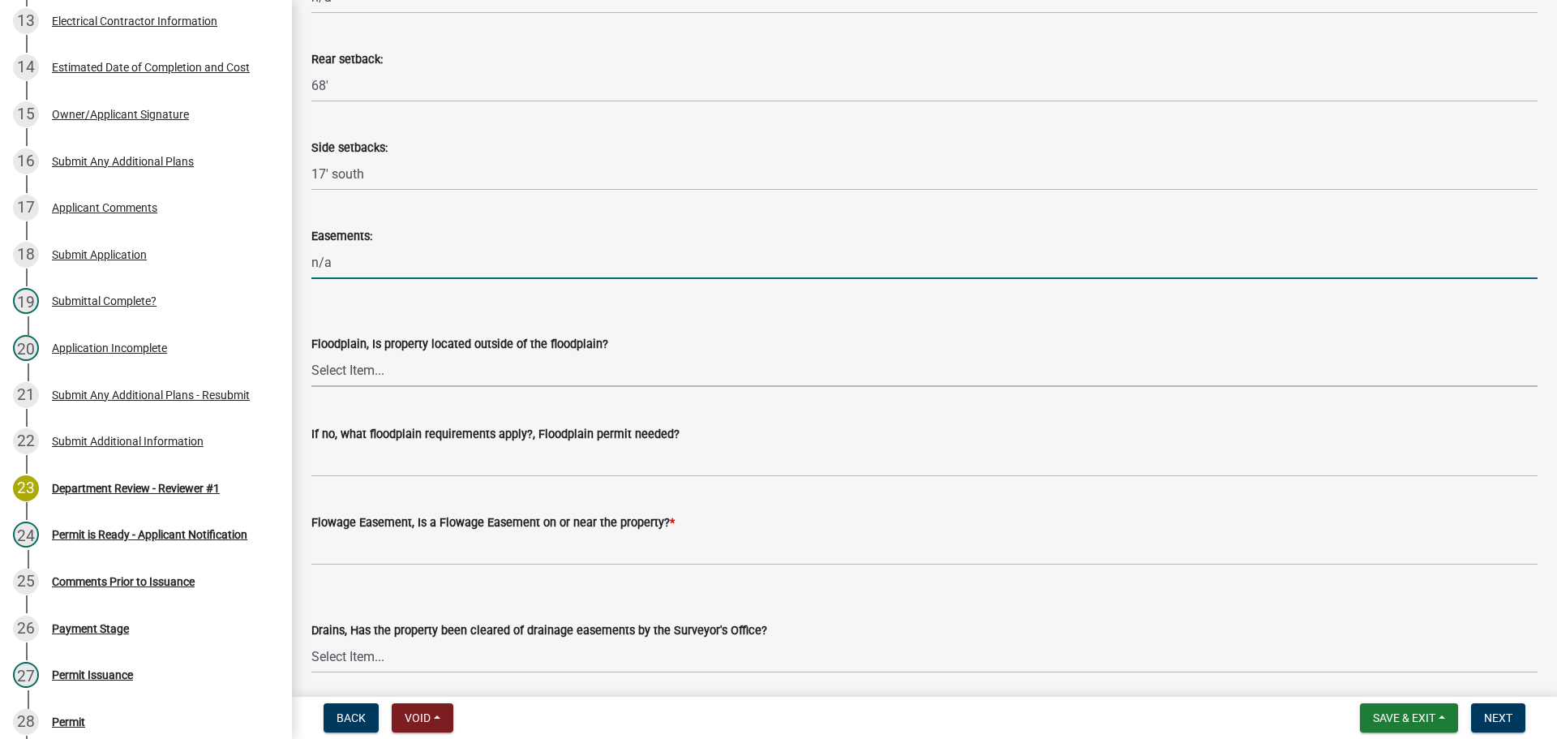
click at [329, 374] on select "Select Item... Yes No" at bounding box center [924, 370] width 1227 height 33
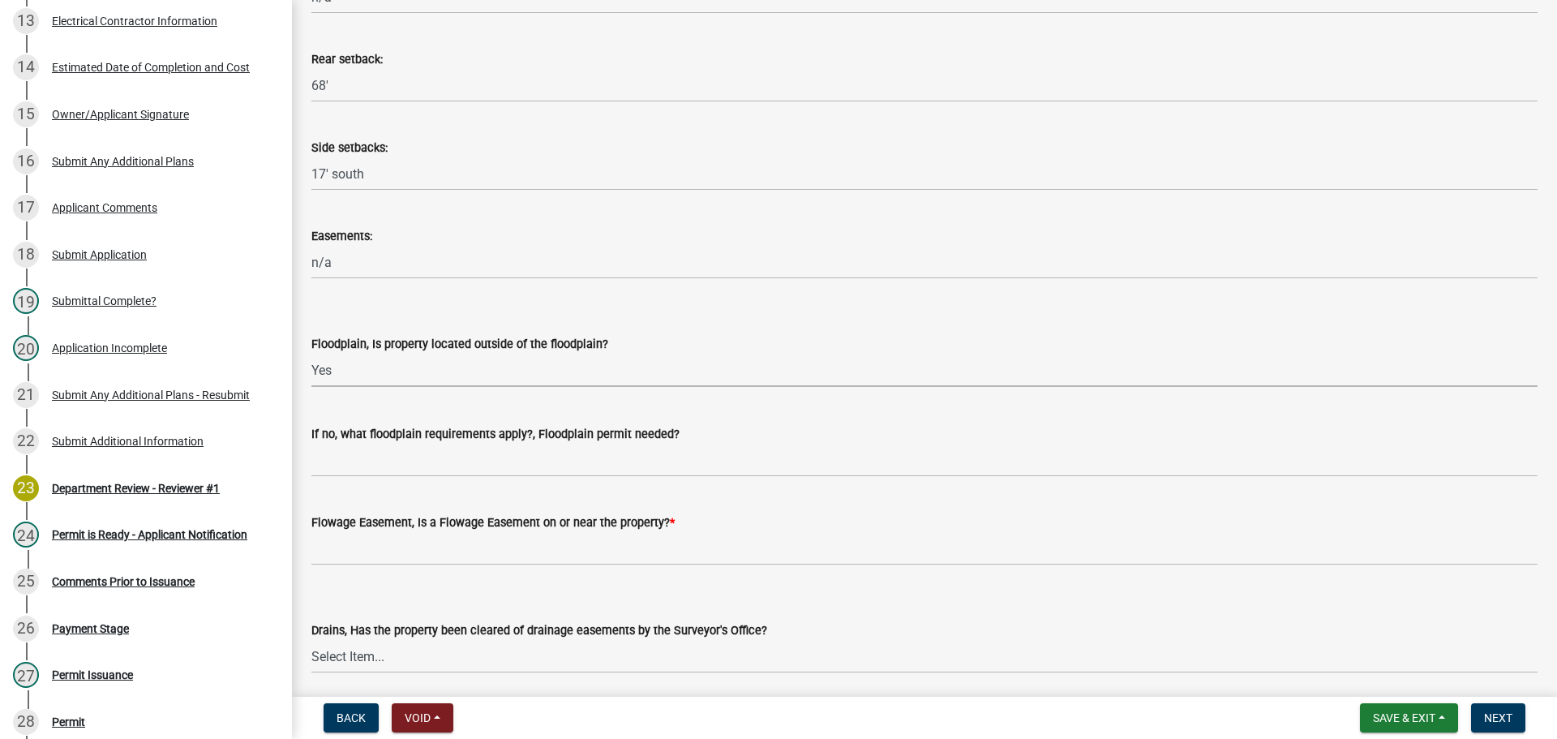
click at [311, 354] on select "Select Item... Yes No" at bounding box center [924, 370] width 1227 height 33
select select "0337e96e-ca5c-4a3d-8cb4-ff9929ab64e7"
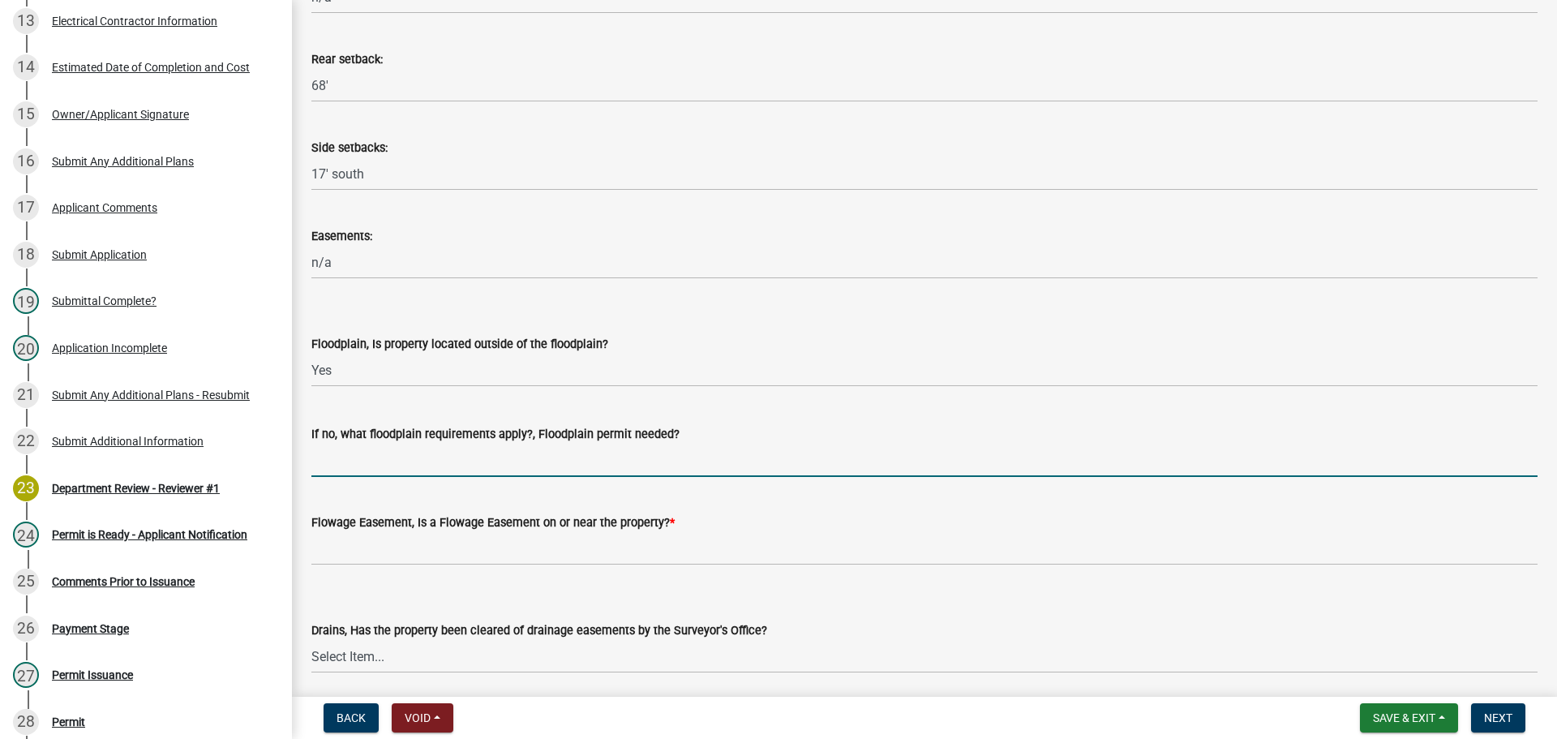
drag, startPoint x: 335, startPoint y: 453, endPoint x: 368, endPoint y: 463, distance: 34.7
click at [335, 453] on input "If no, what floodplain requirements apply?, Floodplain permit needed?" at bounding box center [924, 460] width 1227 height 33
type input "n/a"
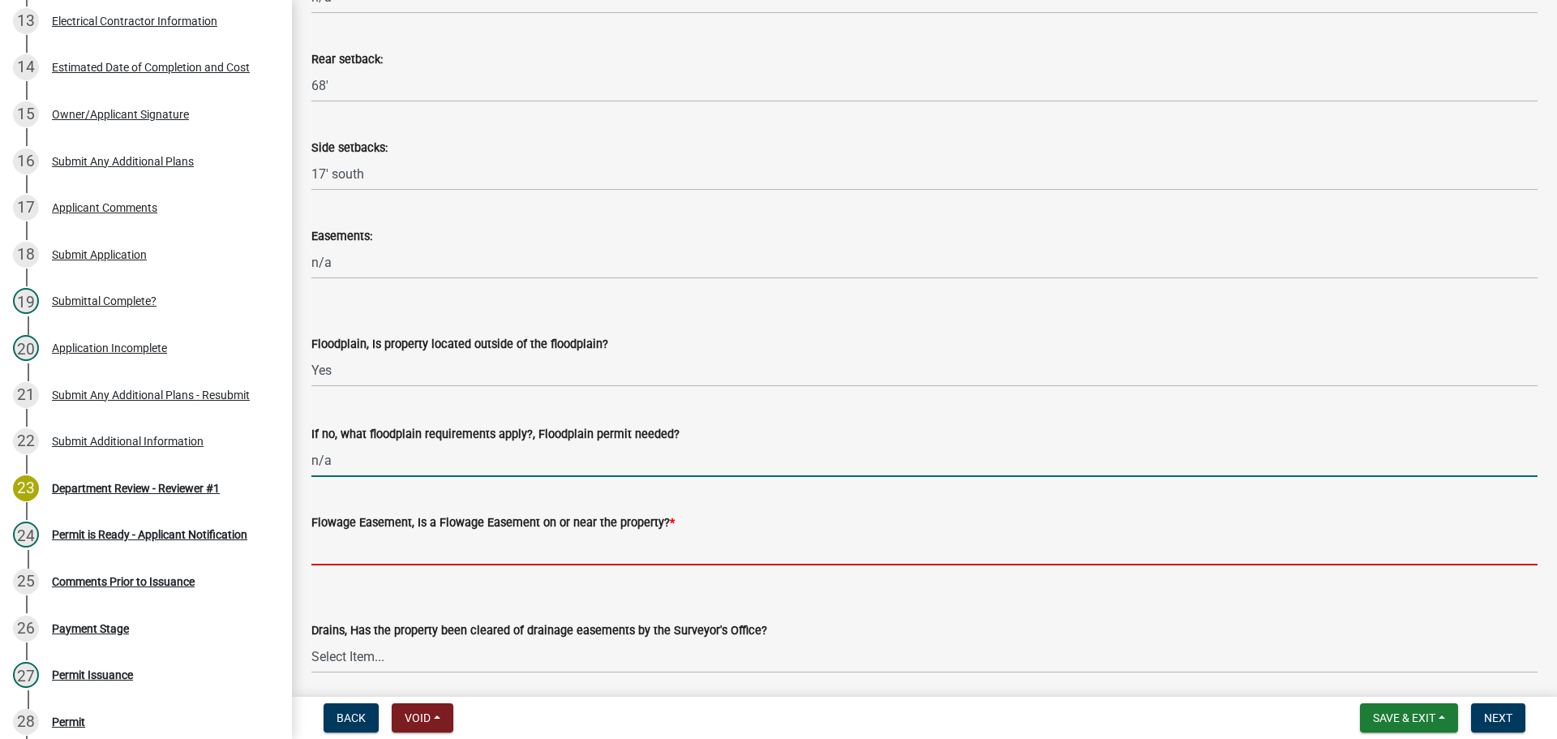
click at [371, 536] on input "Flowage Easement, Is a Flowage Easement on or near the property? *" at bounding box center [924, 548] width 1227 height 33
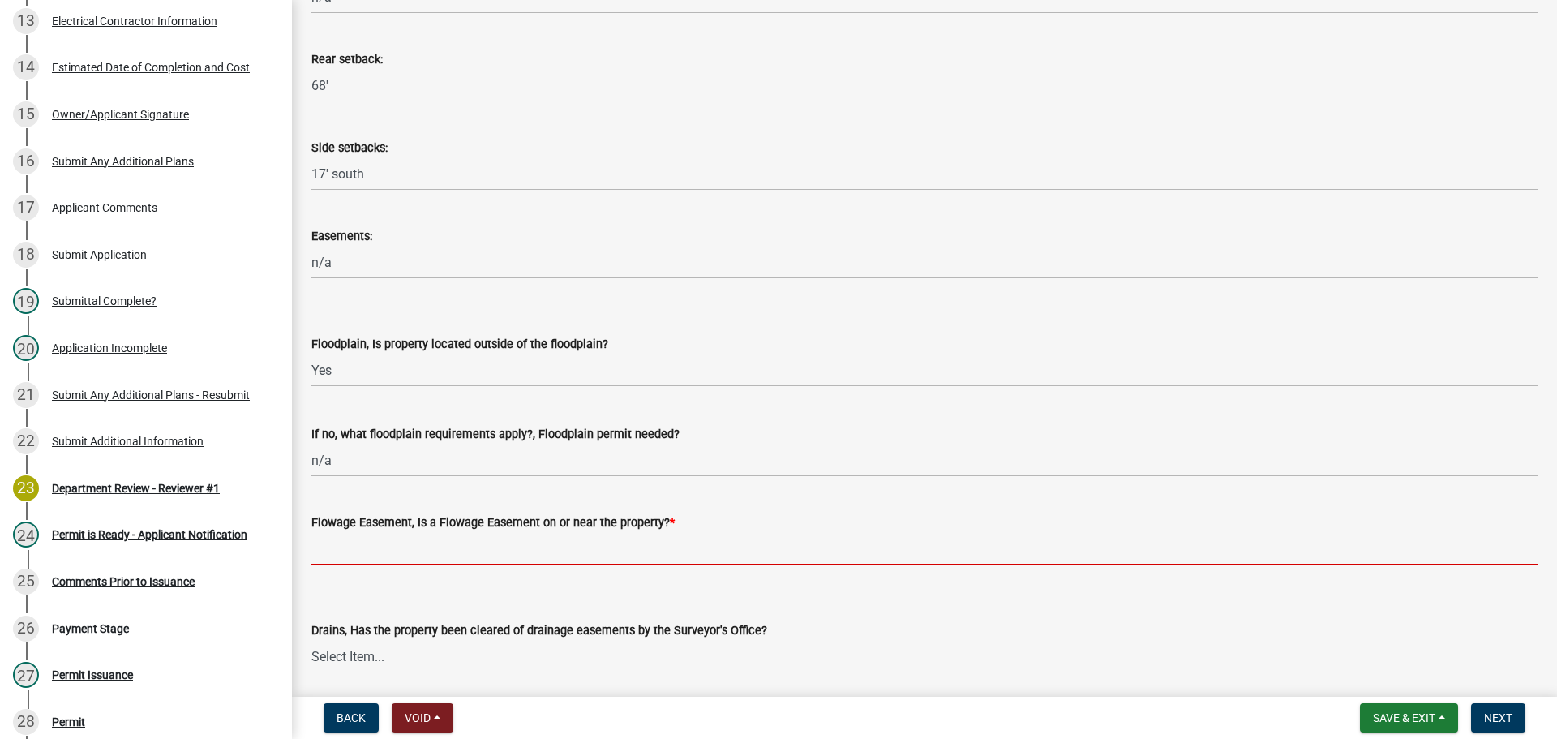
type input "no"
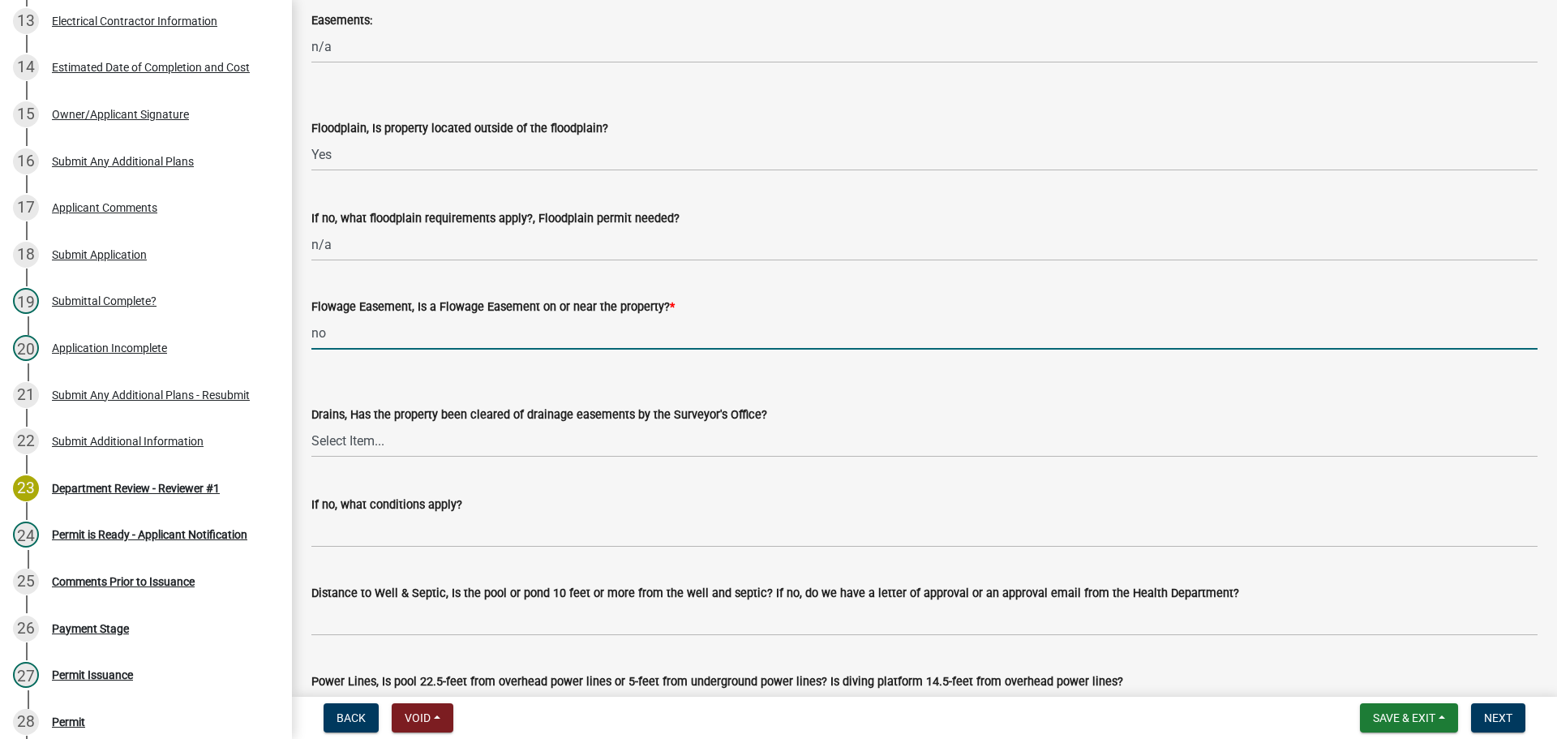
scroll to position [730, 0]
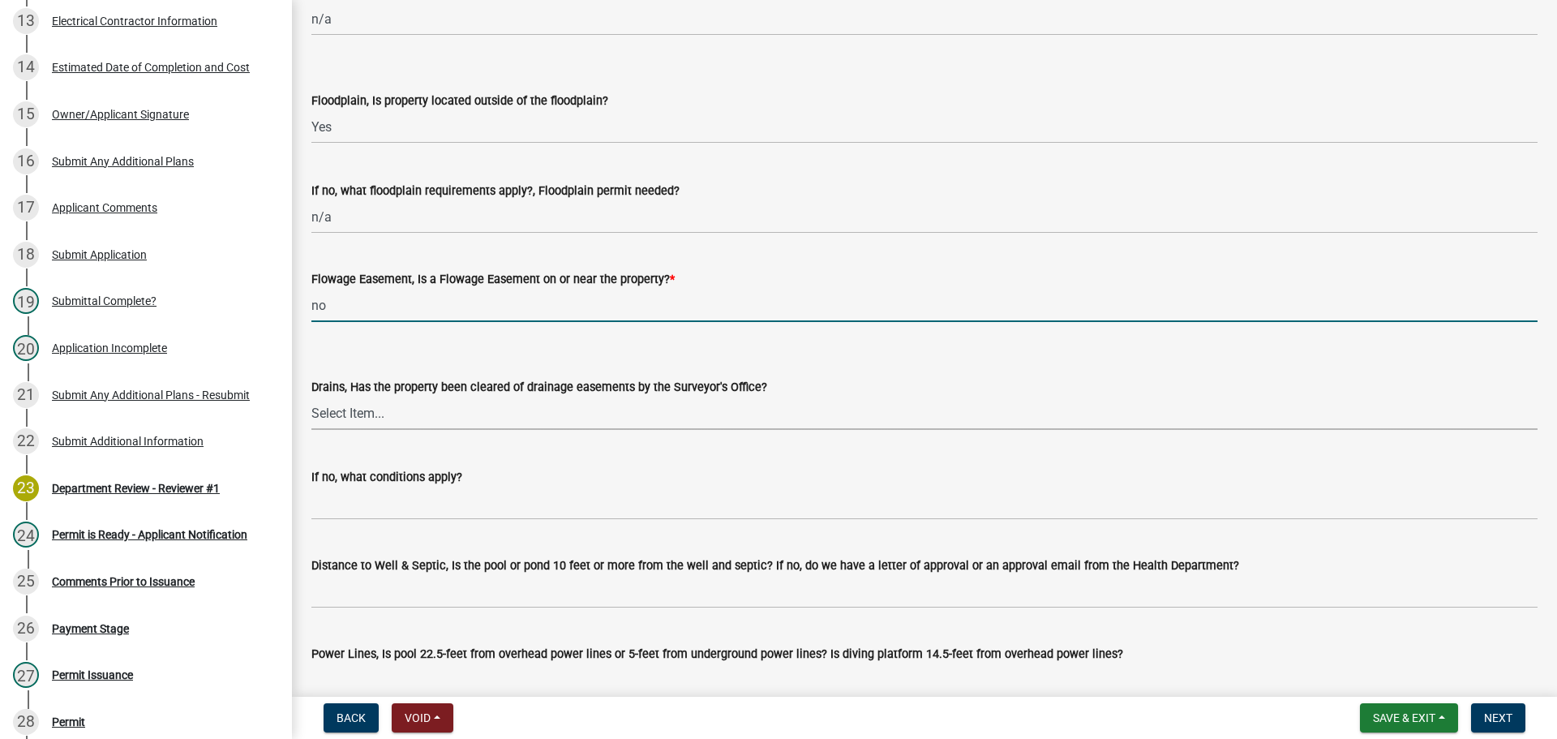
click at [358, 415] on select "Select Item... Yes No" at bounding box center [924, 413] width 1227 height 33
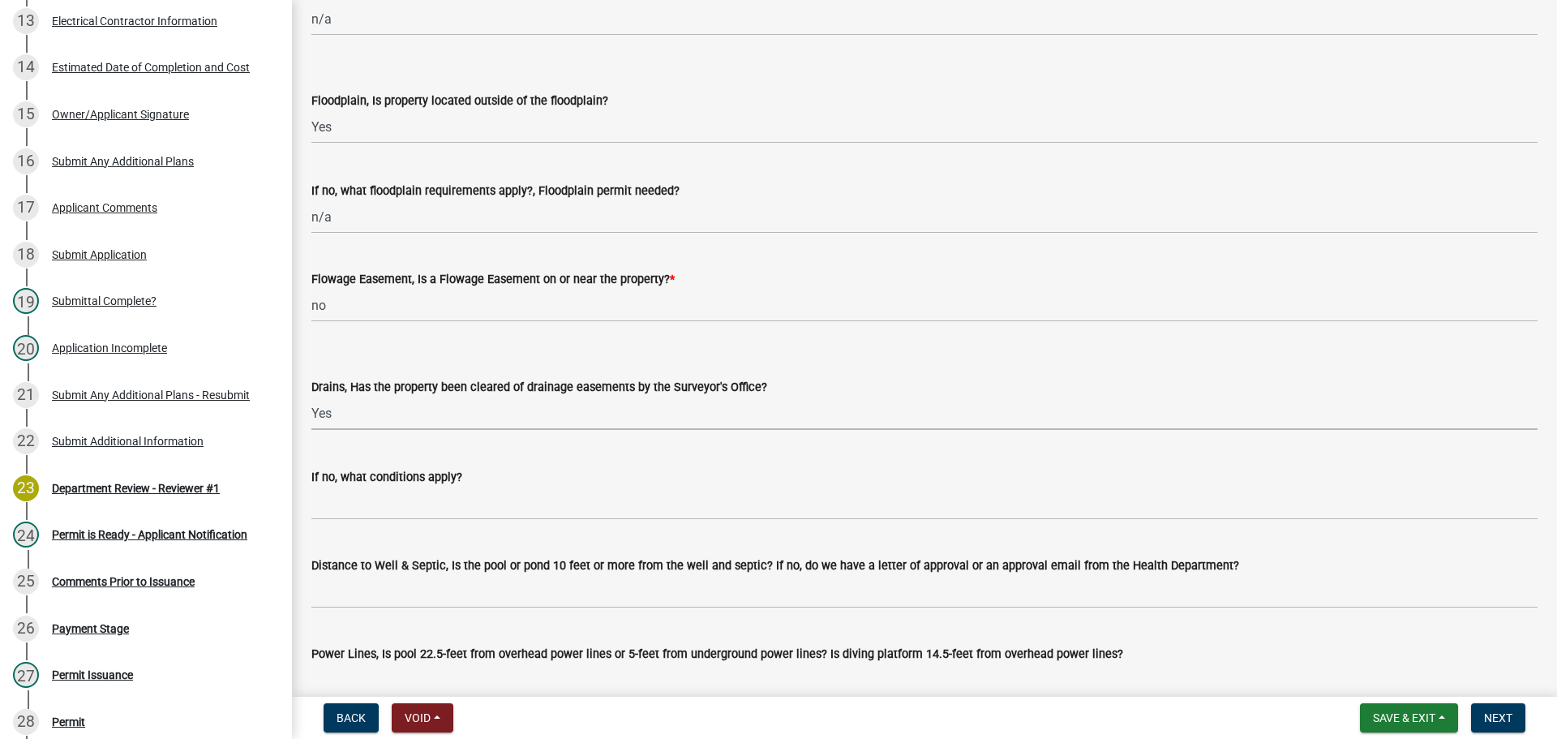
click at [311, 397] on select "Select Item... Yes No" at bounding box center [924, 413] width 1227 height 33
select select "860cbeeb-2425-4dbd-ace8-e875d82c0b78"
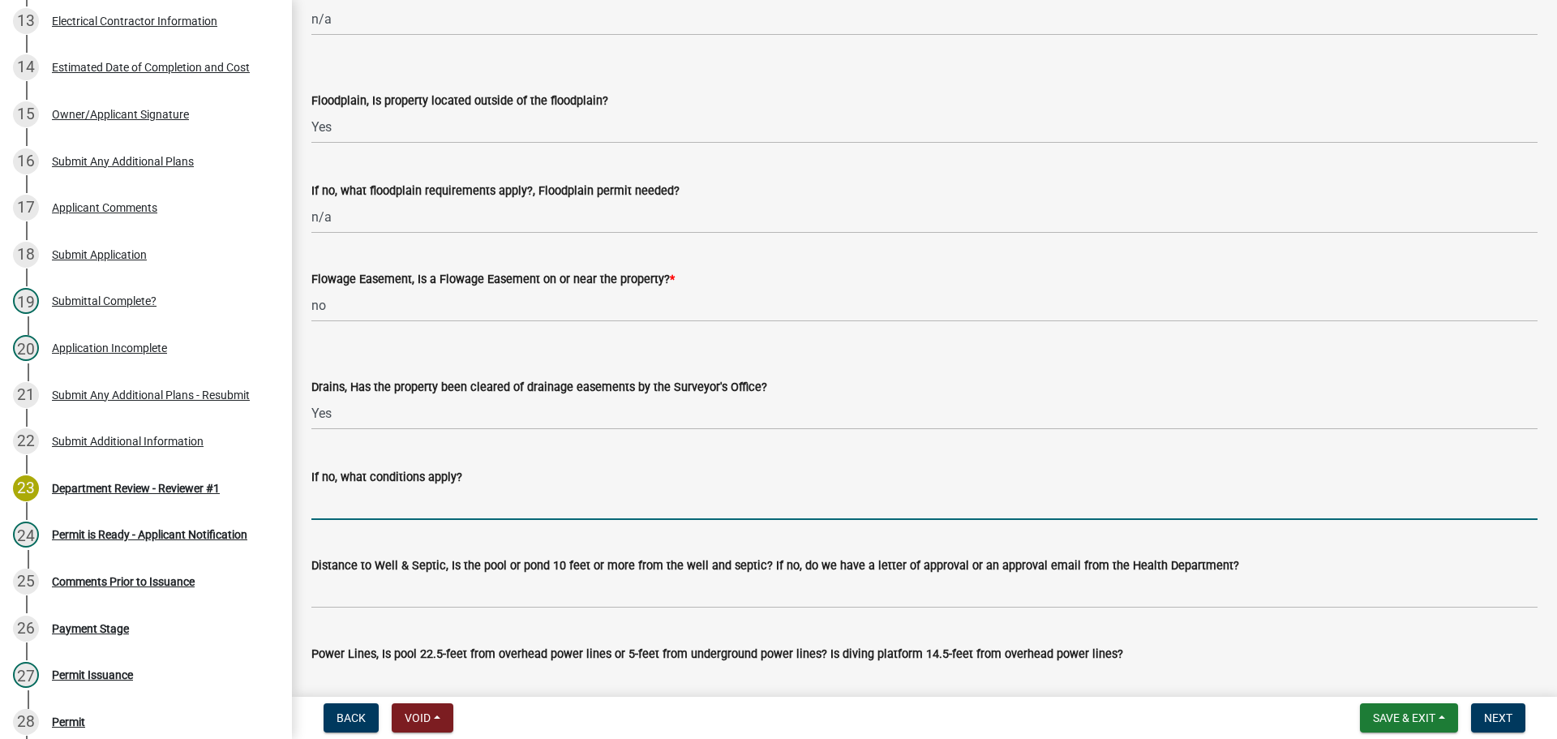
drag, startPoint x: 359, startPoint y: 492, endPoint x: 380, endPoint y: 513, distance: 29.8
click at [359, 492] on input "If no, what conditions apply?" at bounding box center [924, 503] width 1227 height 33
type input "n/a"
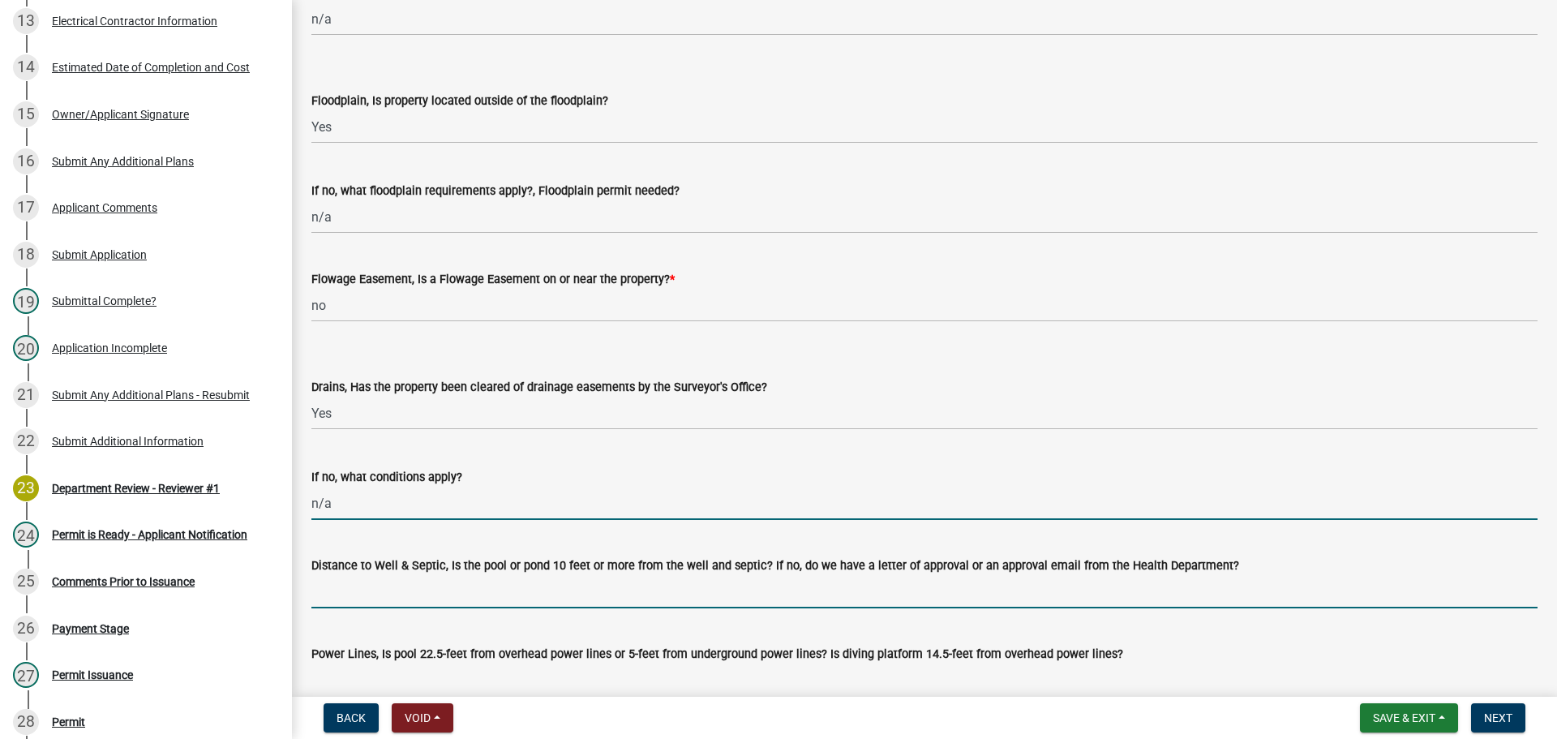
click at [339, 599] on input "Distance to Well & Septic, Is the pool or pond 10 feet or more from the well an…" at bounding box center [924, 591] width 1227 height 33
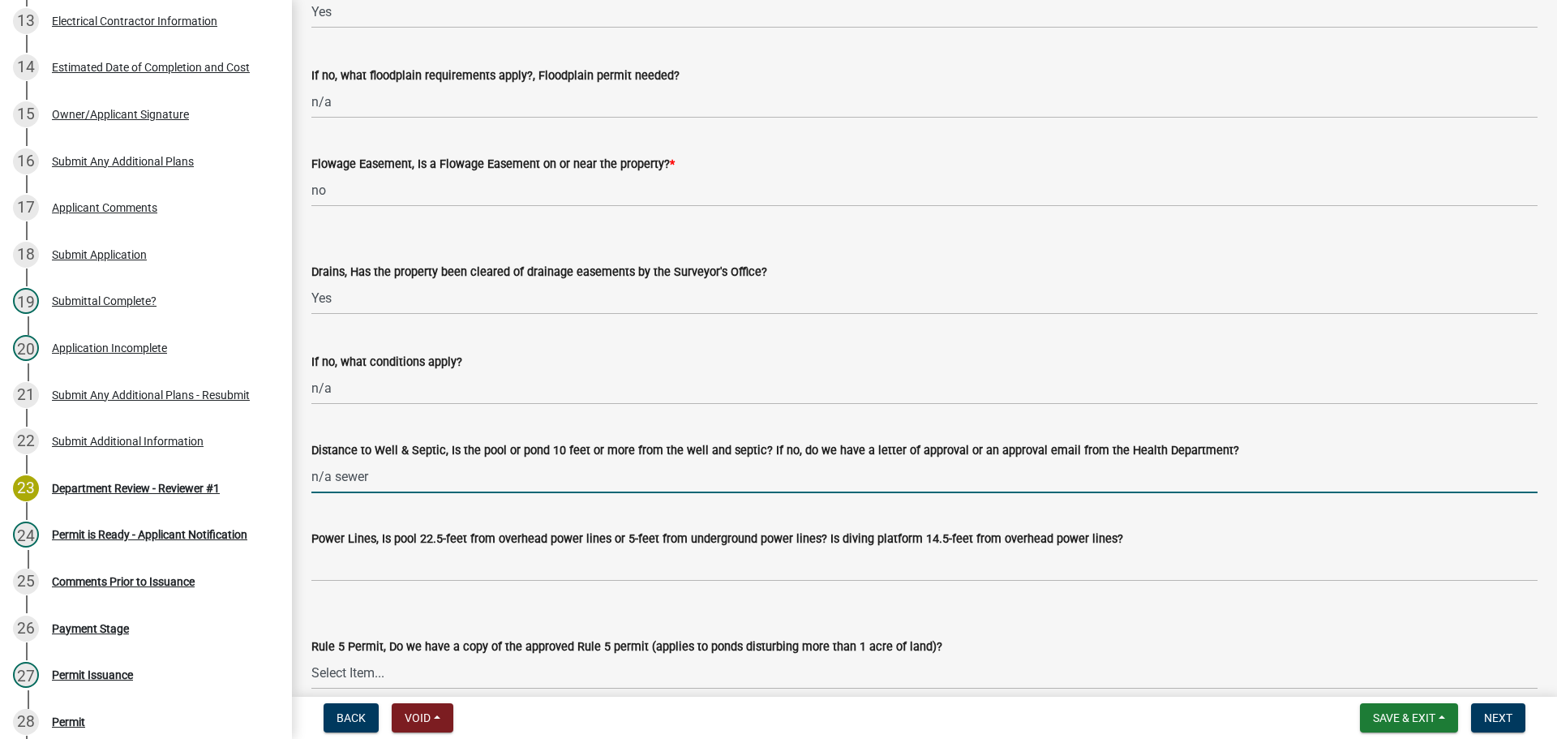
scroll to position [1054, 0]
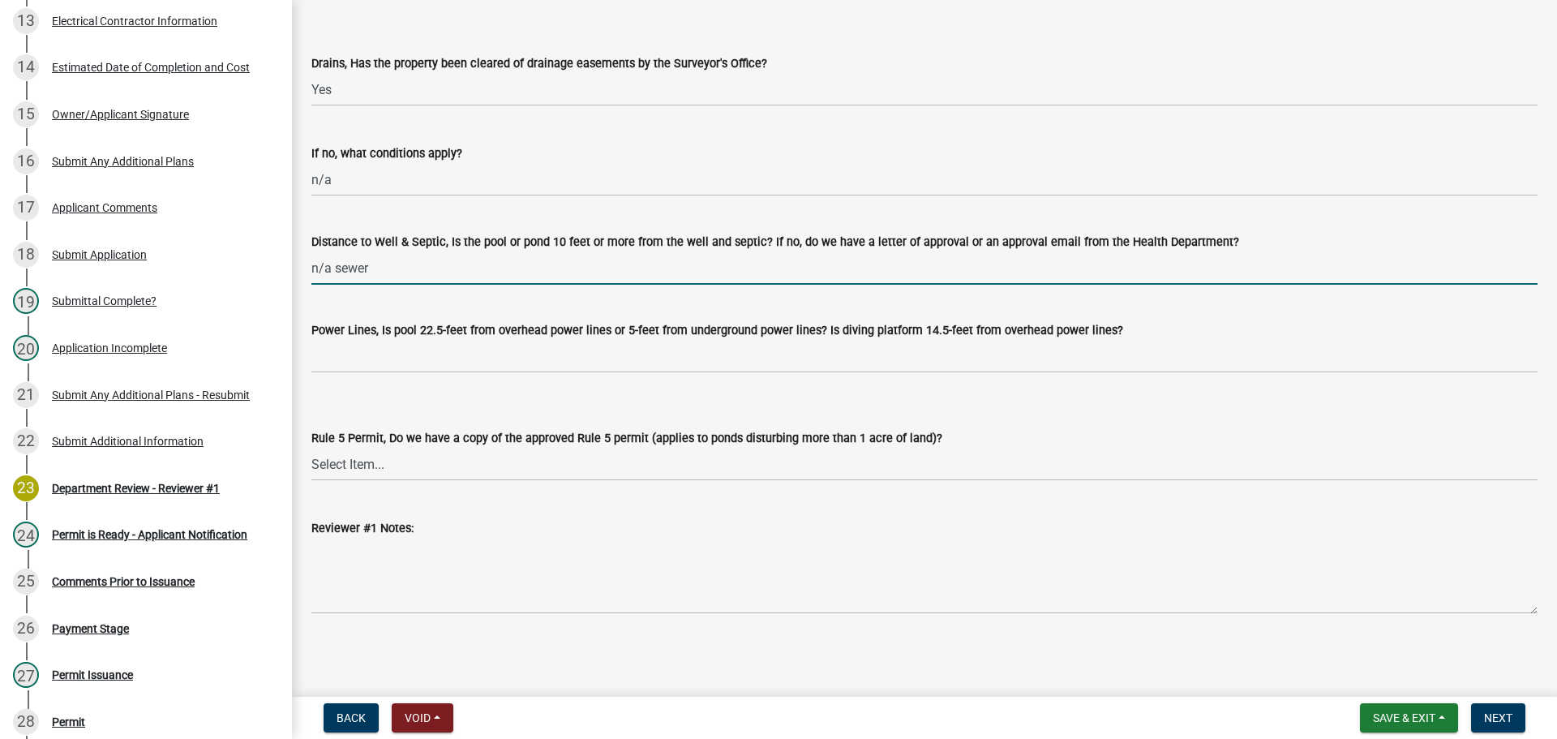
type input "n/a sewer"
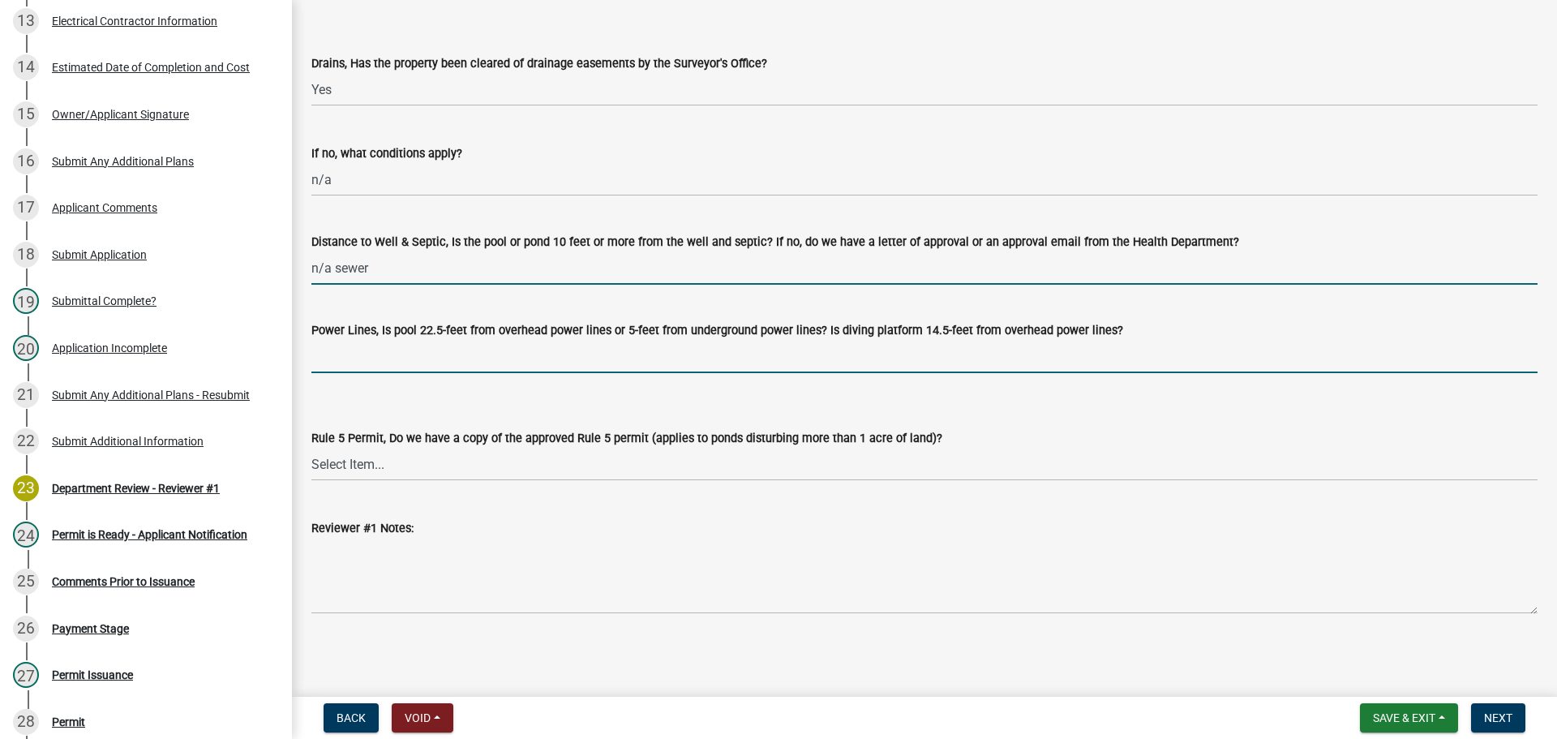
click at [345, 348] on input "Power Lines, Is pool 22.5-feet from overhead power lines or 5-feet from undergr…" at bounding box center [924, 356] width 1227 height 33
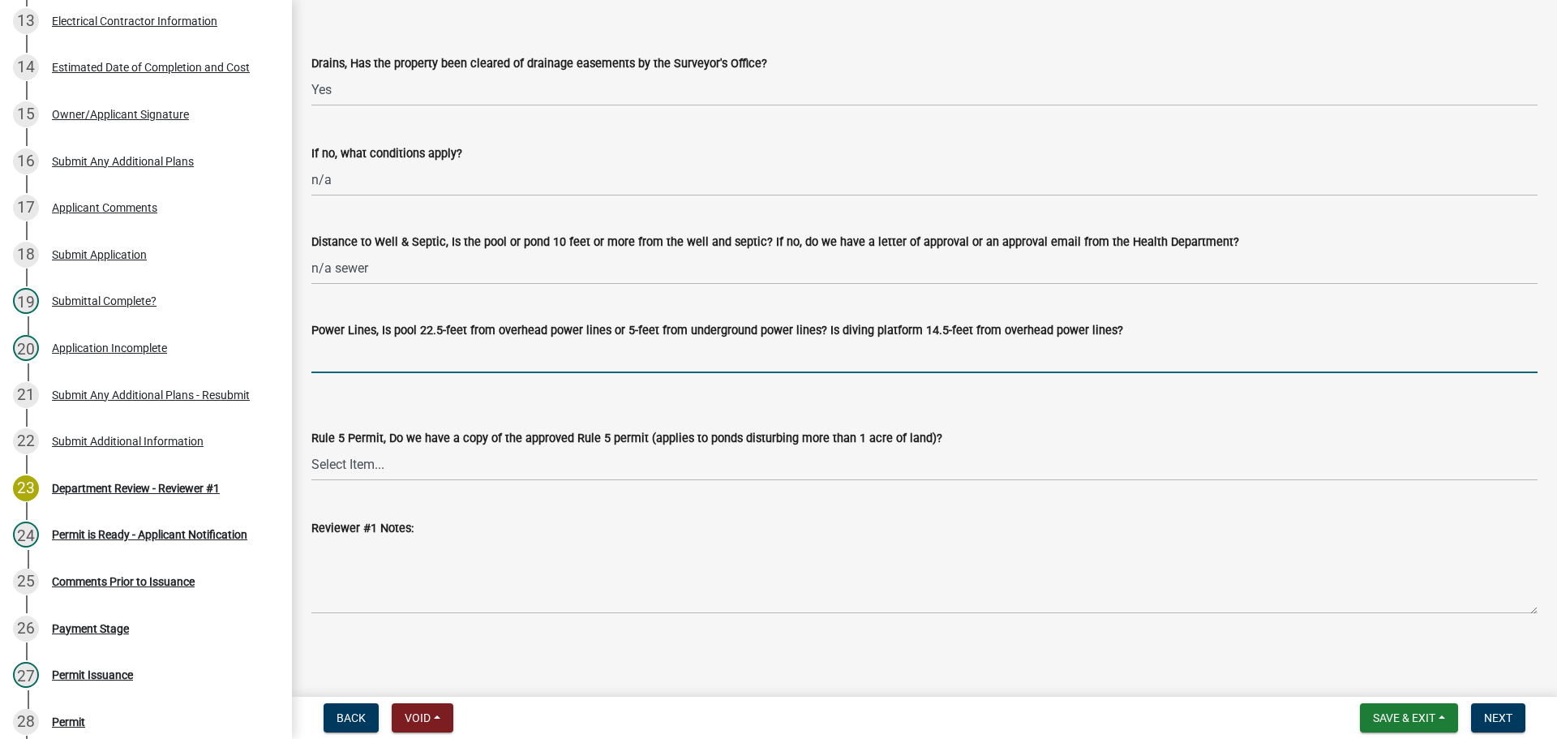
type input "none per applicant"
click at [367, 469] on select "Select Item... Yes No N/A" at bounding box center [924, 464] width 1227 height 33
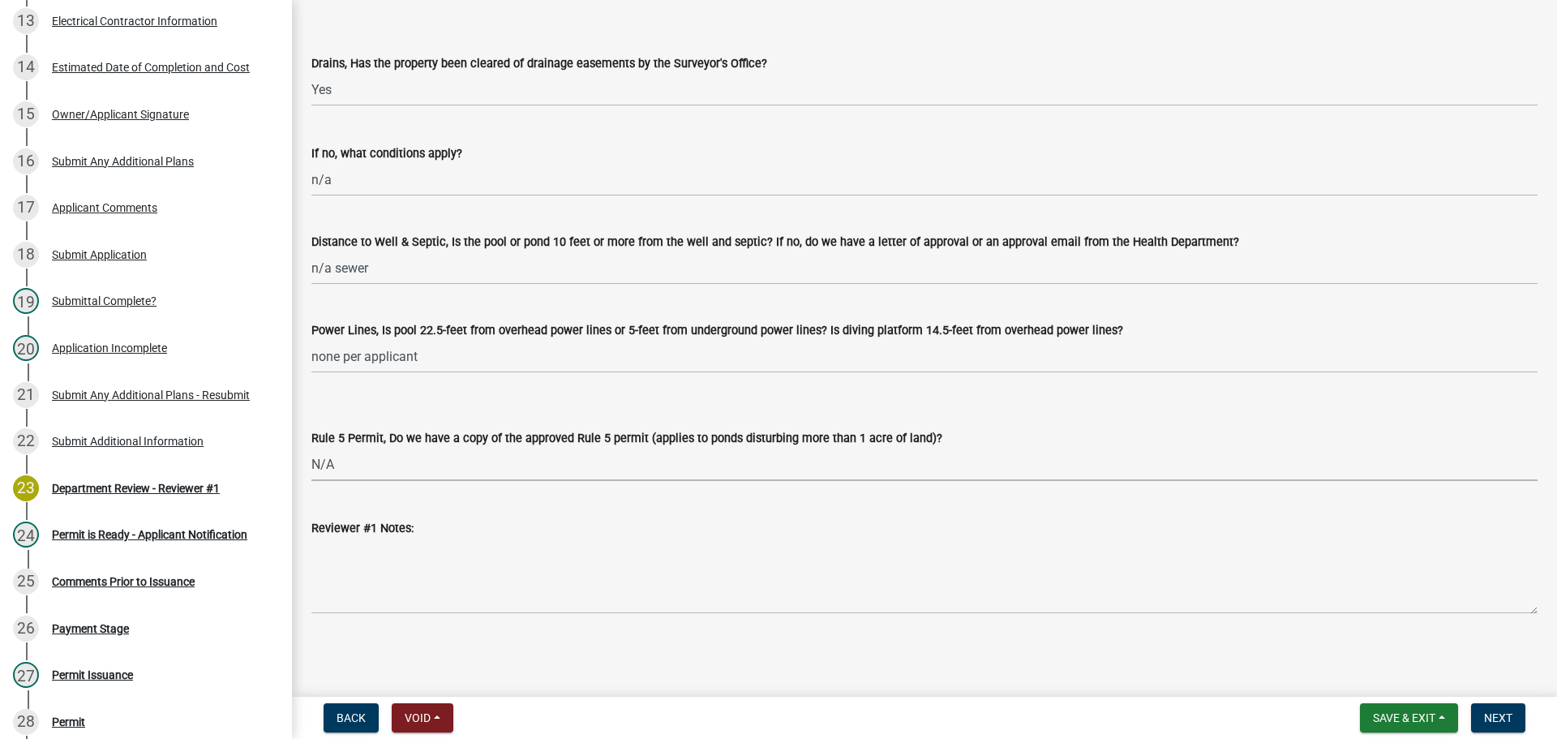
click at [311, 448] on select "Select Item... Yes No N/A" at bounding box center [924, 464] width 1227 height 33
select select "e84029a7-a69a-4c7c-a18b-7fa0a24712a6"
click at [367, 613] on wm-data-entity-input "Reviewer #1 Notes:" at bounding box center [924, 561] width 1227 height 131
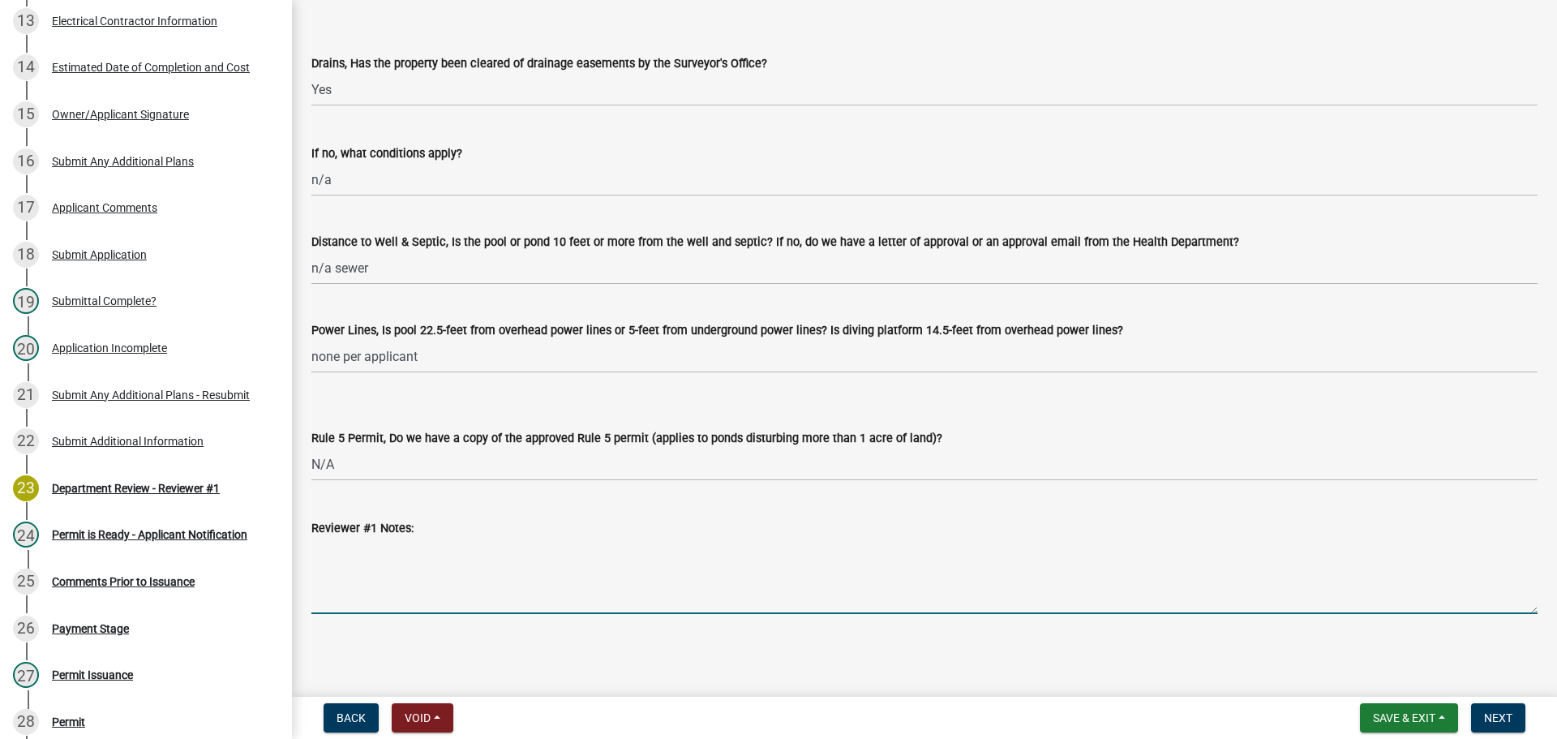
click at [352, 570] on textarea "Reviewer #1 Notes:" at bounding box center [924, 576] width 1227 height 76
type textarea "Call for final inspection once pool is installed and the safety feature is in p…"
click at [1500, 716] on span "Next" at bounding box center [1498, 717] width 28 height 13
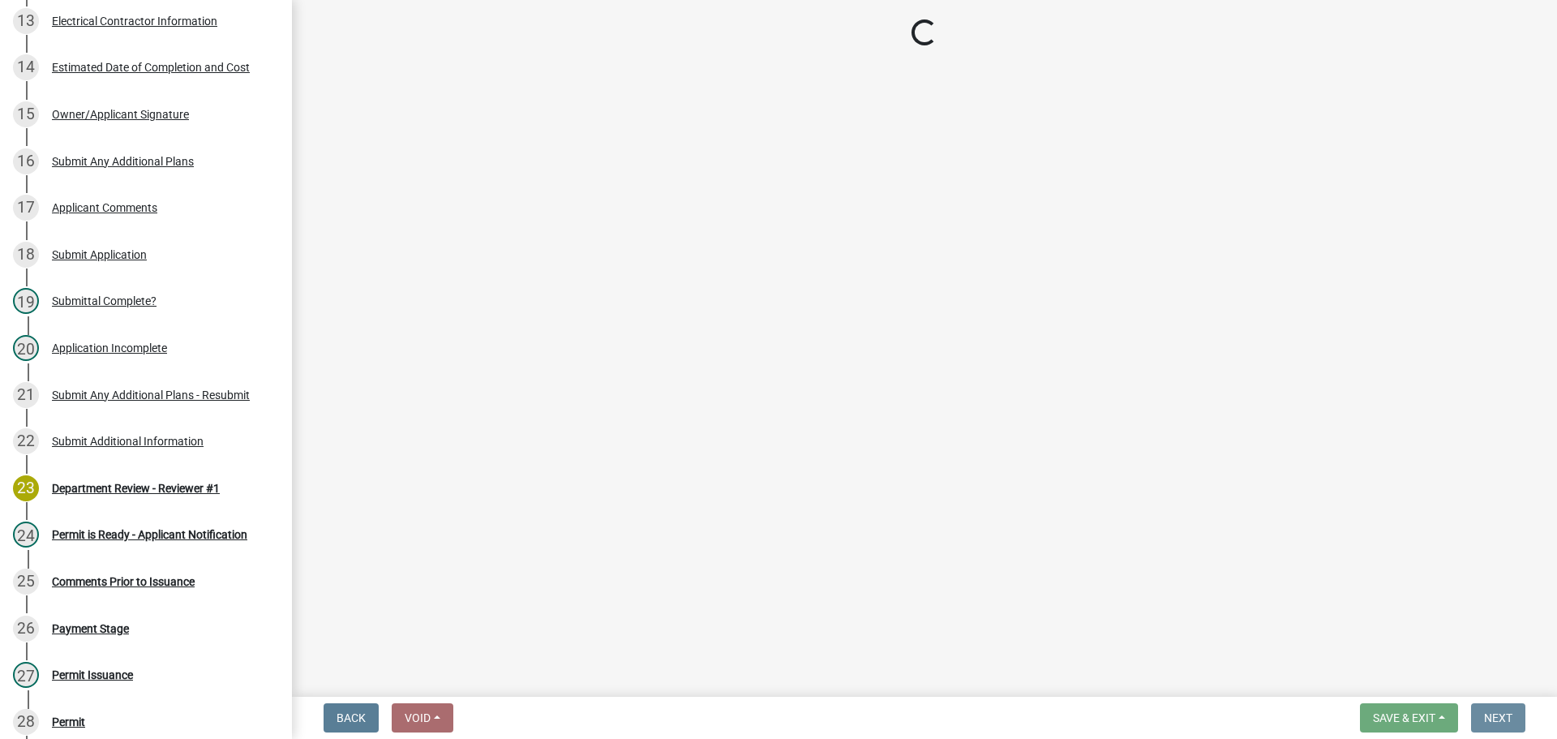
scroll to position [0, 0]
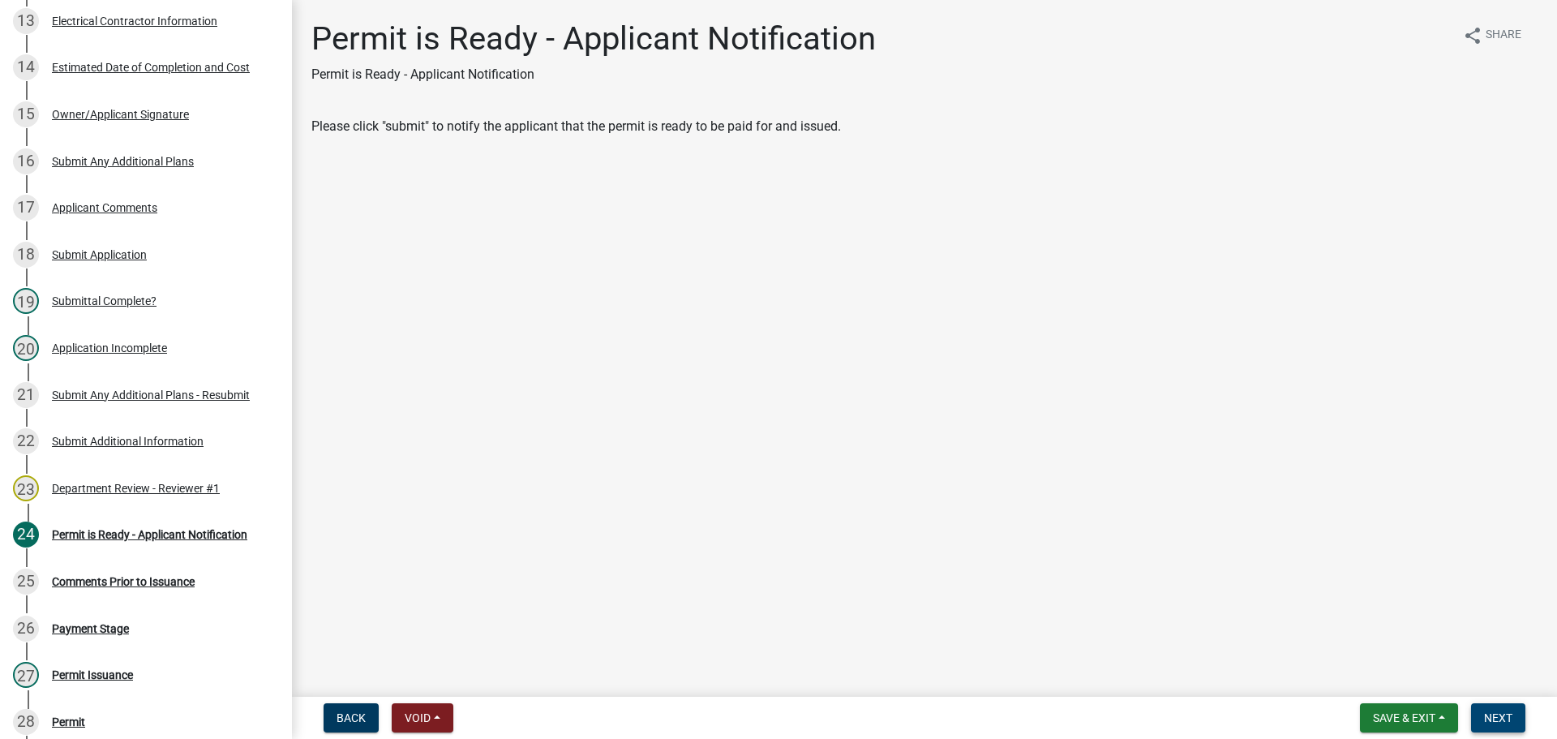
click at [1502, 712] on span "Next" at bounding box center [1498, 717] width 28 height 13
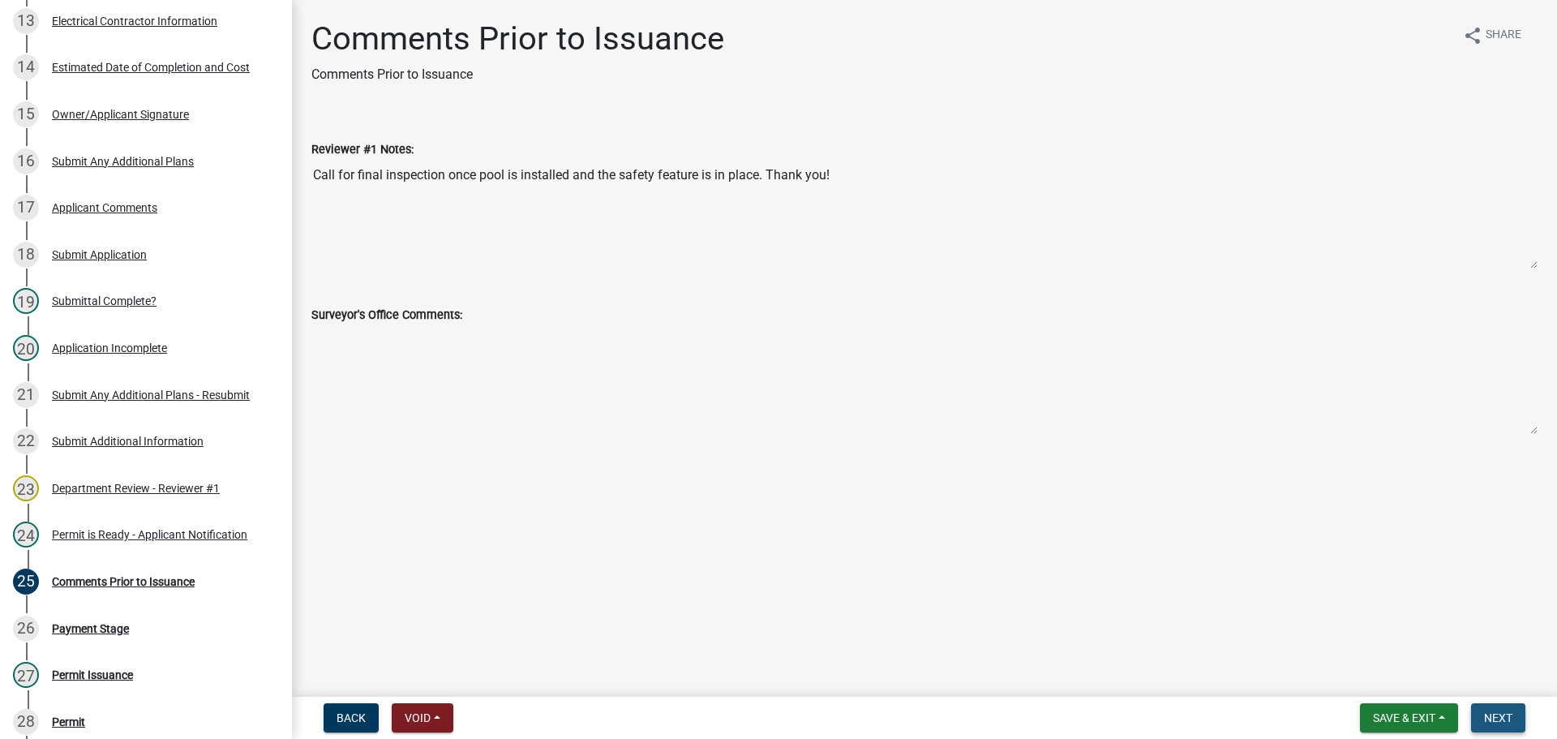
click at [1501, 720] on span "Next" at bounding box center [1498, 717] width 28 height 13
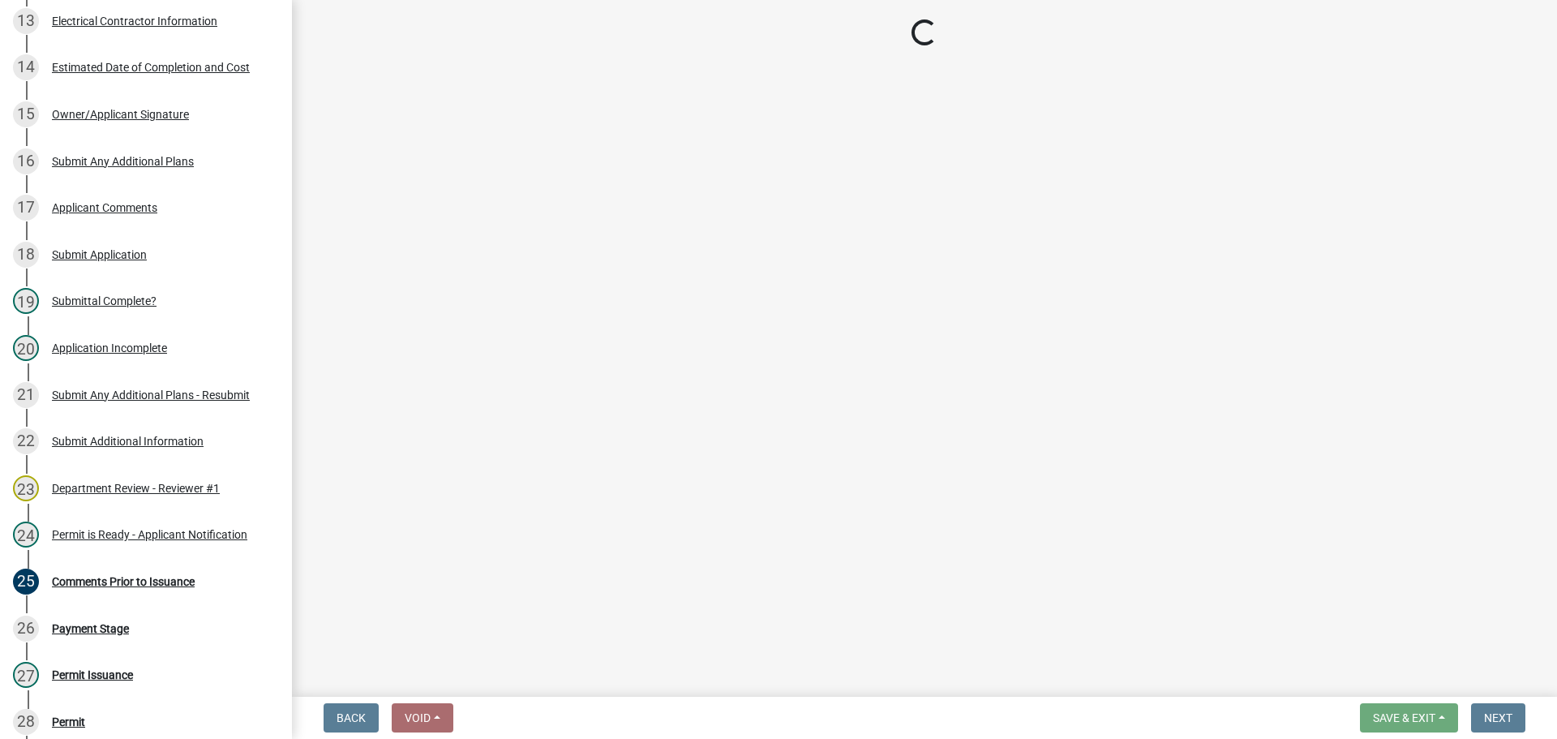
select select "3: 3"
